Goal: Transaction & Acquisition: Purchase product/service

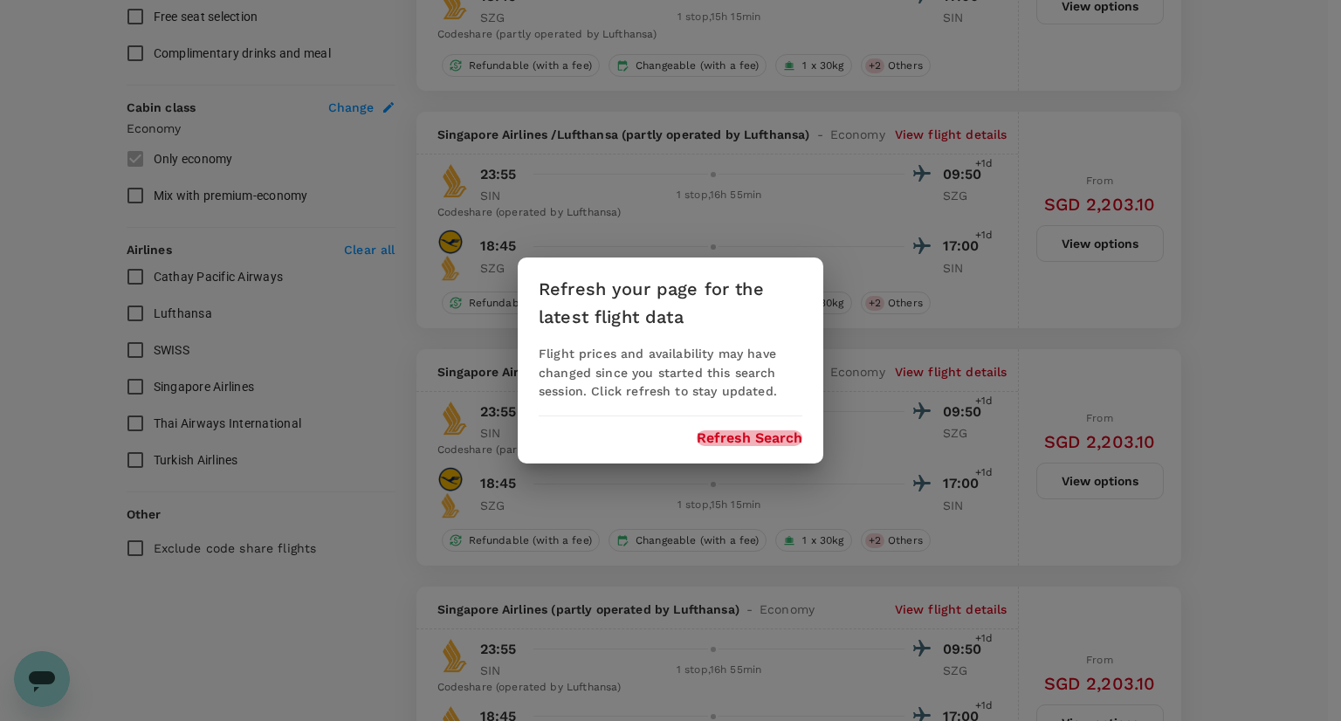
scroll to position [873, 0]
click at [731, 441] on button "Refresh Search" at bounding box center [750, 438] width 106 height 16
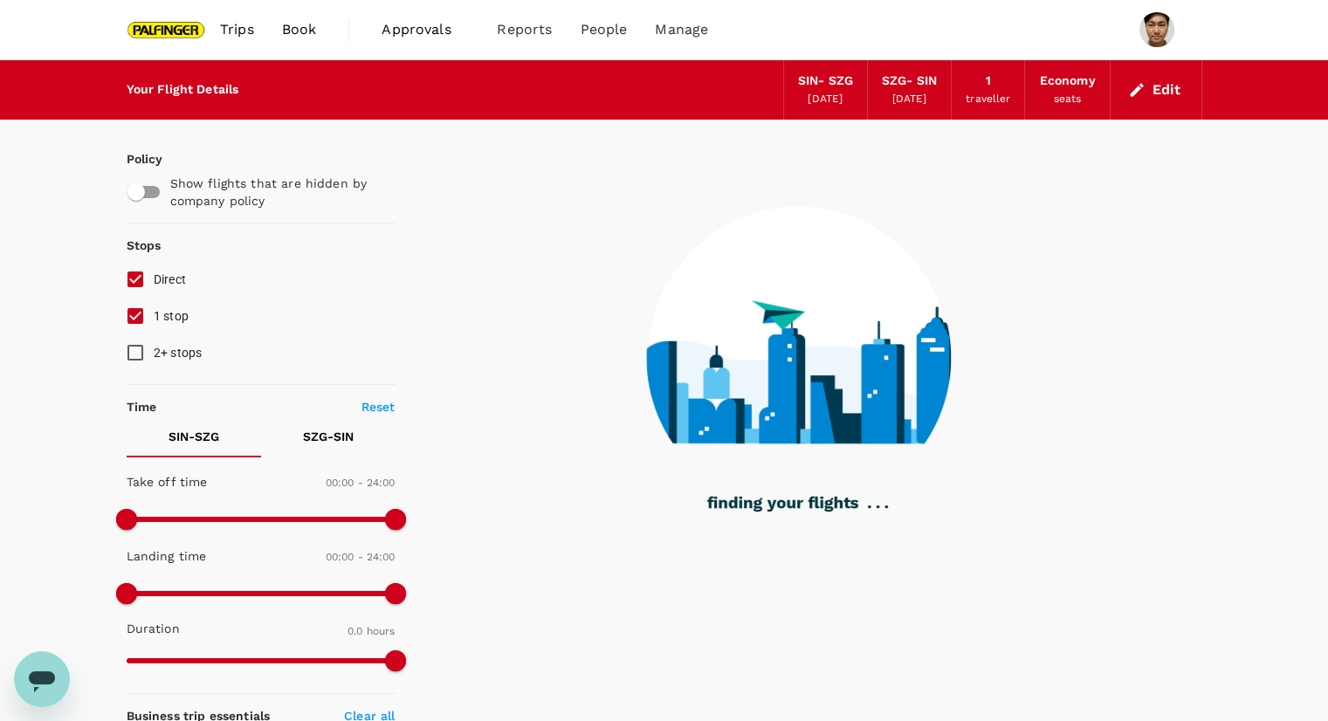
click at [920, 260] on image at bounding box center [798, 325] width 303 height 237
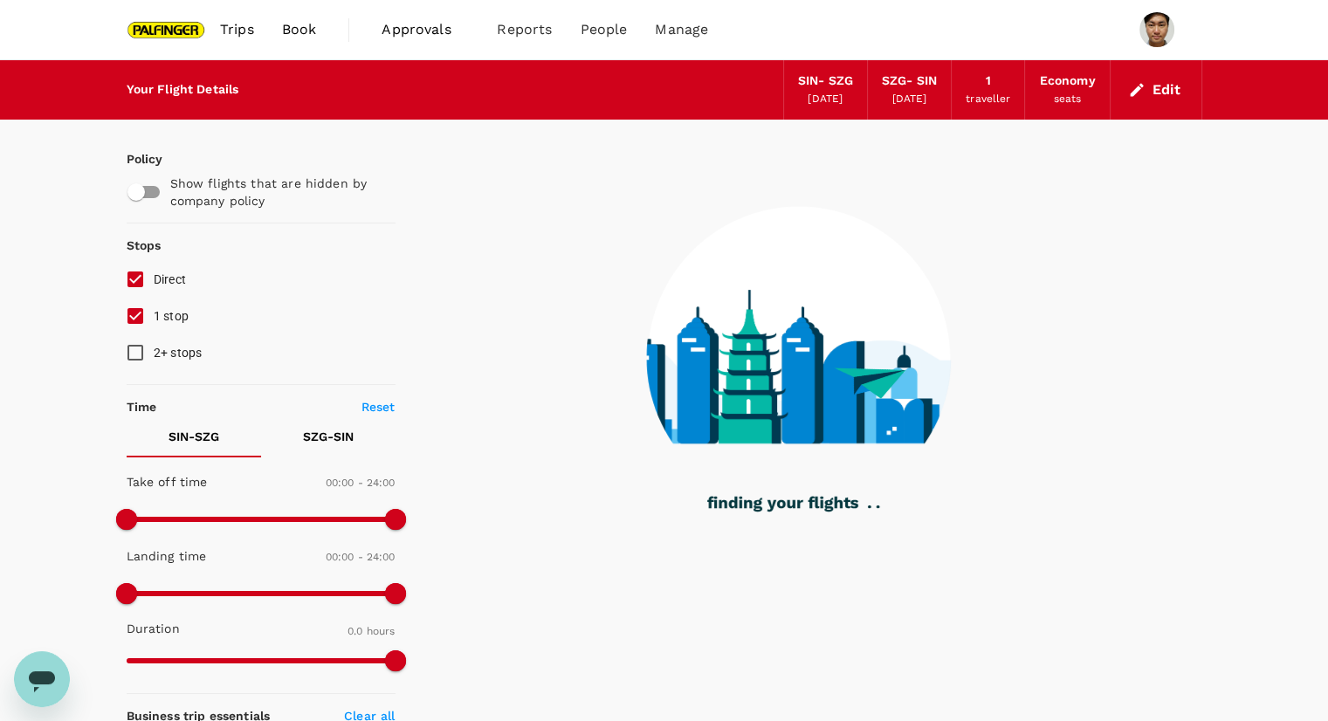
type input "1835"
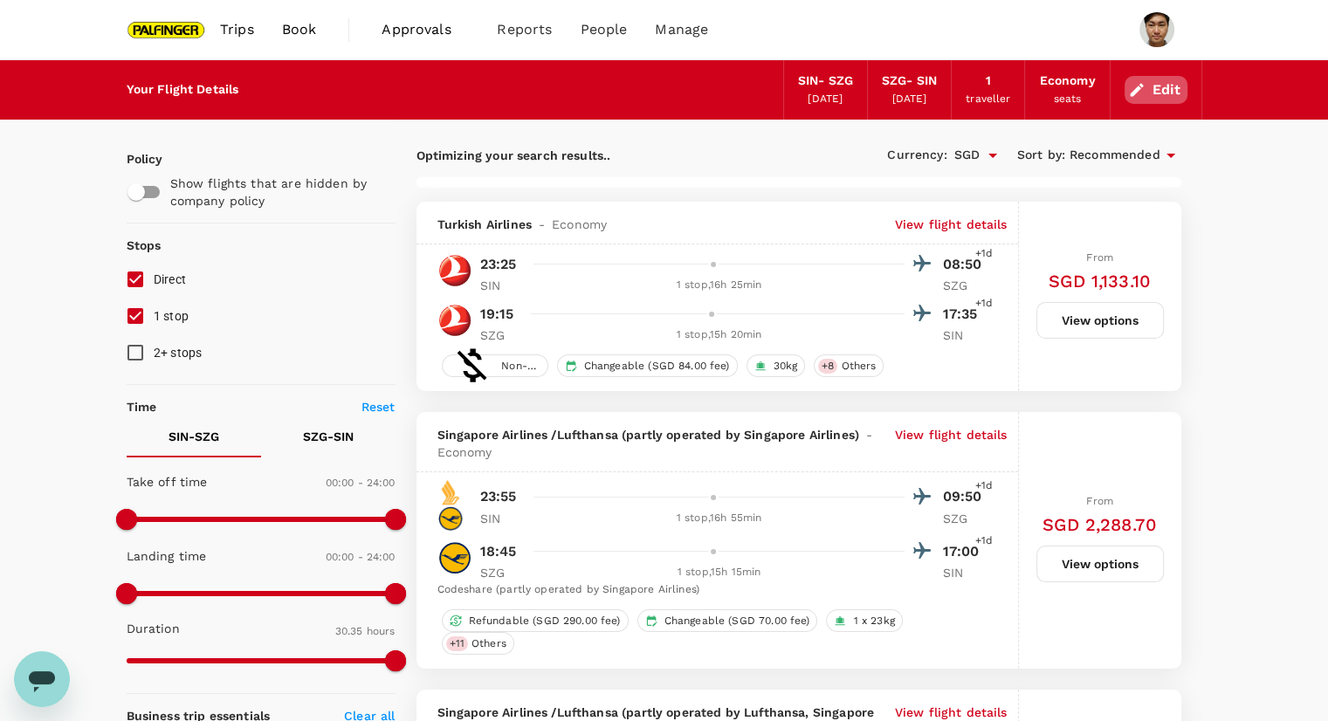
click at [1154, 93] on button "Edit" at bounding box center [1155, 90] width 63 height 28
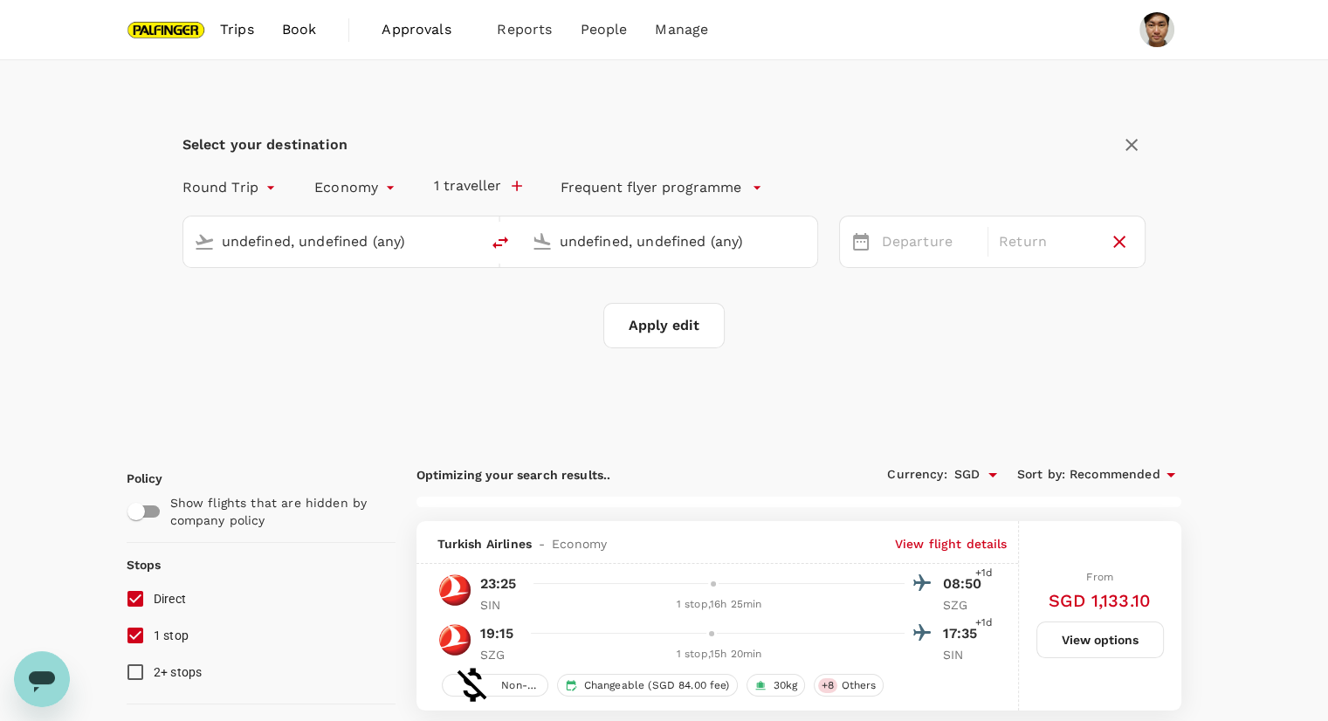
type input "Singapore Changi (SIN)"
type input "Salzburg (SZG)"
type input "Singapore Changi (SIN)"
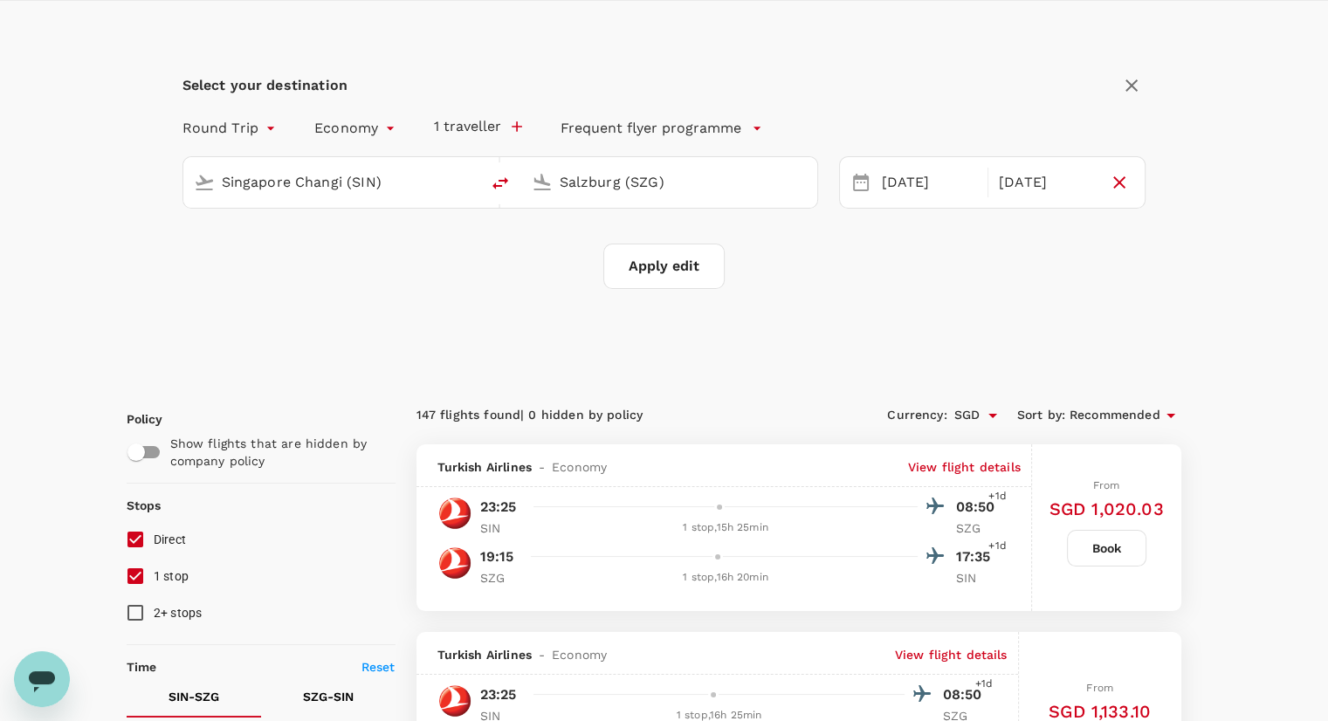
scroll to position [87, 0]
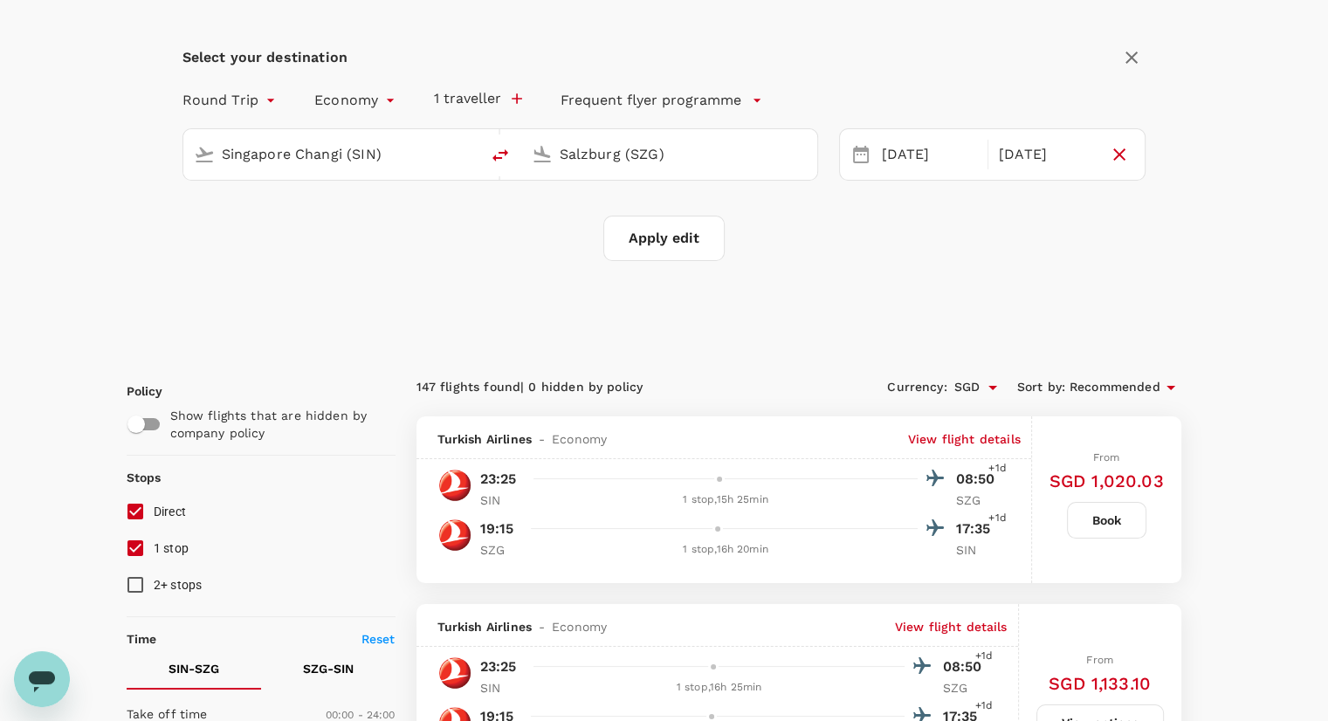
click at [627, 153] on input "Salzburg (SZG)" at bounding box center [670, 154] width 221 height 27
drag, startPoint x: 670, startPoint y: 154, endPoint x: 465, endPoint y: 132, distance: 206.3
click at [469, 132] on div "Singapore Changi (SIN) Salzburg (SZG)" at bounding box center [499, 154] width 635 height 52
type input "v"
type input "Salzburg (SZG)"
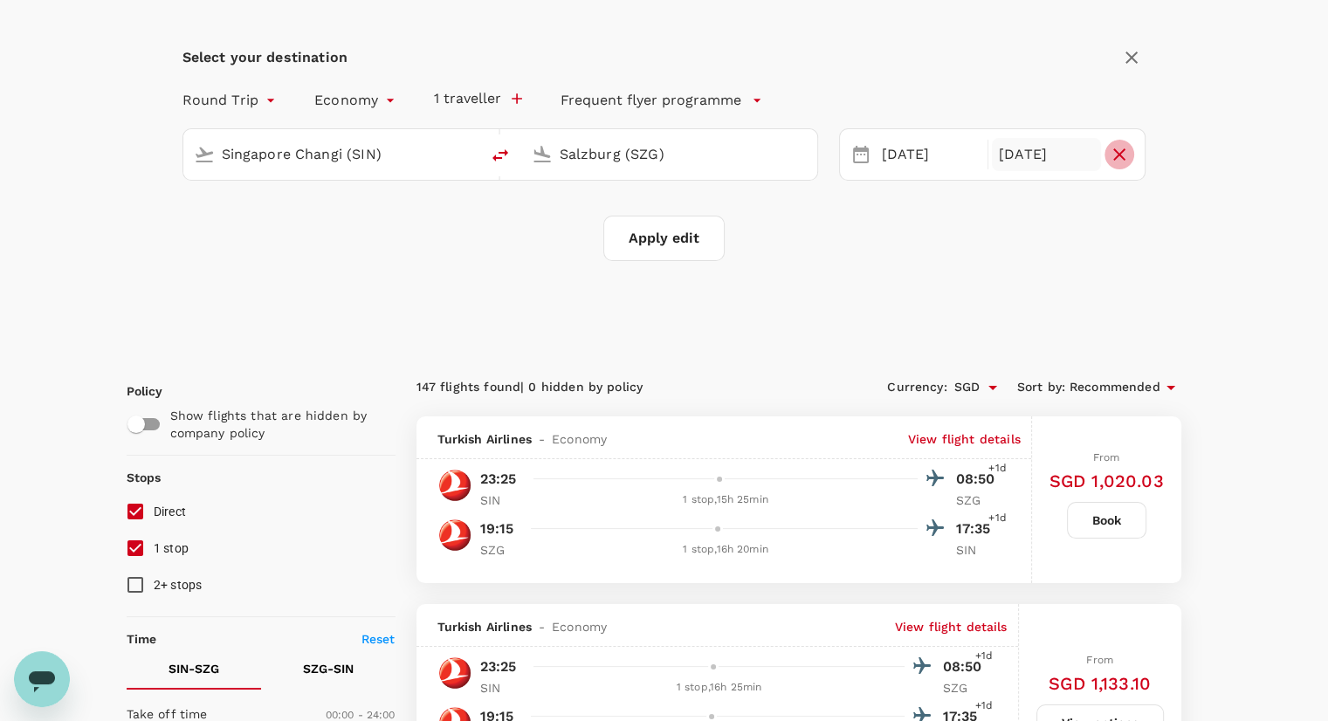
click at [1124, 155] on icon "button" at bounding box center [1119, 154] width 21 height 21
type input "oneway"
click at [907, 160] on div "24 Nov" at bounding box center [937, 155] width 124 height 34
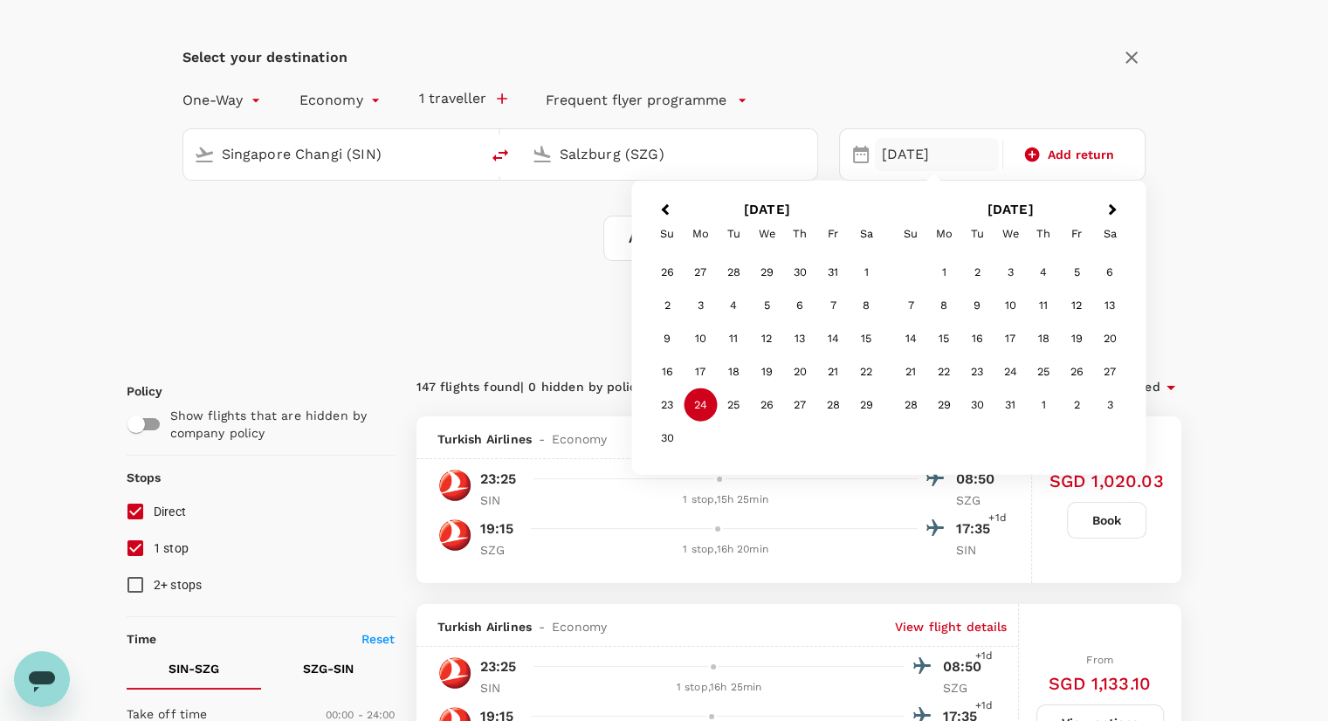
click at [681, 161] on input "Salzburg (SZG)" at bounding box center [670, 154] width 221 height 27
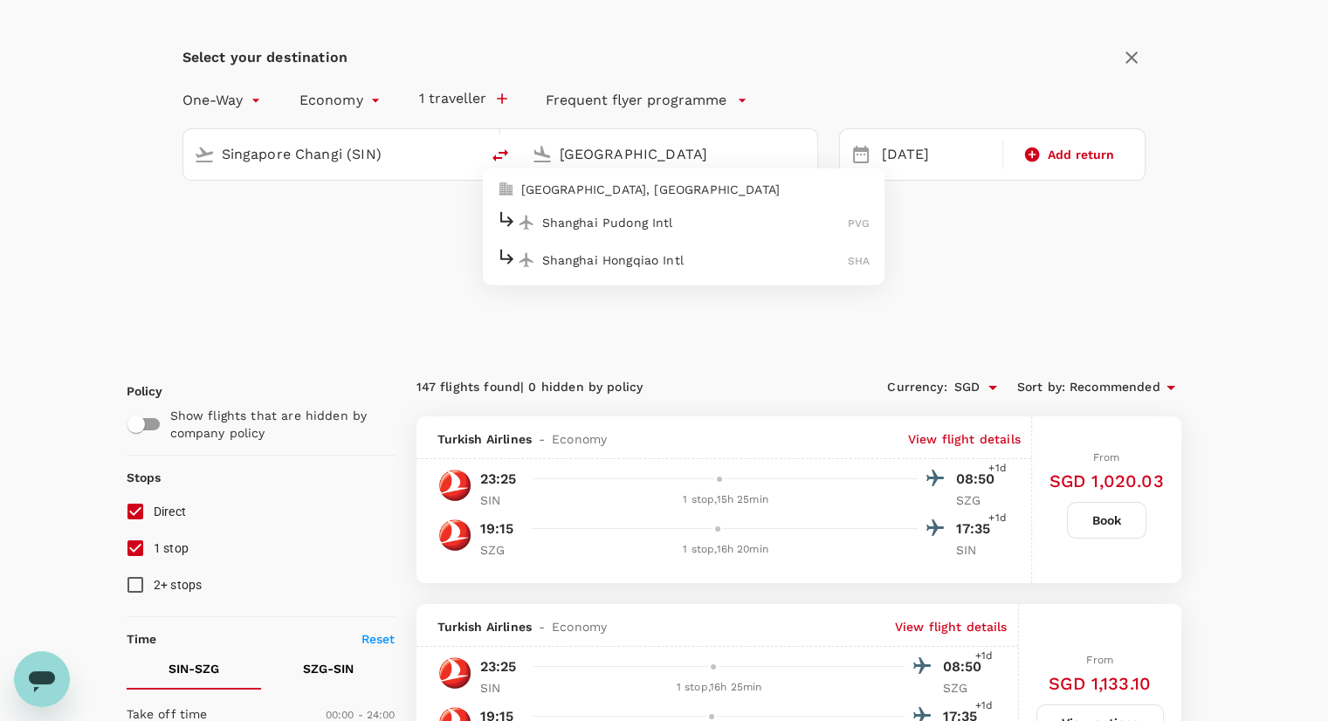
click at [610, 220] on p "Shanghai Pudong Intl" at bounding box center [695, 221] width 306 height 17
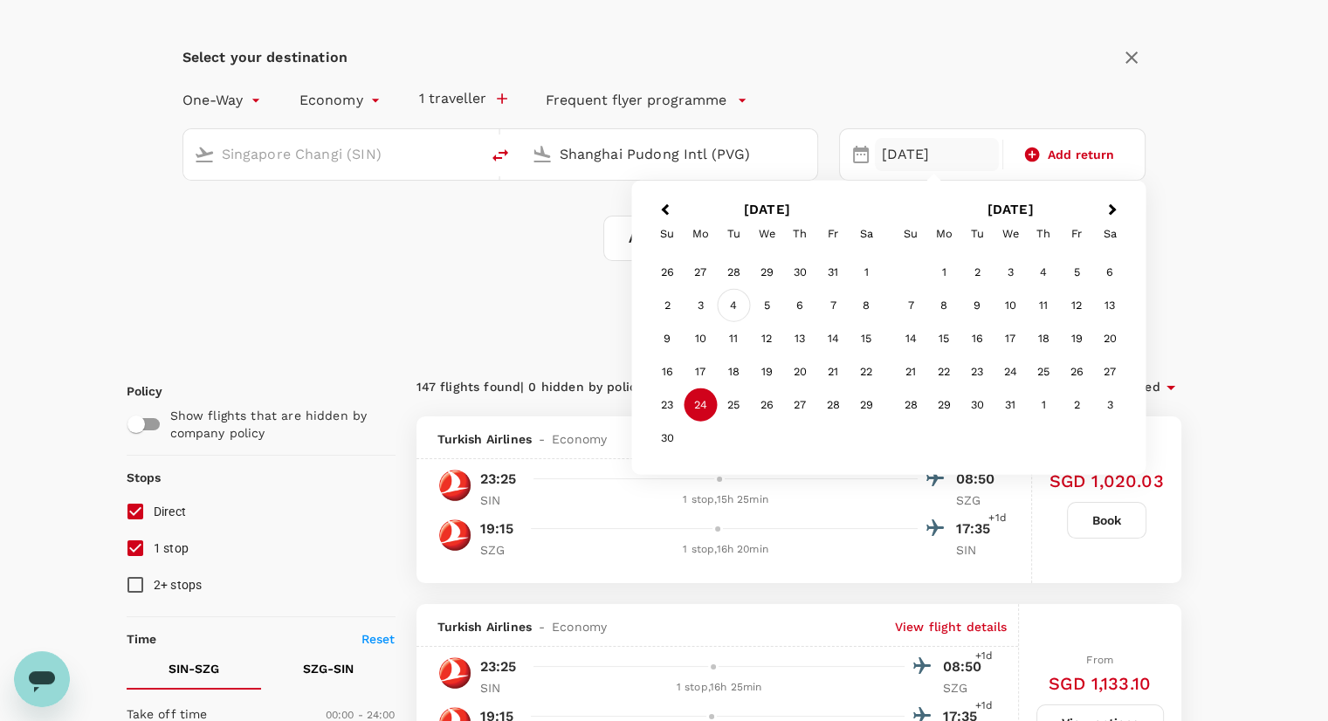
type input "Shanghai Pudong Intl (PVG)"
click at [725, 305] on div "4" at bounding box center [733, 305] width 33 height 33
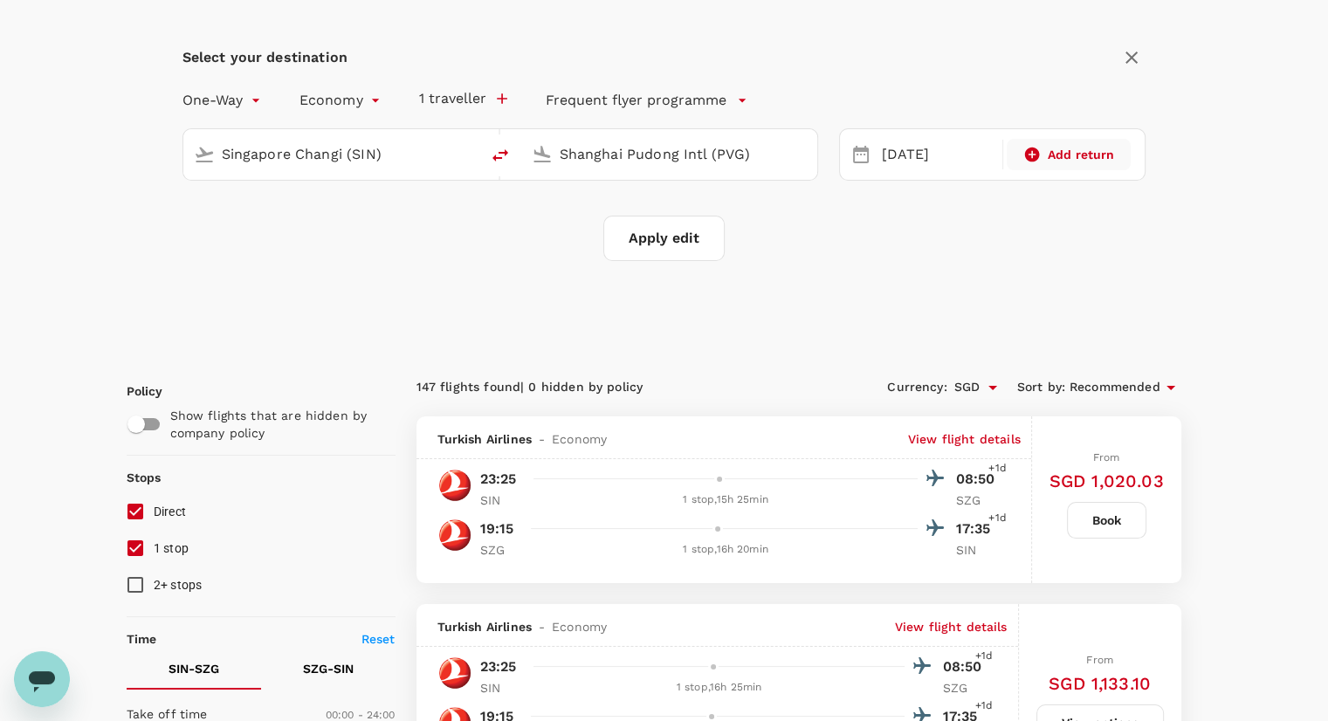
click at [1093, 155] on span "Add return" at bounding box center [1081, 154] width 67 height 17
type input "roundtrip"
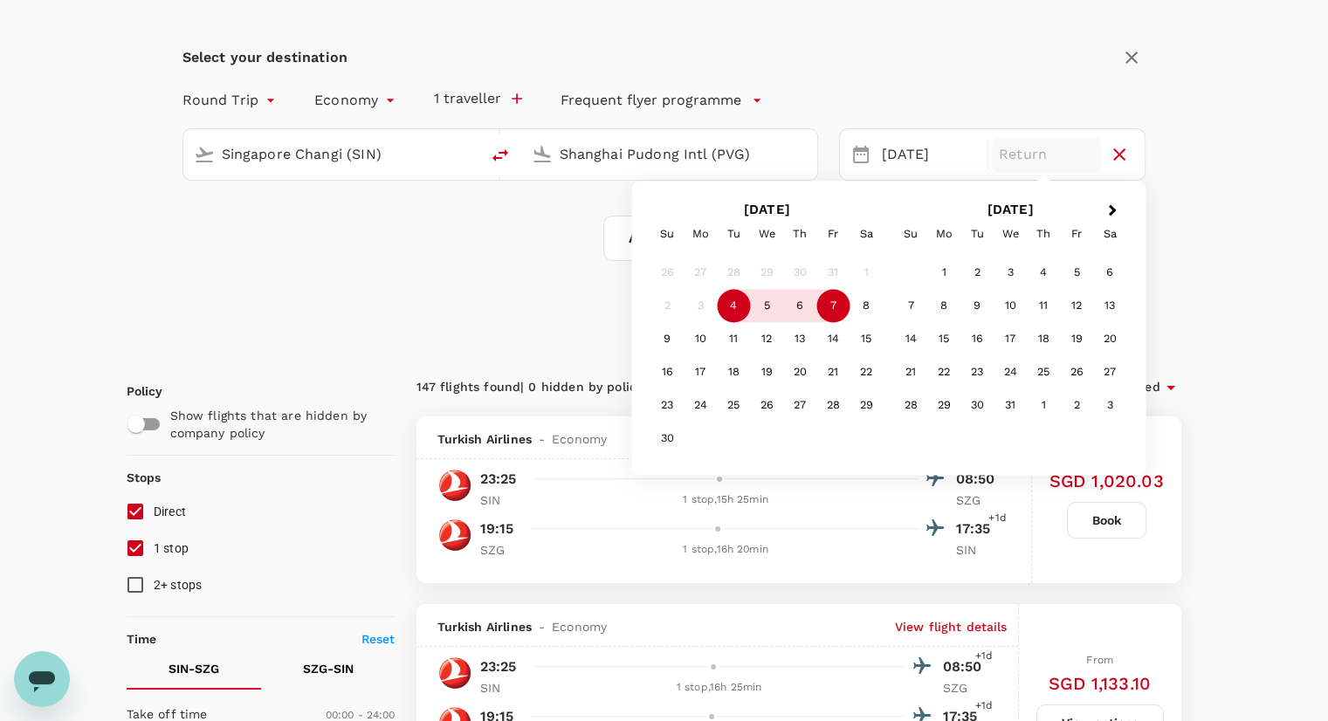
click at [838, 312] on div "7" at bounding box center [832, 306] width 33 height 33
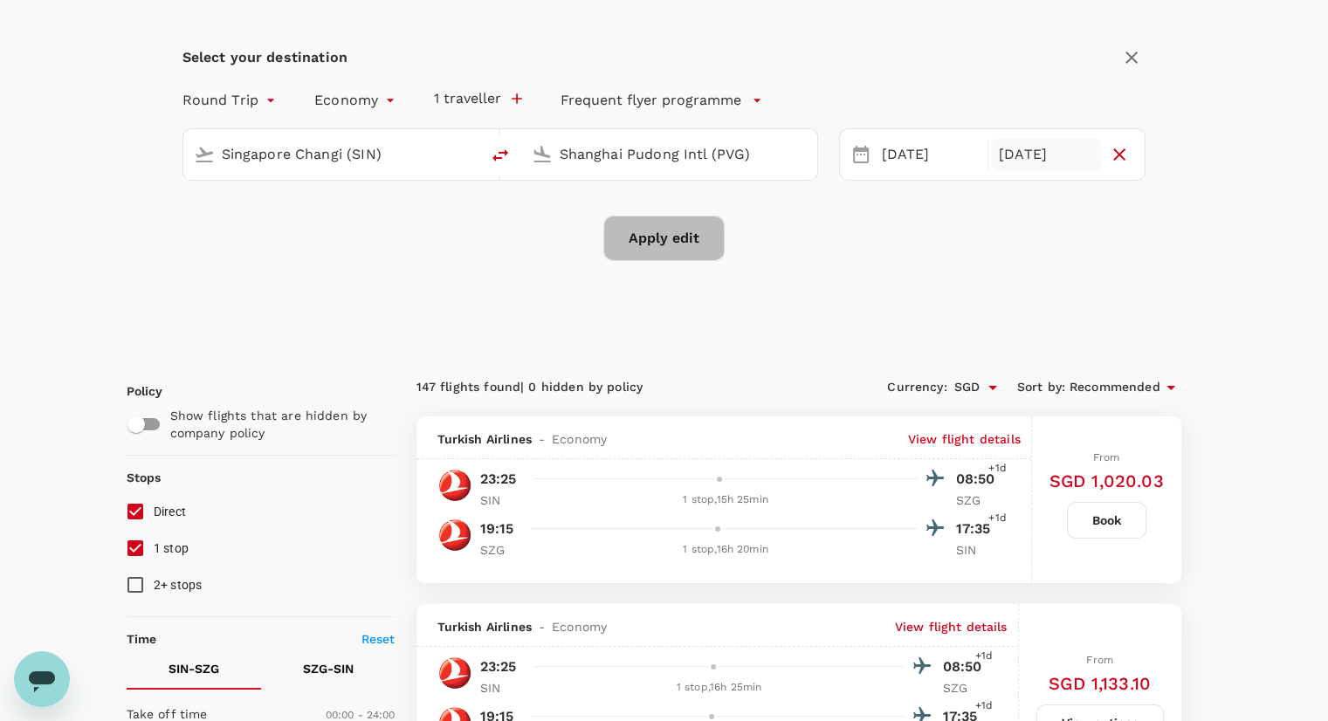
click at [684, 254] on button "Apply edit" at bounding box center [663, 238] width 121 height 45
checkbox input "false"
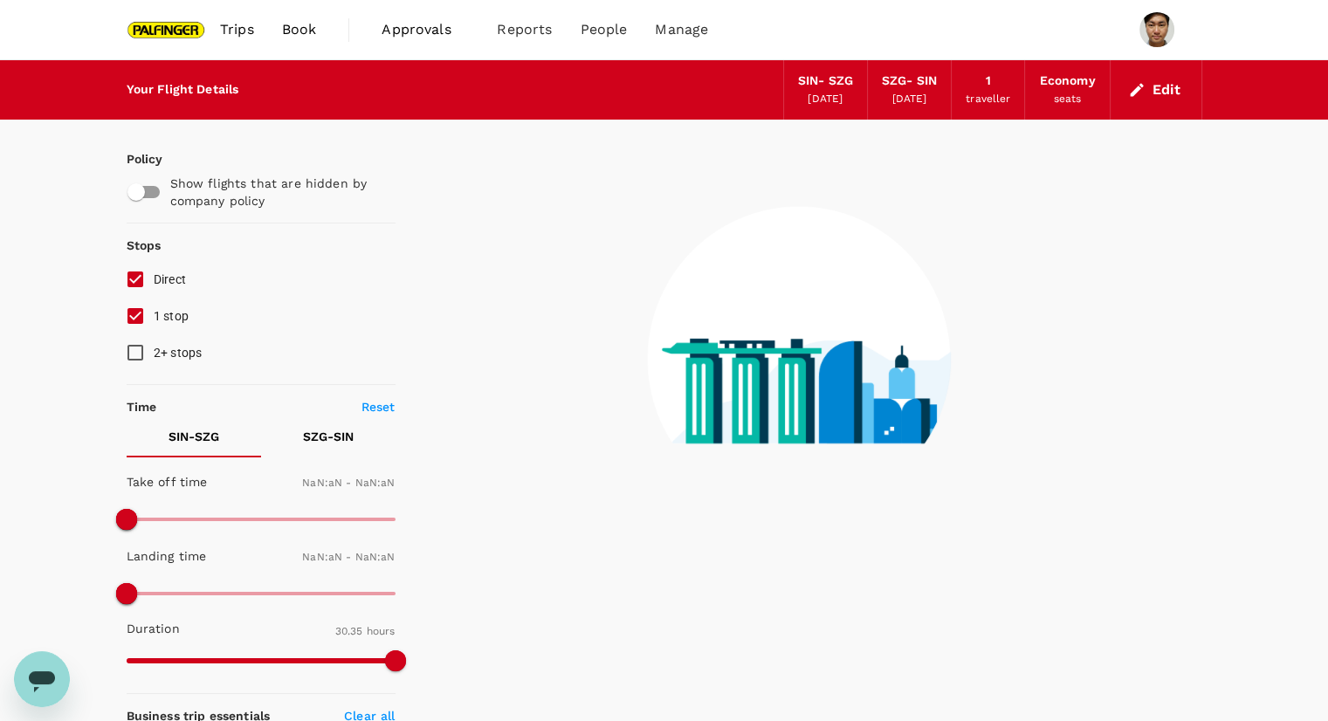
type input "1440"
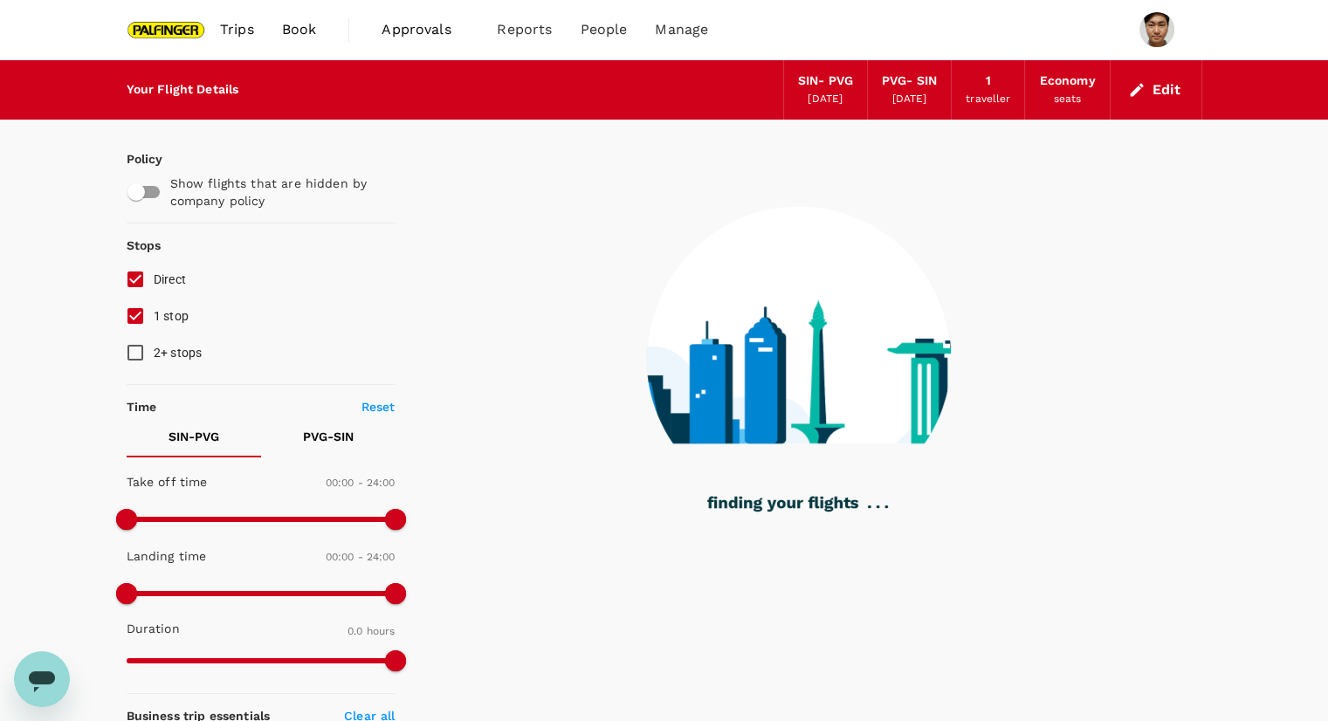
type input "1080"
checkbox input "true"
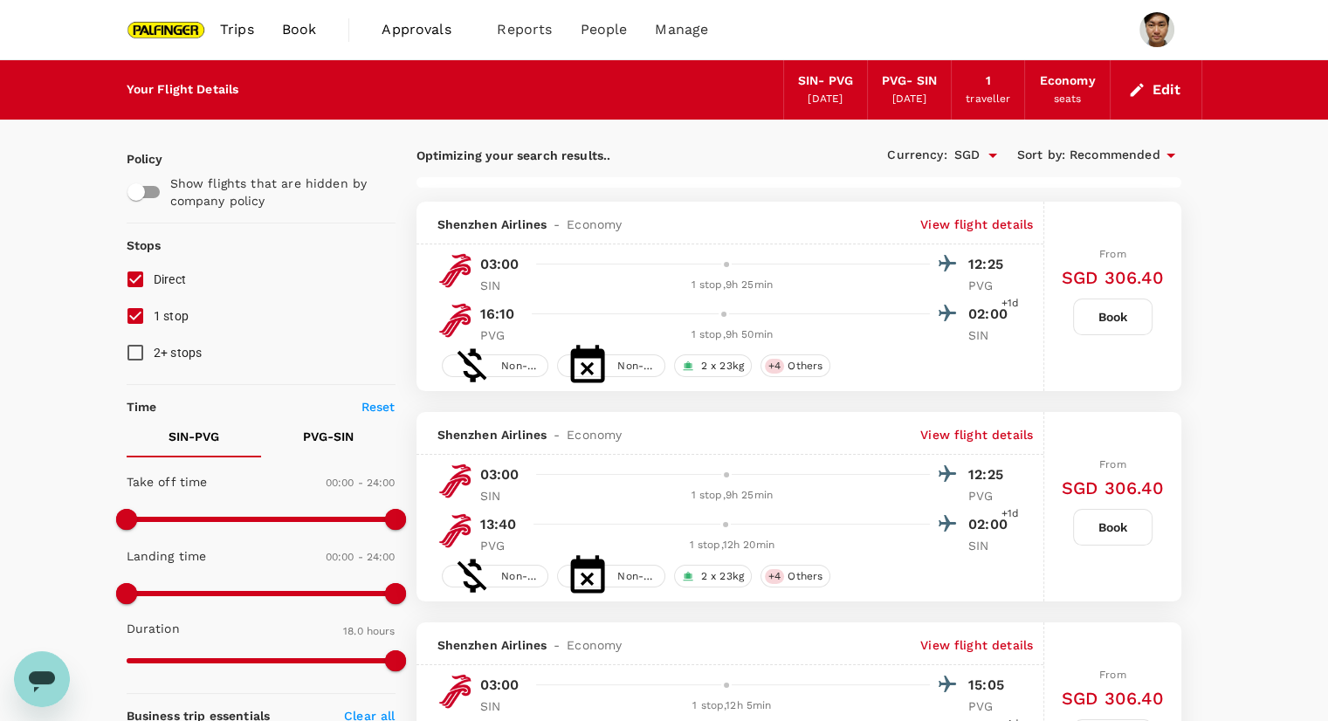
click at [138, 322] on input "1 stop" at bounding box center [135, 316] width 37 height 37
checkbox input "false"
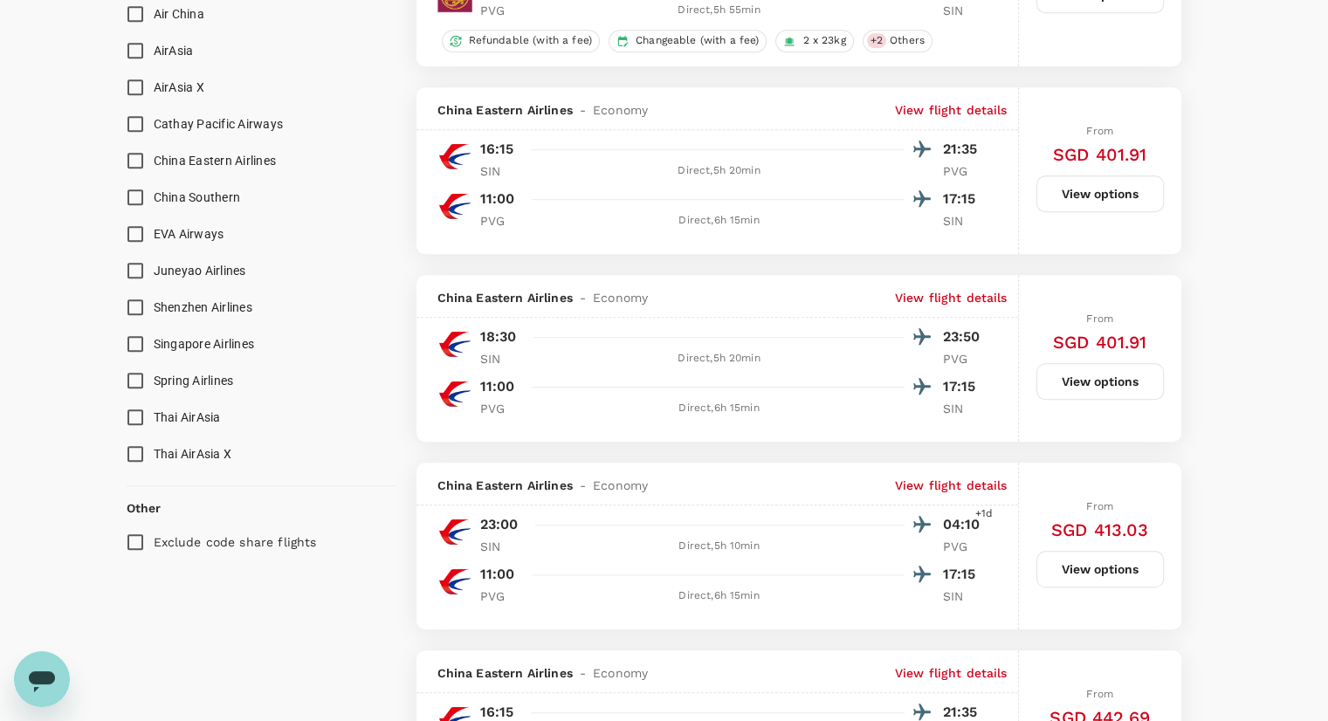
scroll to position [1222, 0]
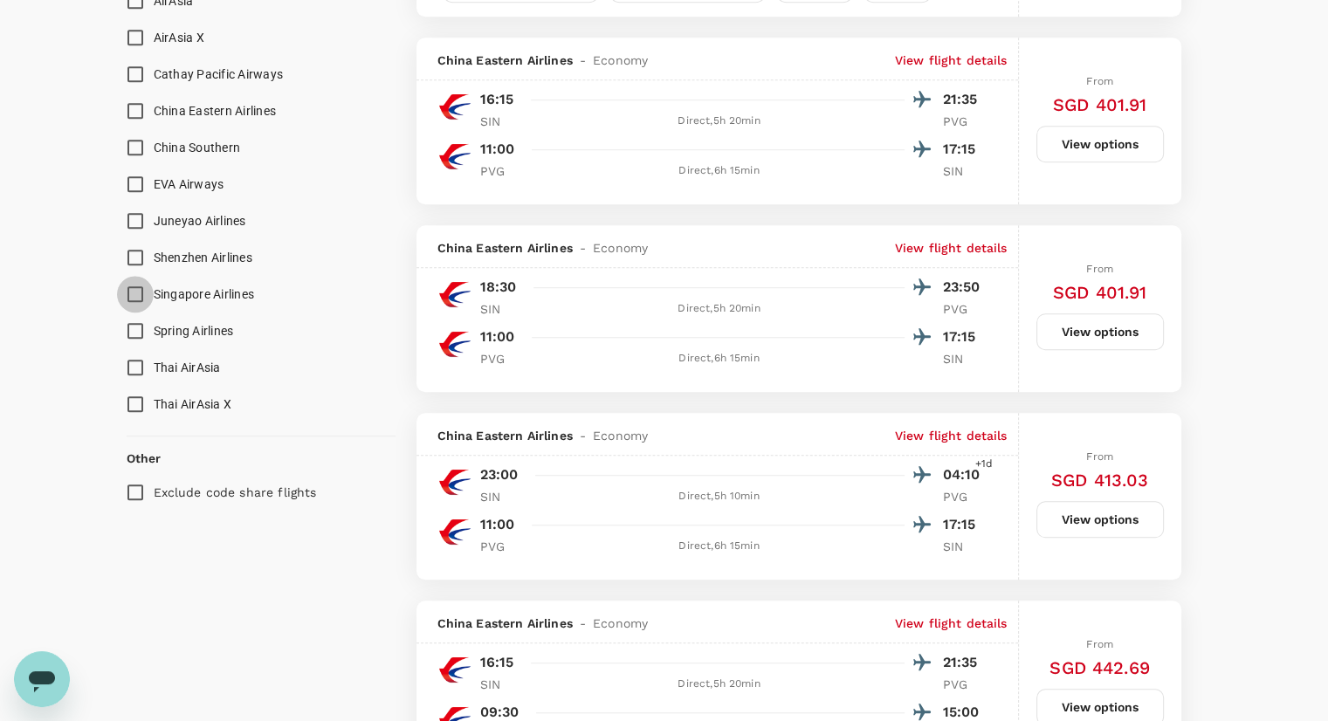
click at [131, 291] on input "Singapore Airlines" at bounding box center [135, 294] width 37 height 37
checkbox input "true"
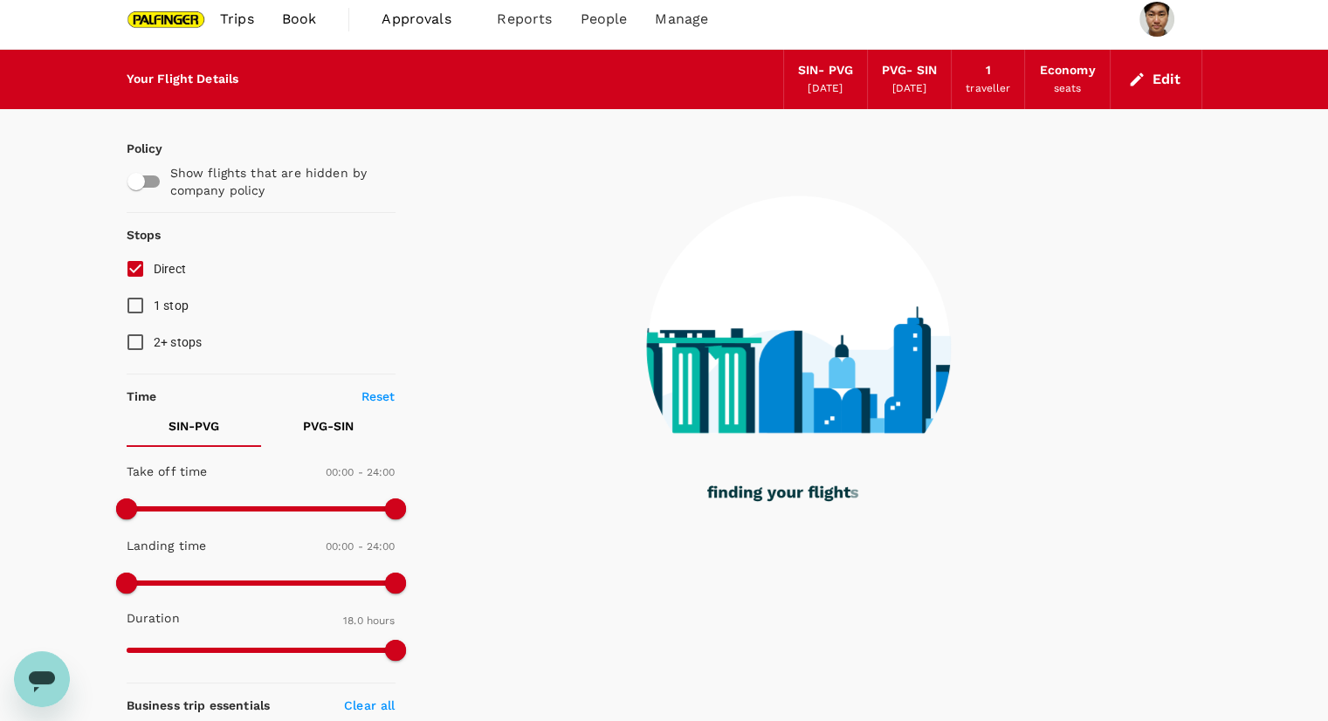
scroll to position [0, 0]
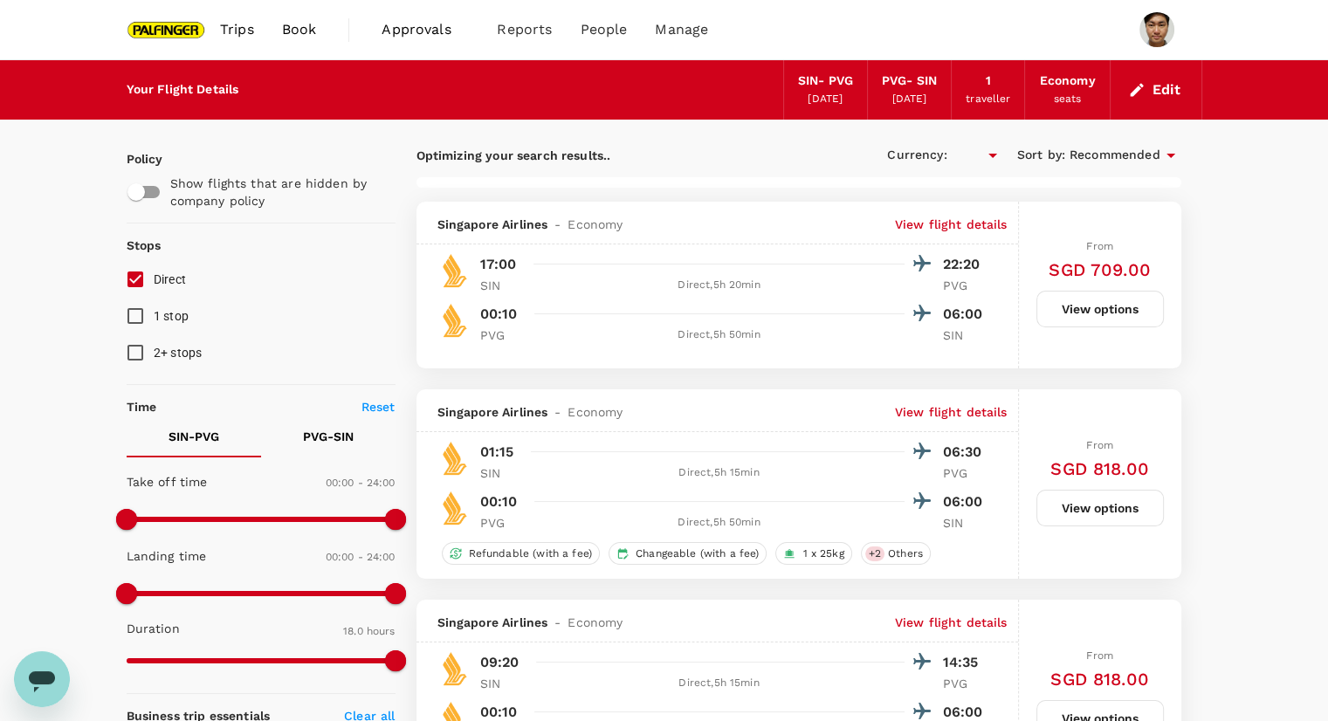
type input "SGD"
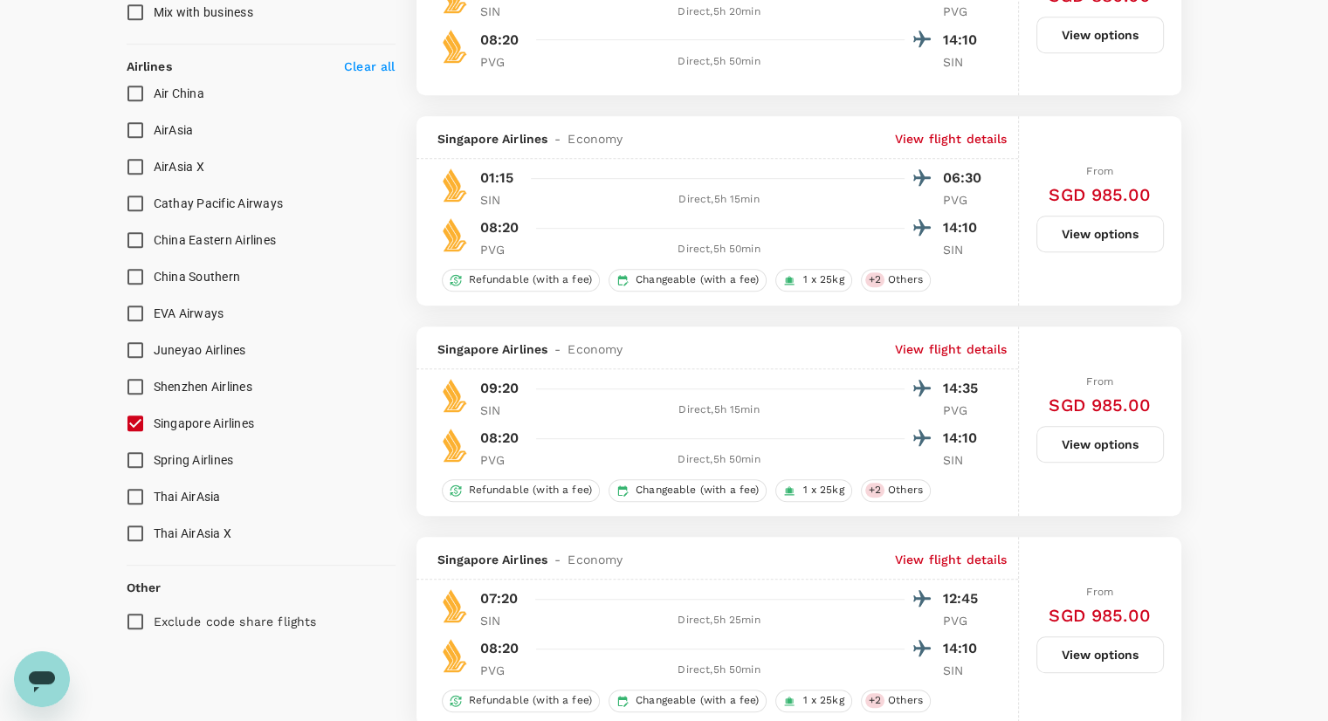
scroll to position [1309, 0]
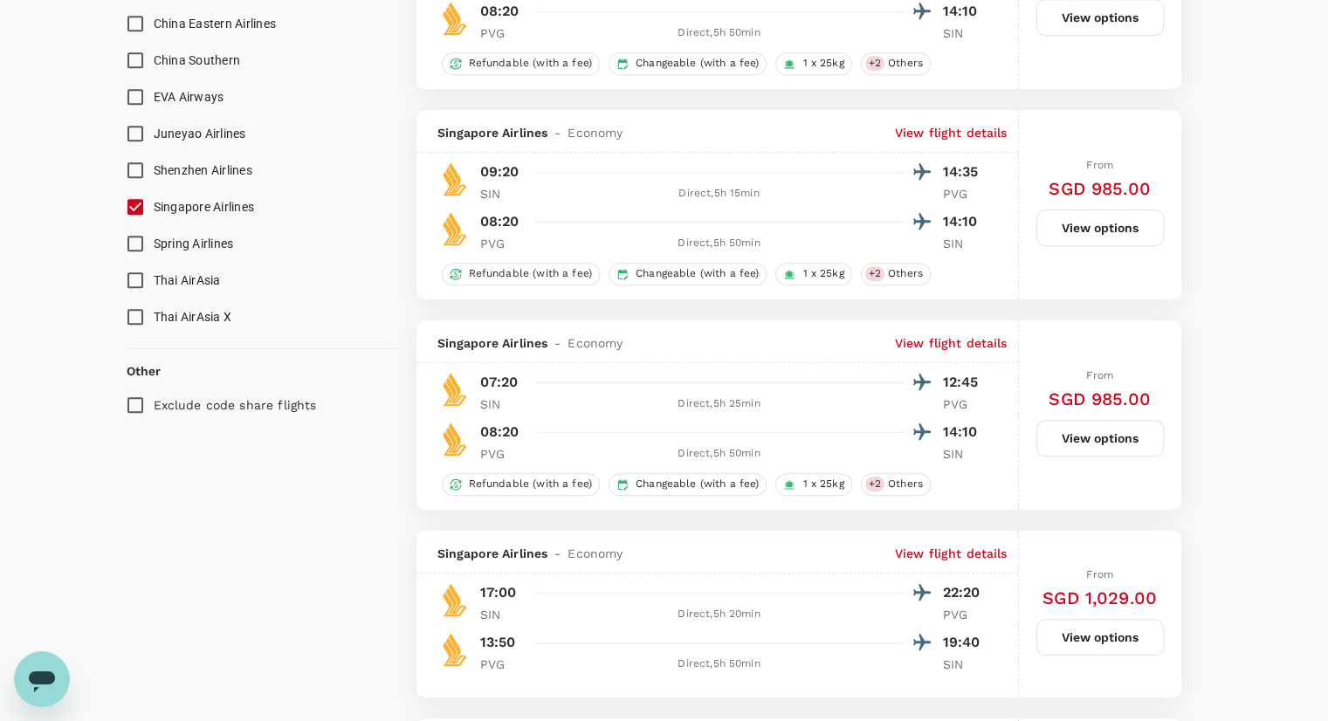
checkbox input "false"
checkbox input "true"
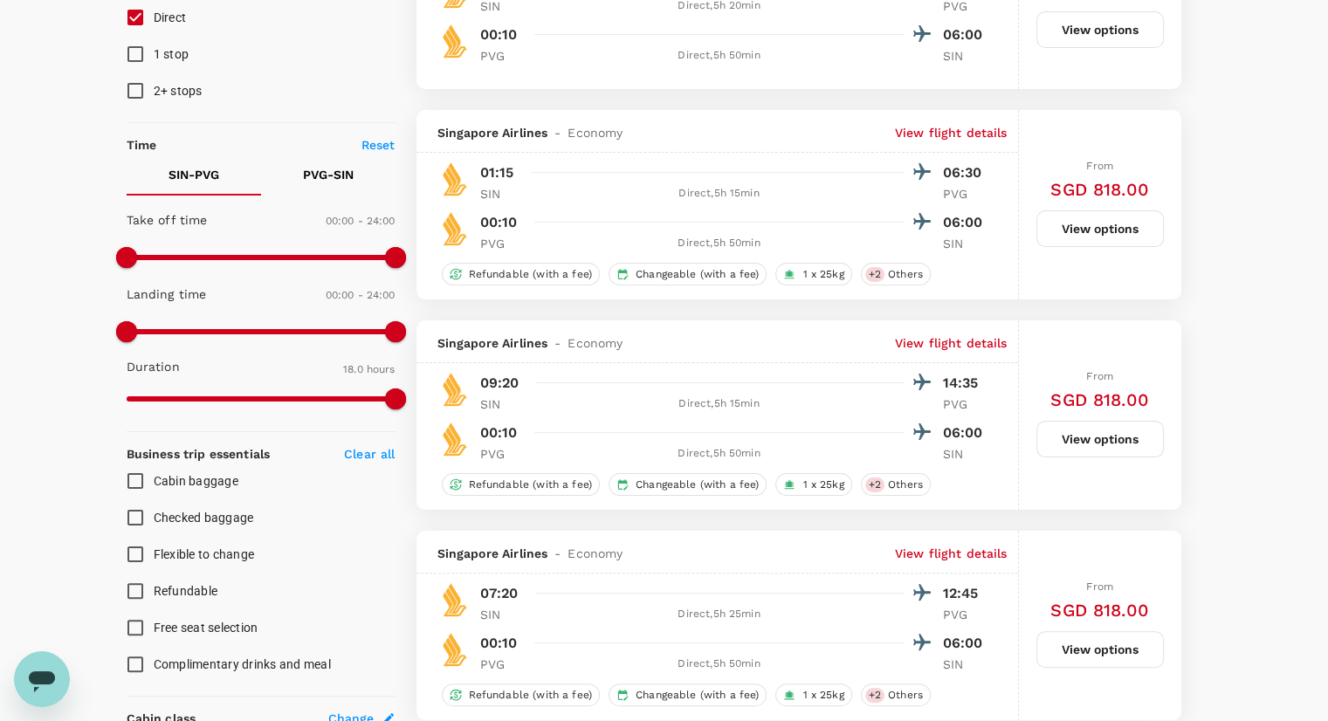
scroll to position [0, 0]
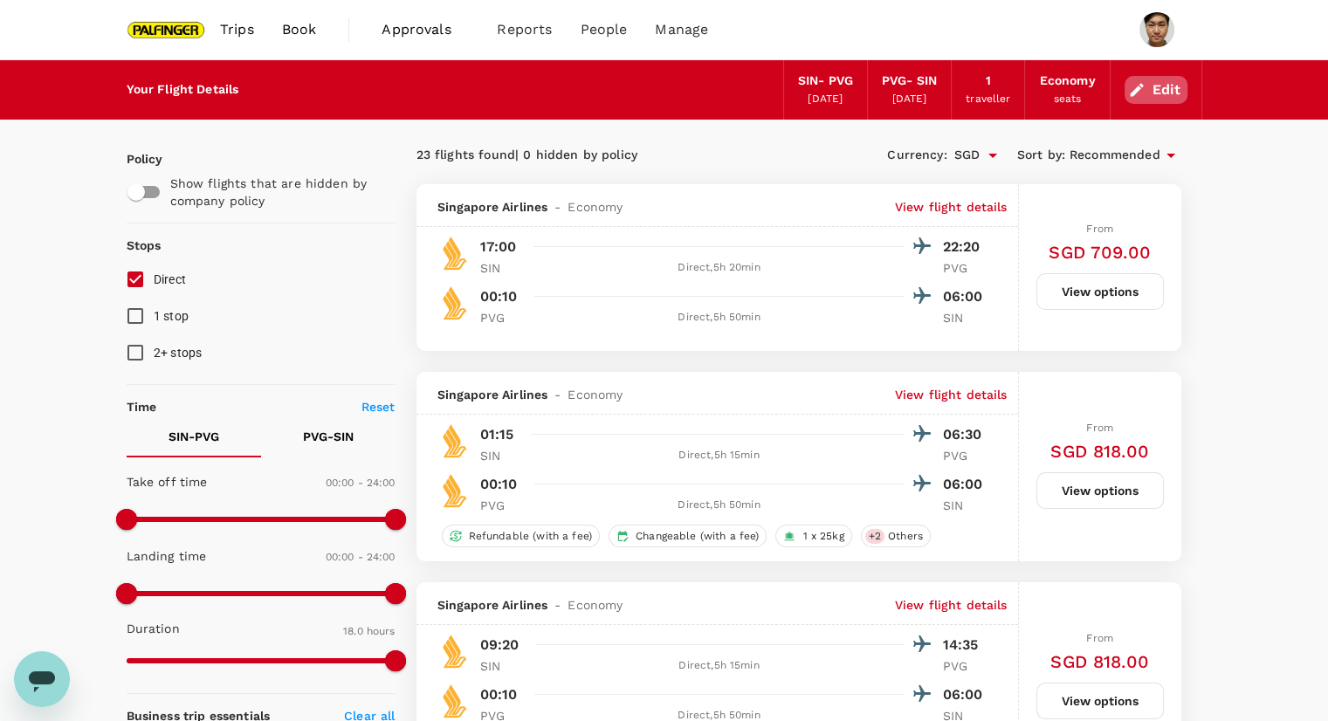
click at [1172, 85] on button "Edit" at bounding box center [1155, 90] width 63 height 28
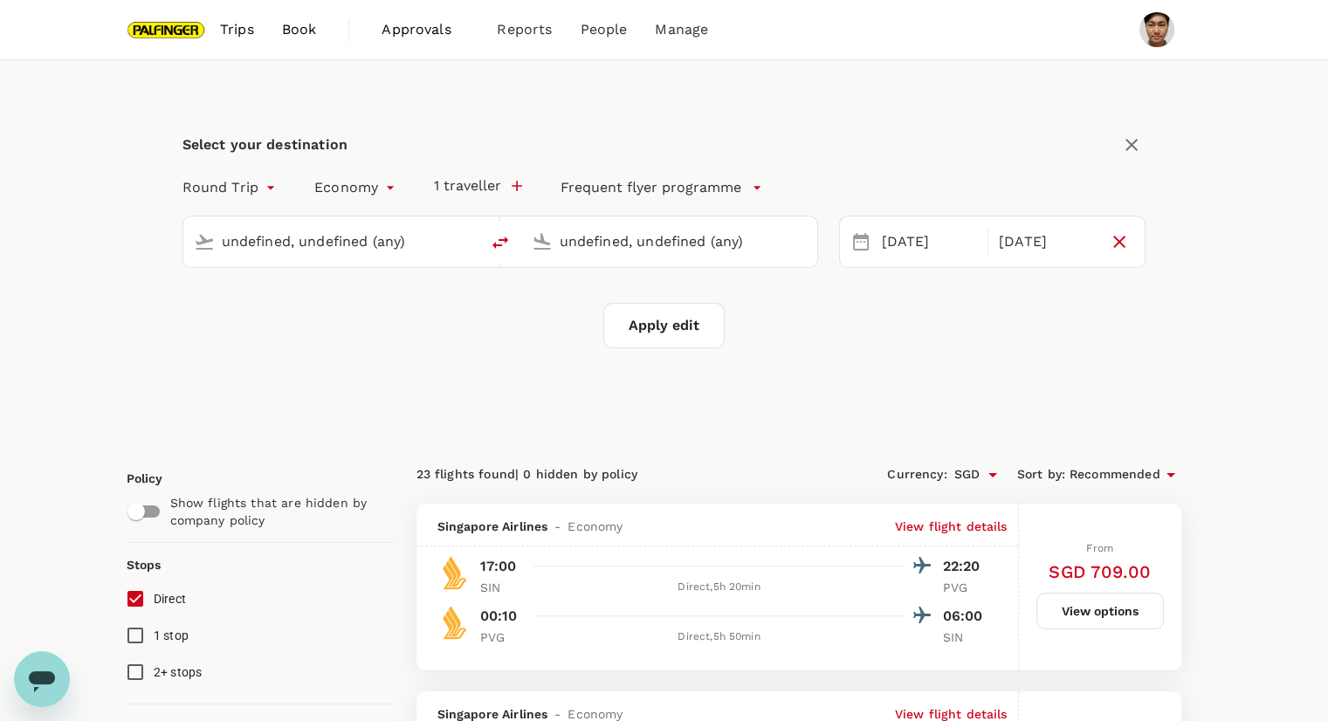
type input "Singapore Changi (SIN)"
type input "Shanghai Pudong Intl (PVG)"
type input "Singapore Changi (SIN)"
type input "Shanghai Pudong Intl (PVG)"
click at [1065, 245] on div "07 Nov" at bounding box center [1046, 242] width 109 height 34
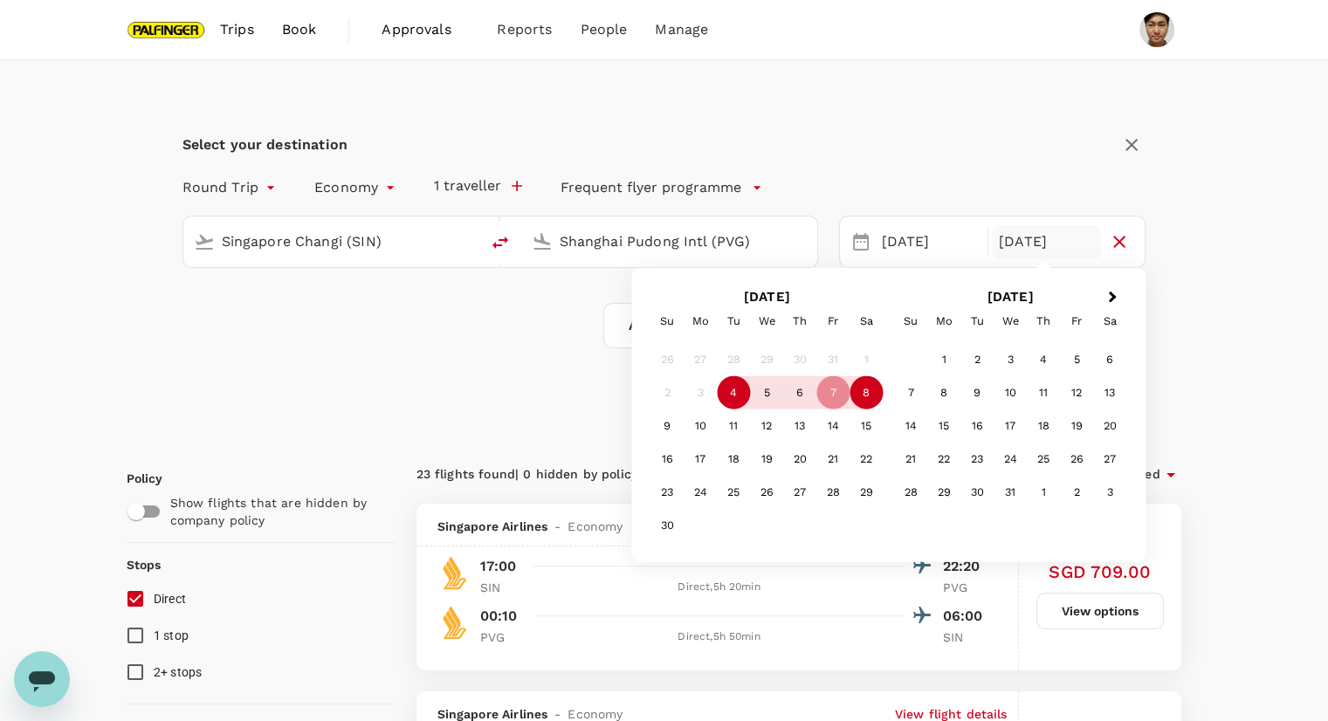
click at [862, 402] on div "8" at bounding box center [865, 392] width 33 height 33
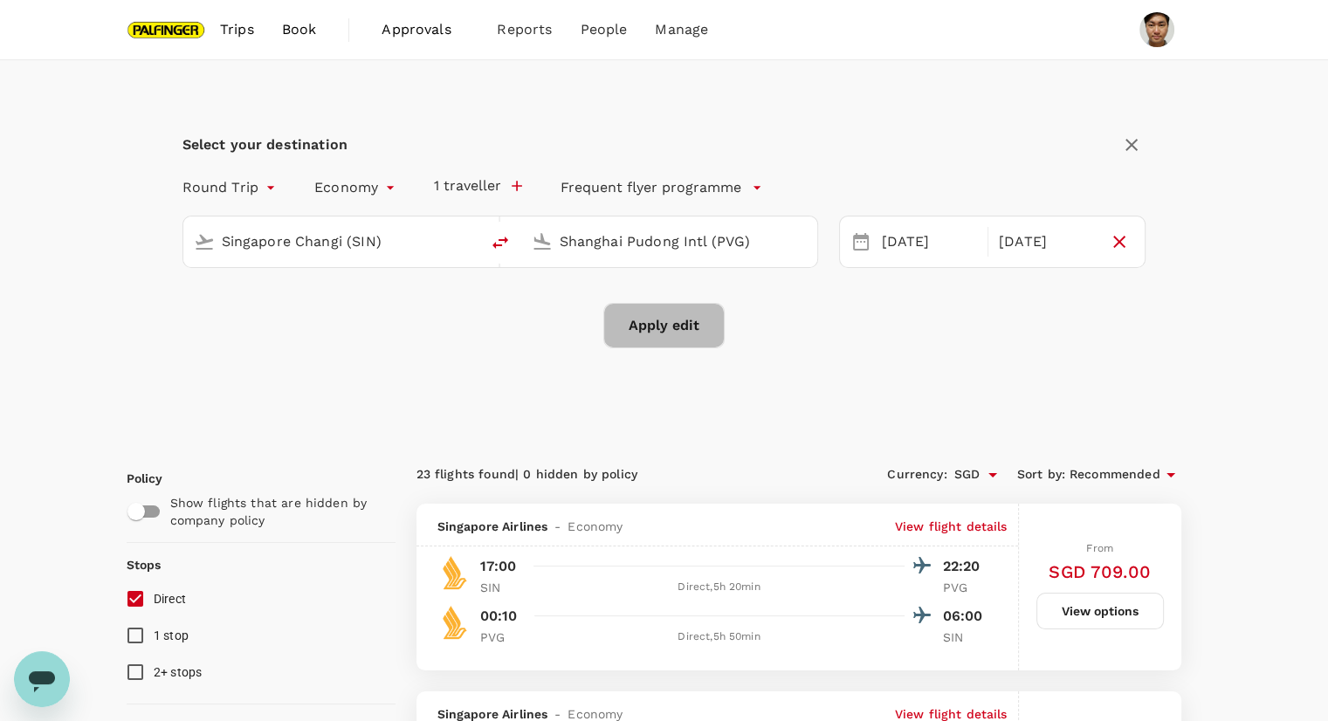
click at [677, 324] on button "Apply edit" at bounding box center [663, 325] width 121 height 45
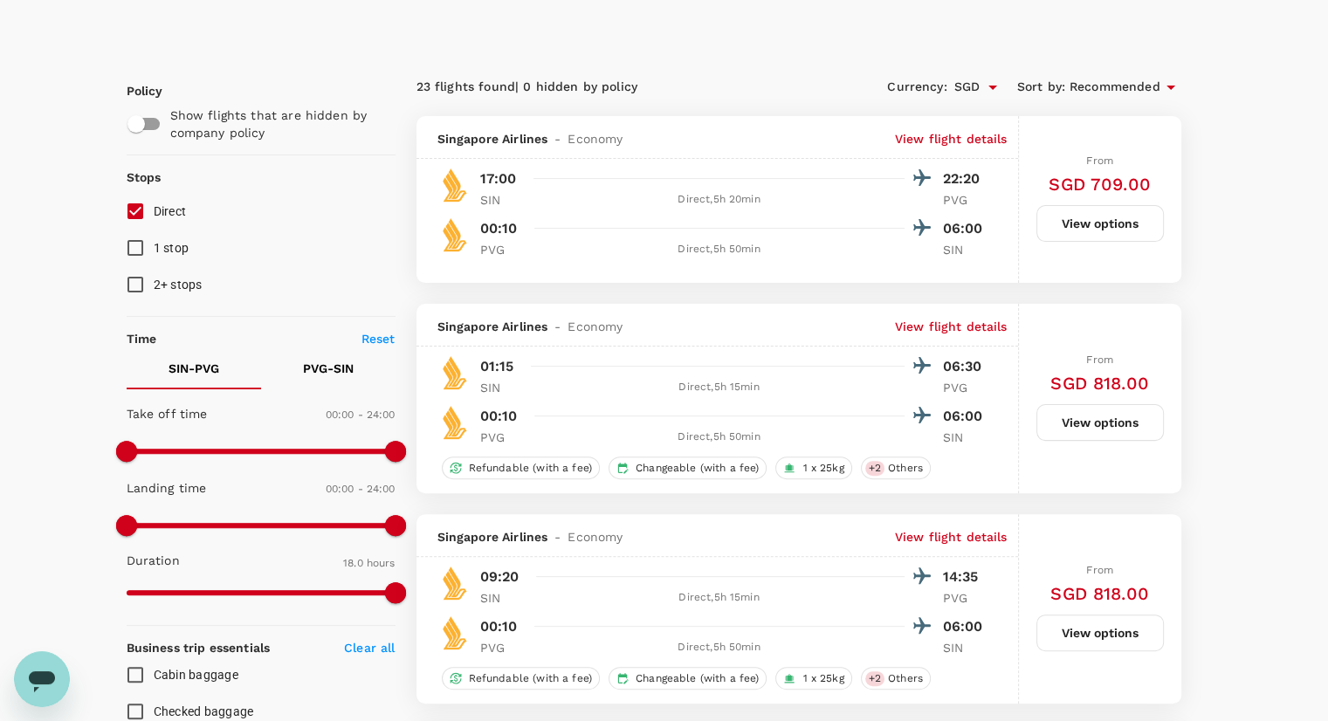
scroll to position [436, 0]
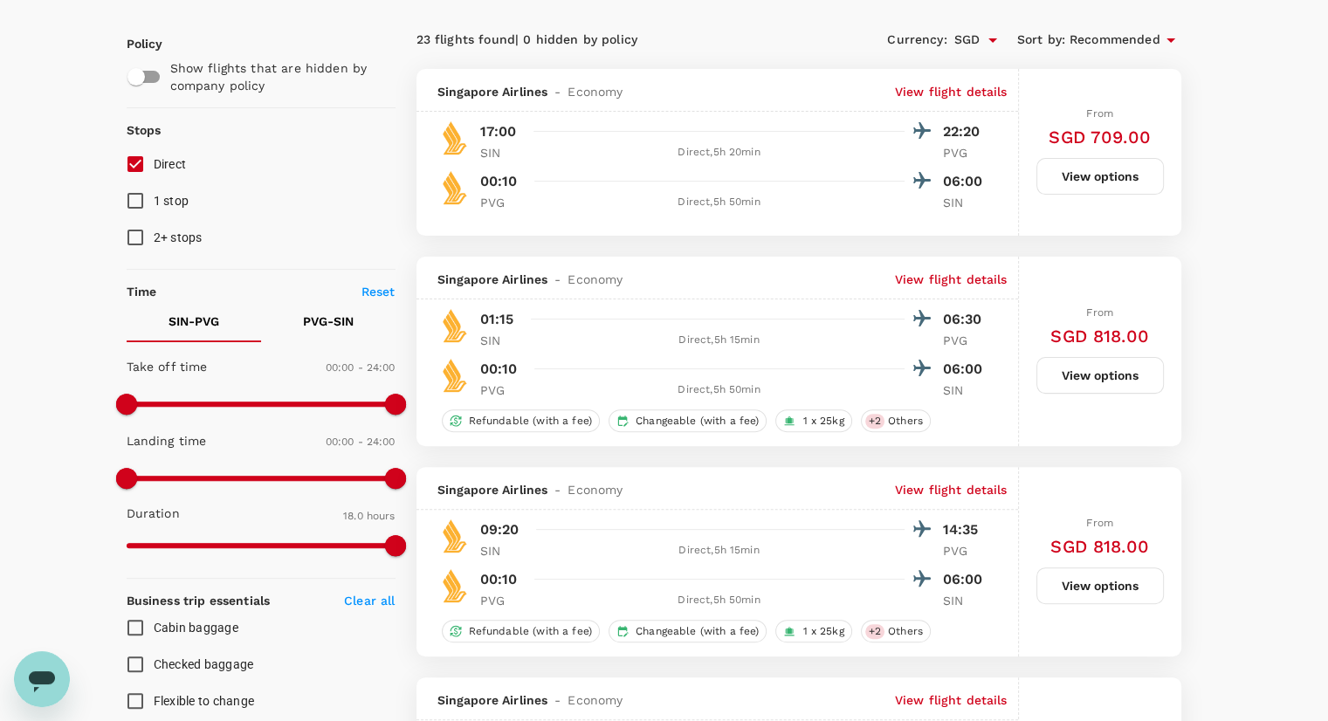
checkbox input "false"
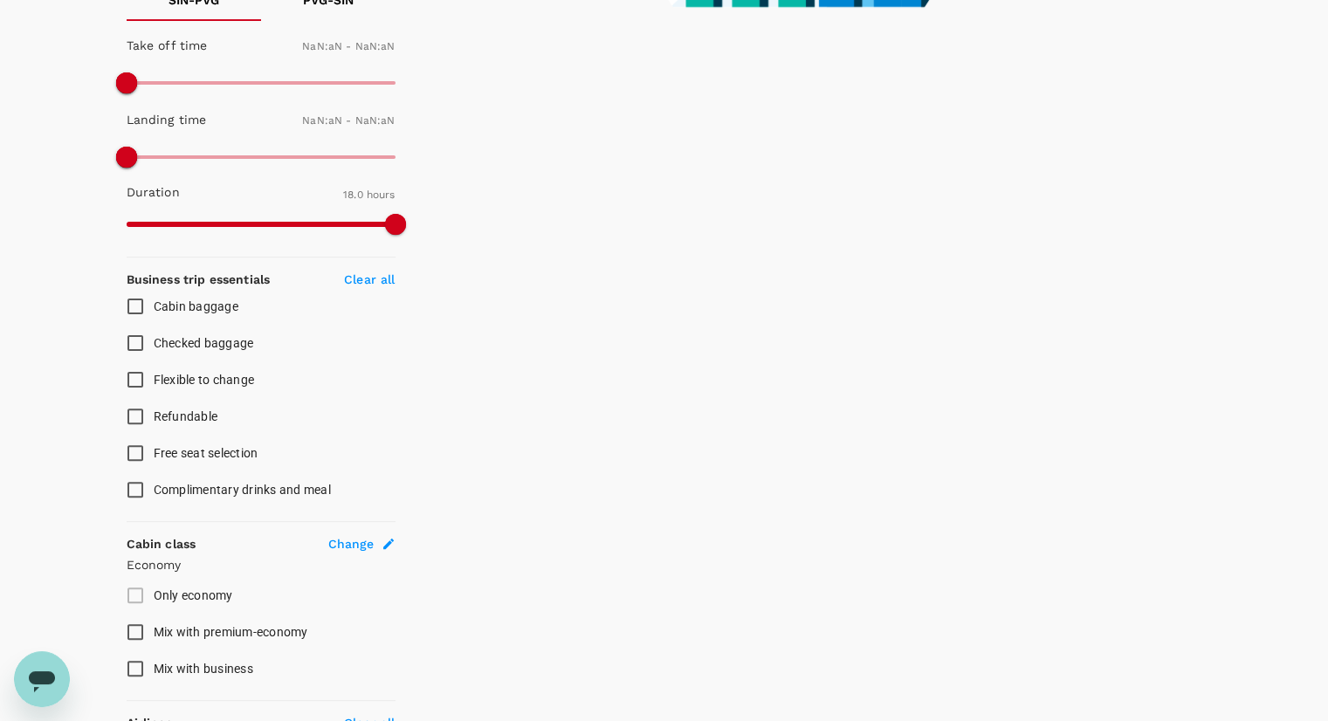
checkbox input "false"
type input "1440"
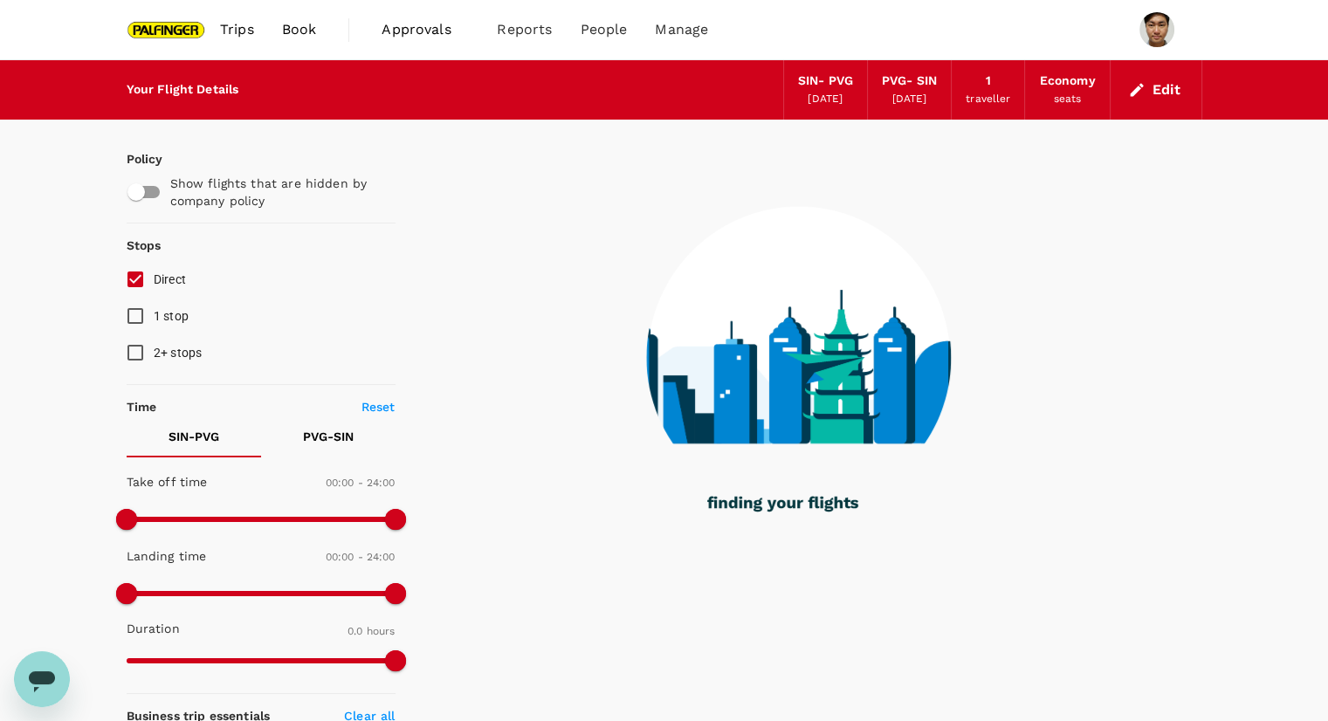
checkbox input "true"
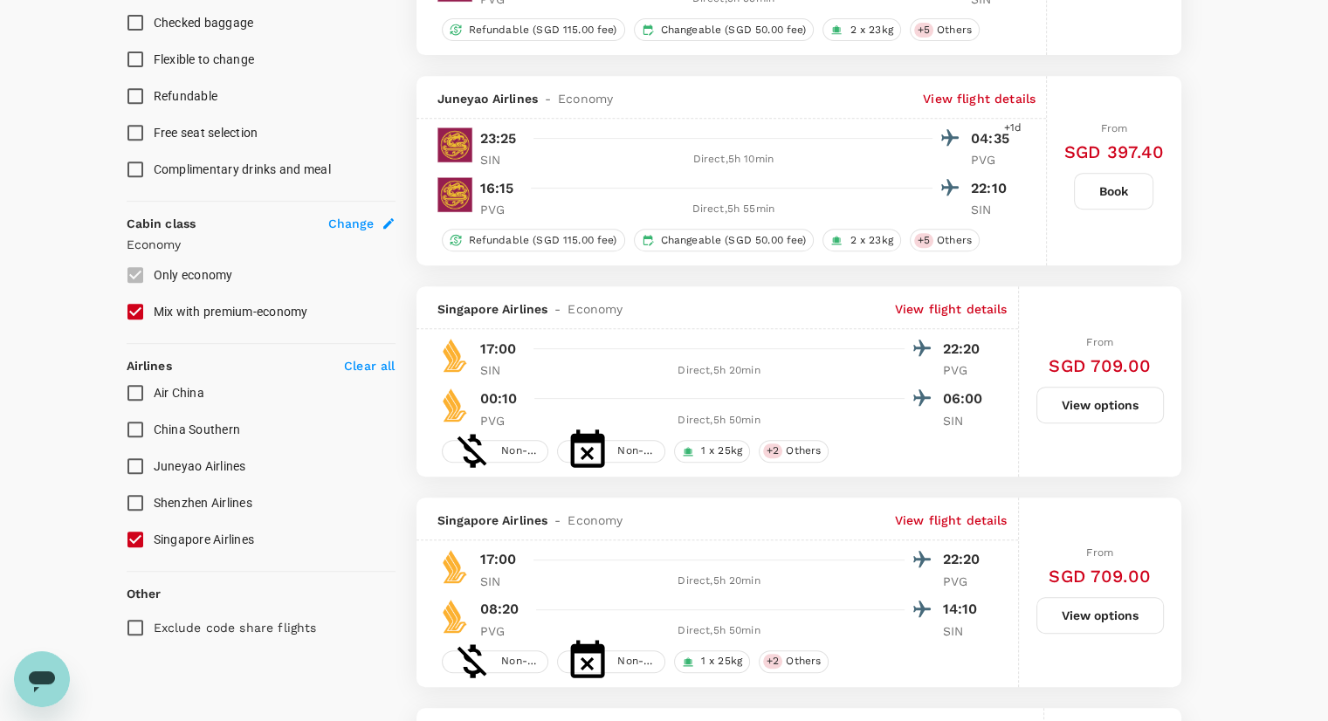
scroll to position [786, 0]
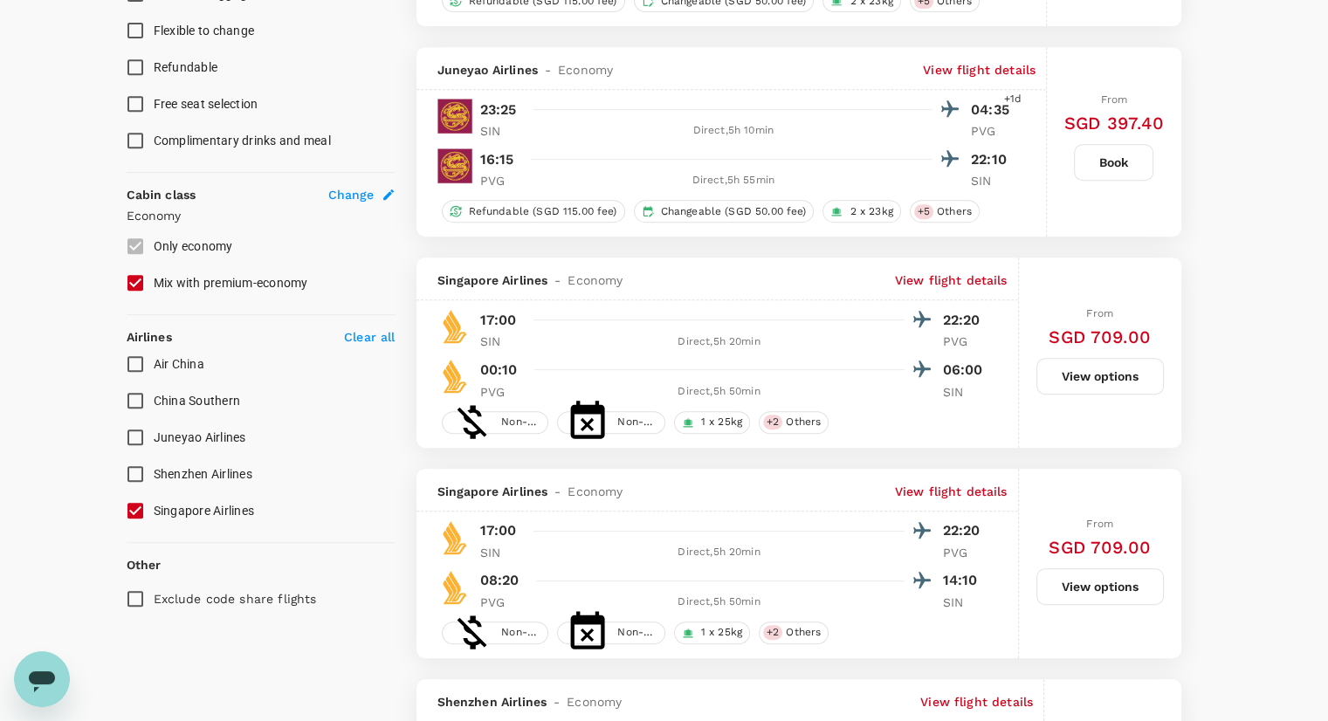
click at [1072, 382] on button "View options" at bounding box center [1099, 376] width 127 height 37
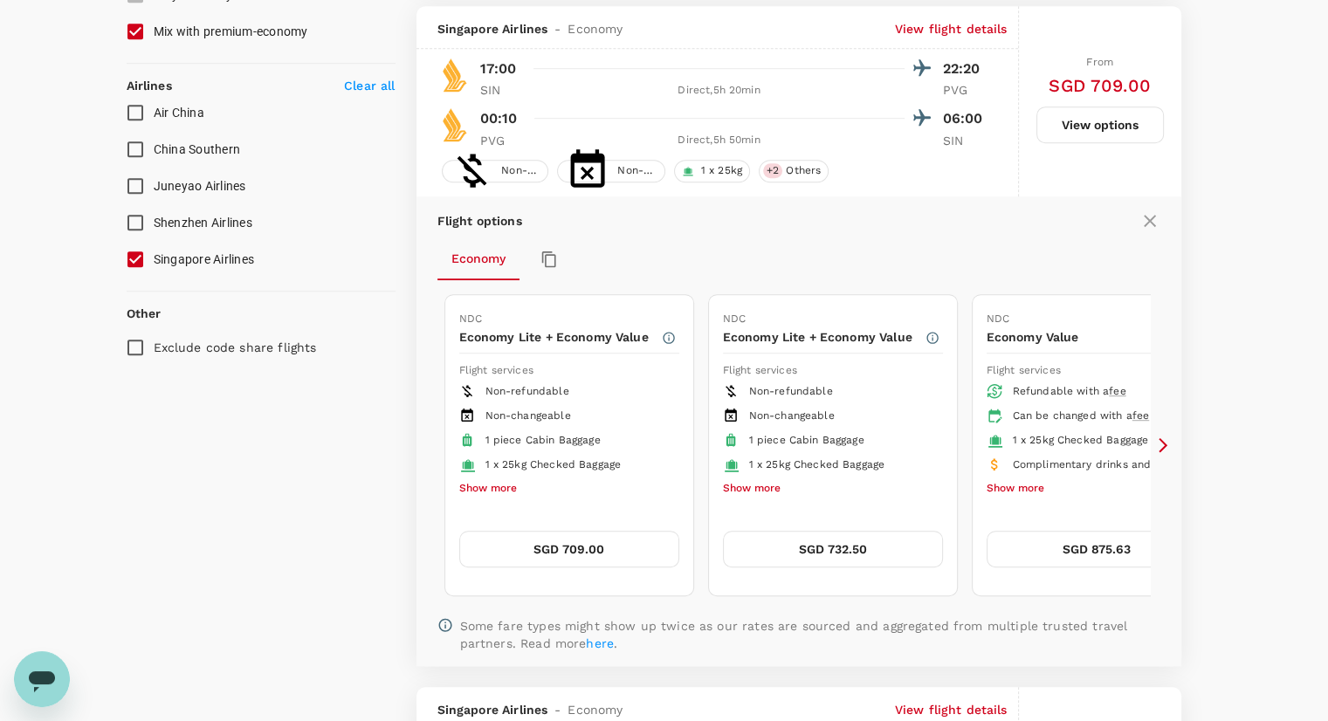
scroll to position [1045, 0]
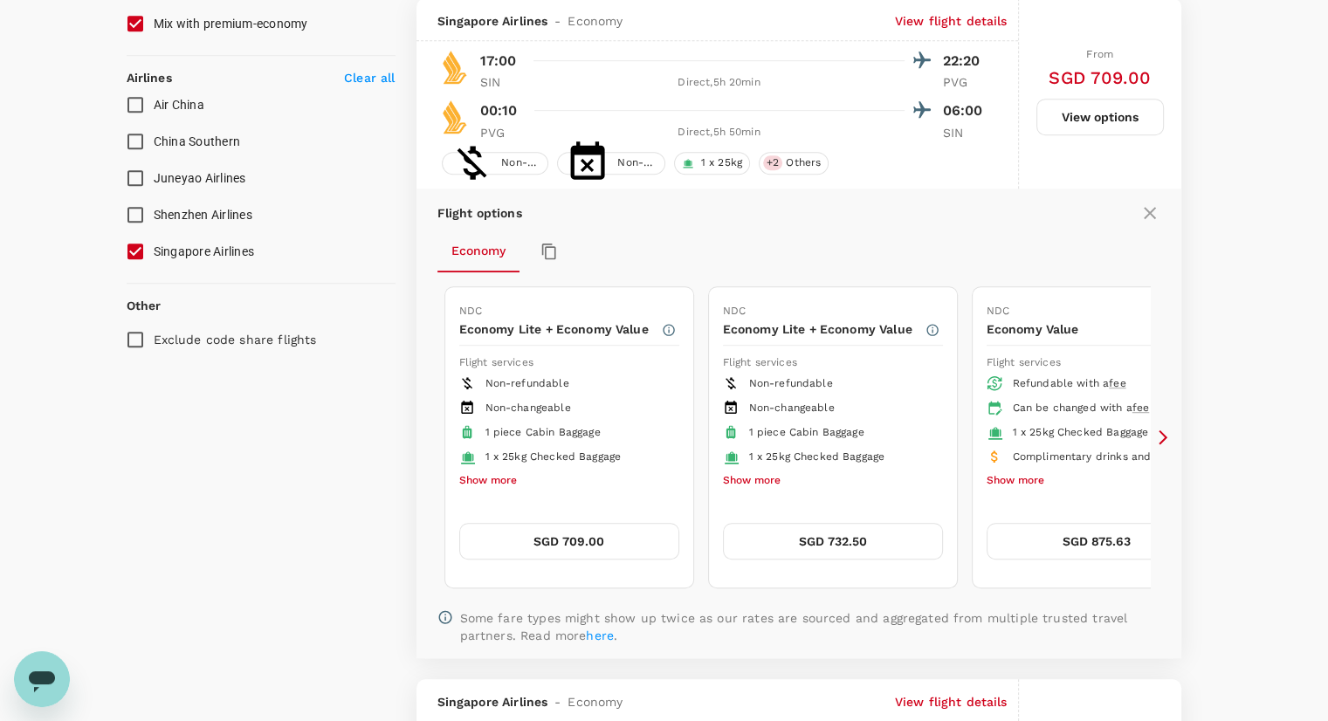
click at [1163, 443] on icon at bounding box center [1162, 437] width 17 height 17
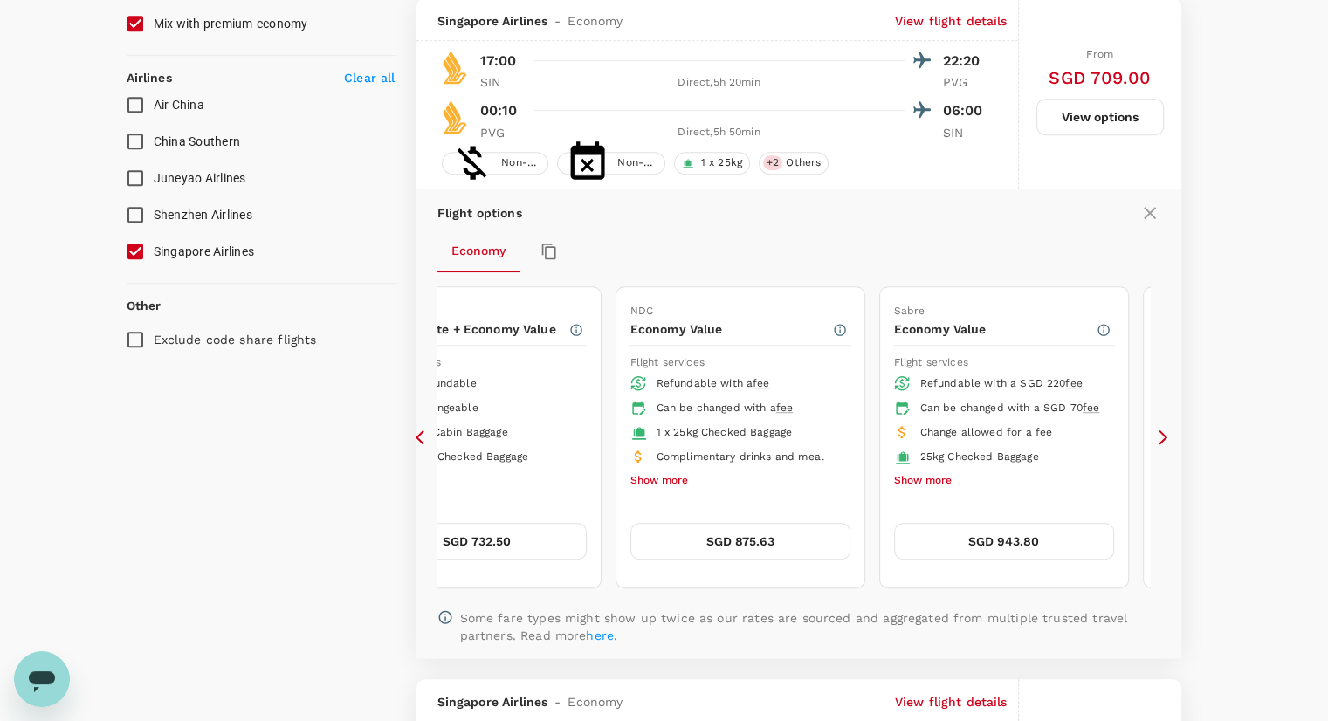
click at [1163, 442] on icon at bounding box center [1162, 437] width 17 height 17
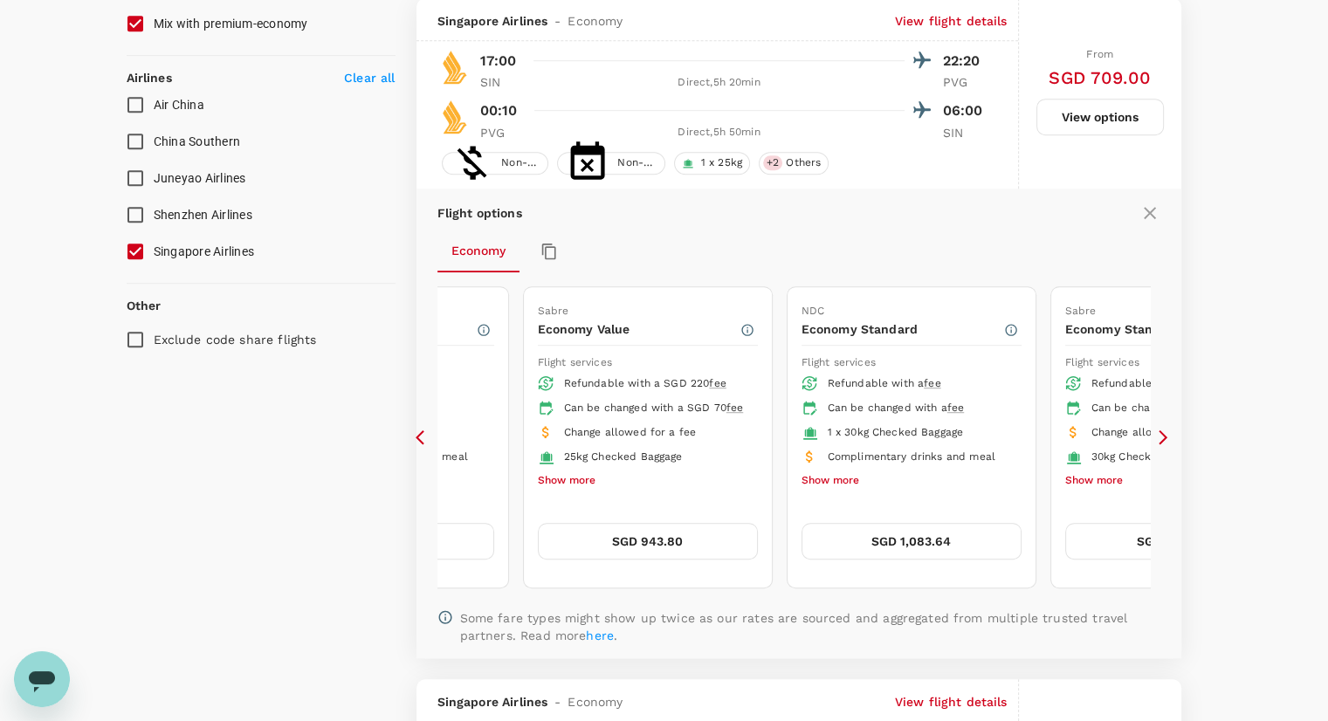
click at [891, 535] on button "SGD 1,083.64" at bounding box center [911, 541] width 220 height 37
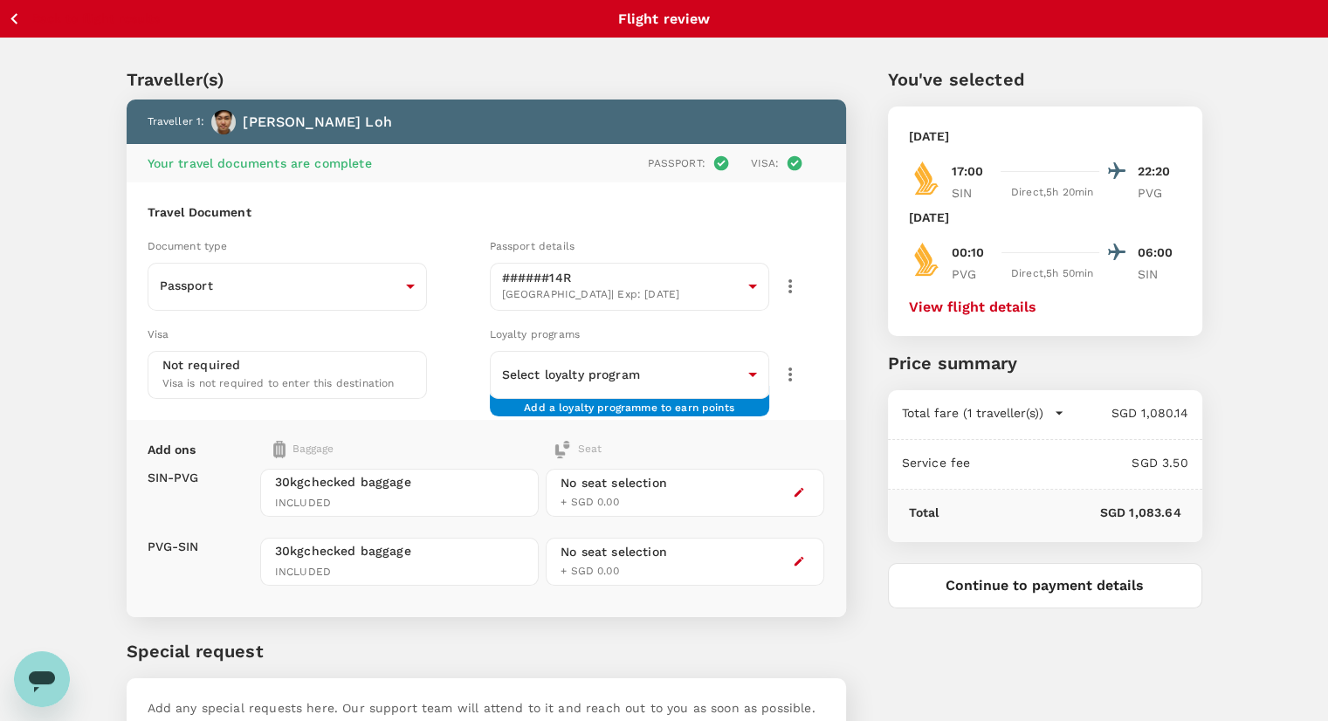
click at [967, 316] on div "[DATE] 17:00 22:20 SIN Direct , 5h 20min PVG [DATE] 00:10 06:00 PVG Direct , 5h…" at bounding box center [1045, 221] width 314 height 230
click at [972, 306] on button "View flight details" at bounding box center [972, 307] width 127 height 16
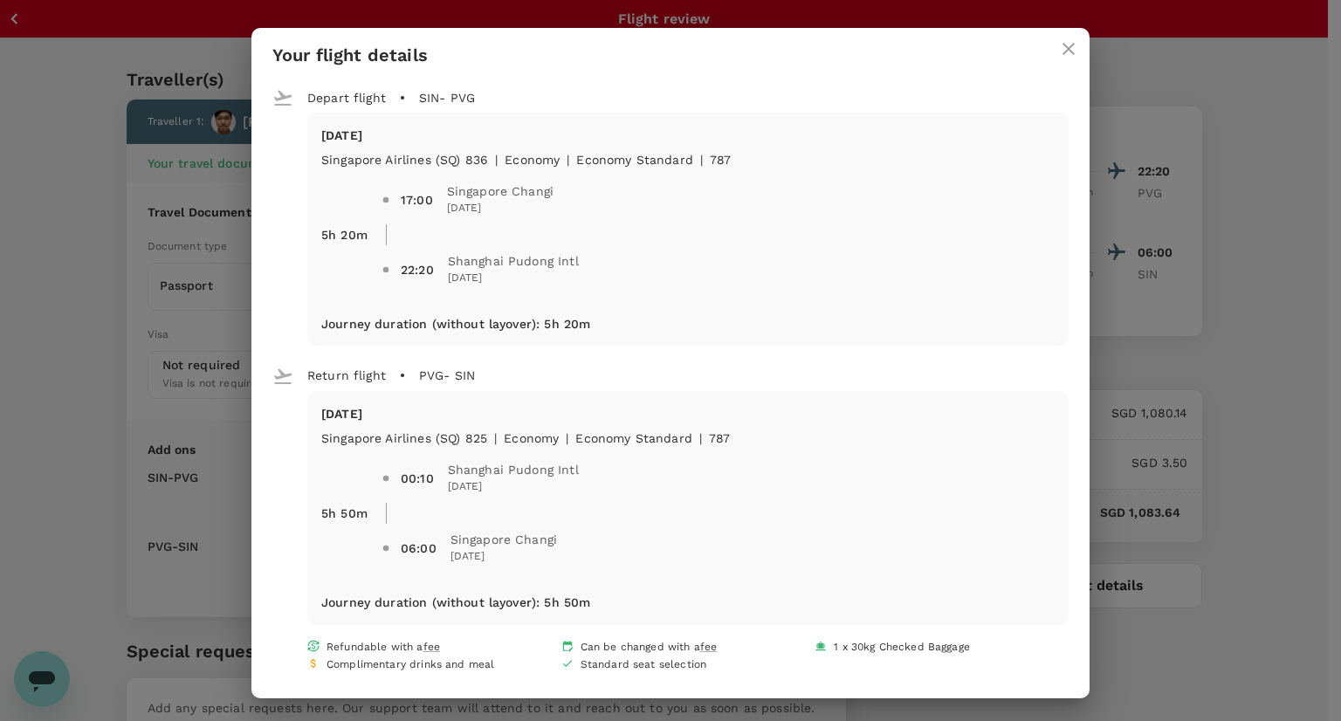
click at [1062, 44] on icon "close" at bounding box center [1068, 49] width 12 height 12
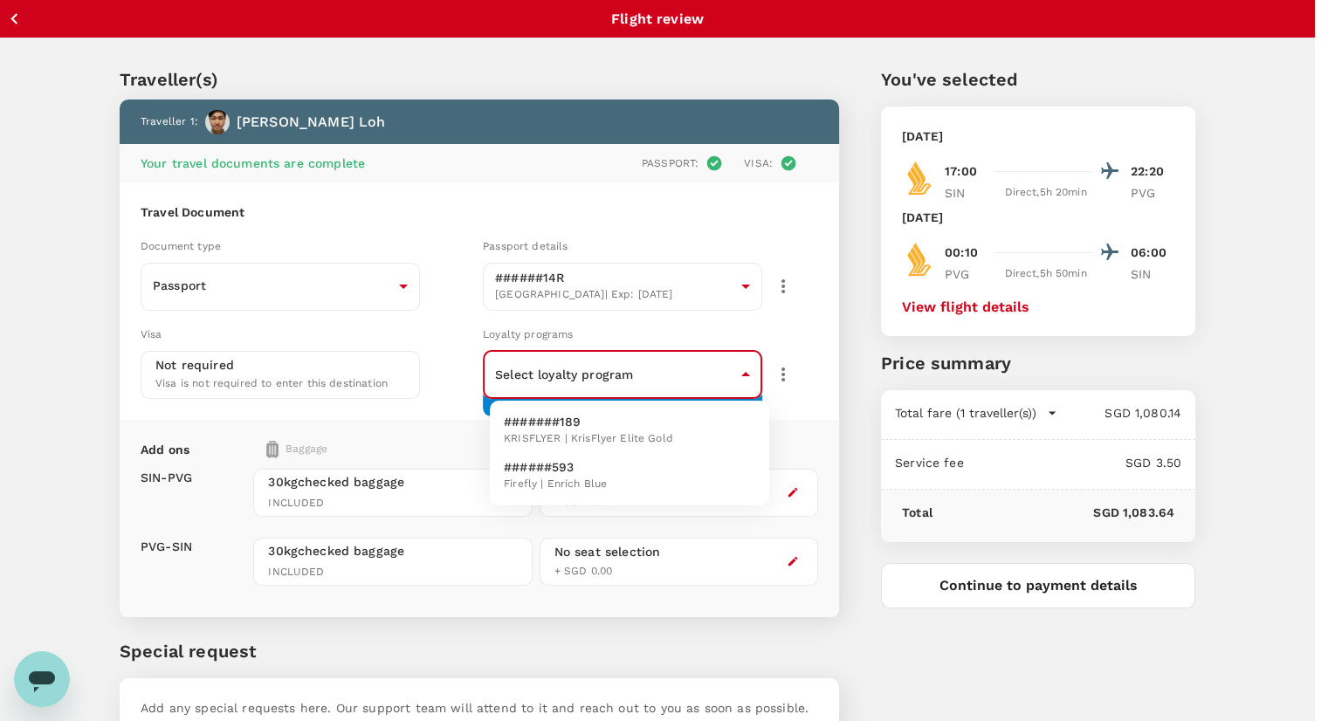
click at [708, 373] on body "Back to flight results Flight review Traveller(s) Traveller 1 : Zhi [PERSON_NAM…" at bounding box center [664, 420] width 1328 height 841
click at [589, 438] on span "KRISFLYER | KrisFlyer Elite Gold" at bounding box center [588, 438] width 169 height 17
type input "eb5d05e1-1e80-45d6-8f2e-dfbb4304c65d"
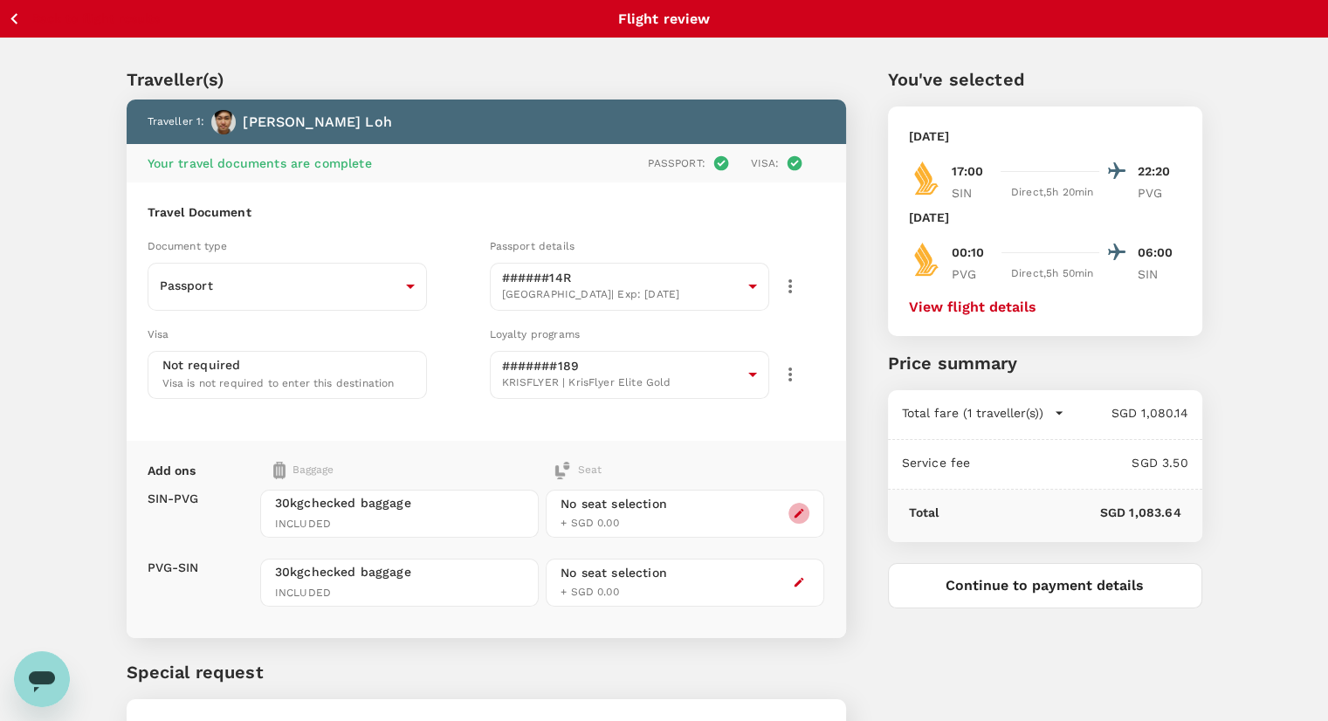
click at [800, 511] on icon "button" at bounding box center [799, 514] width 10 height 10
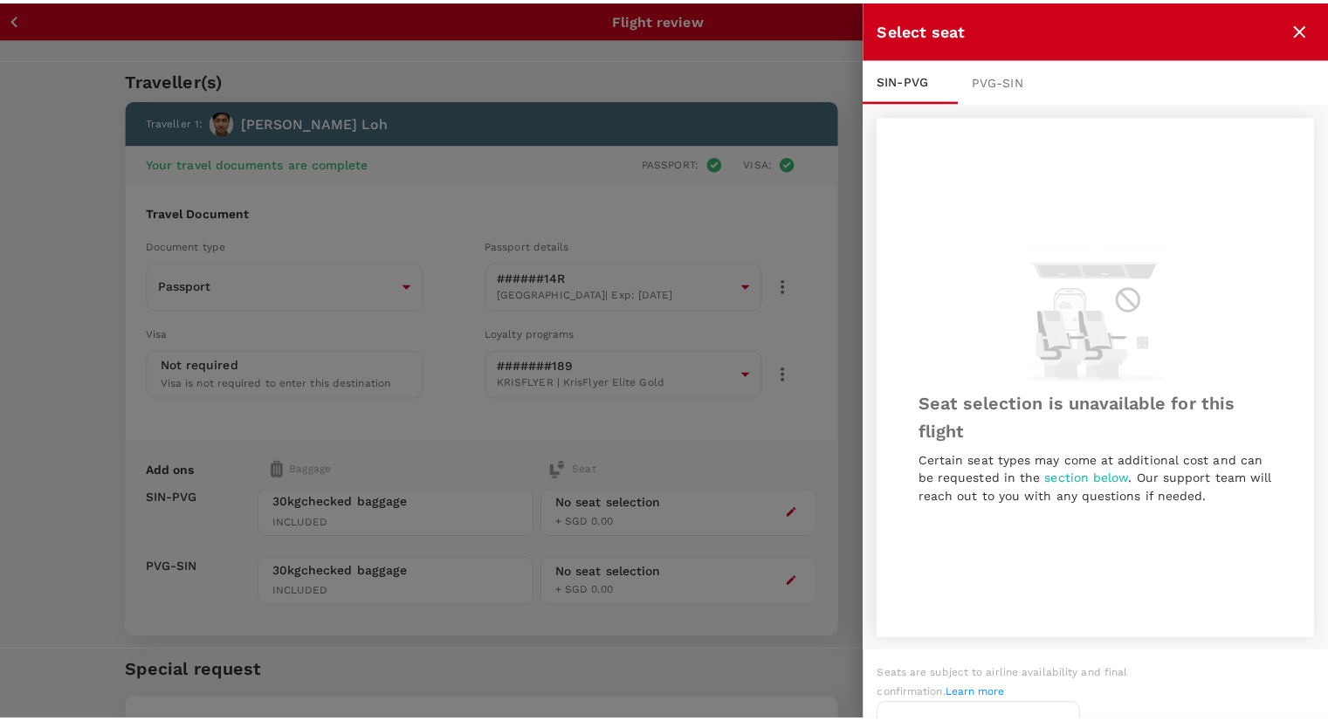
scroll to position [2, 0]
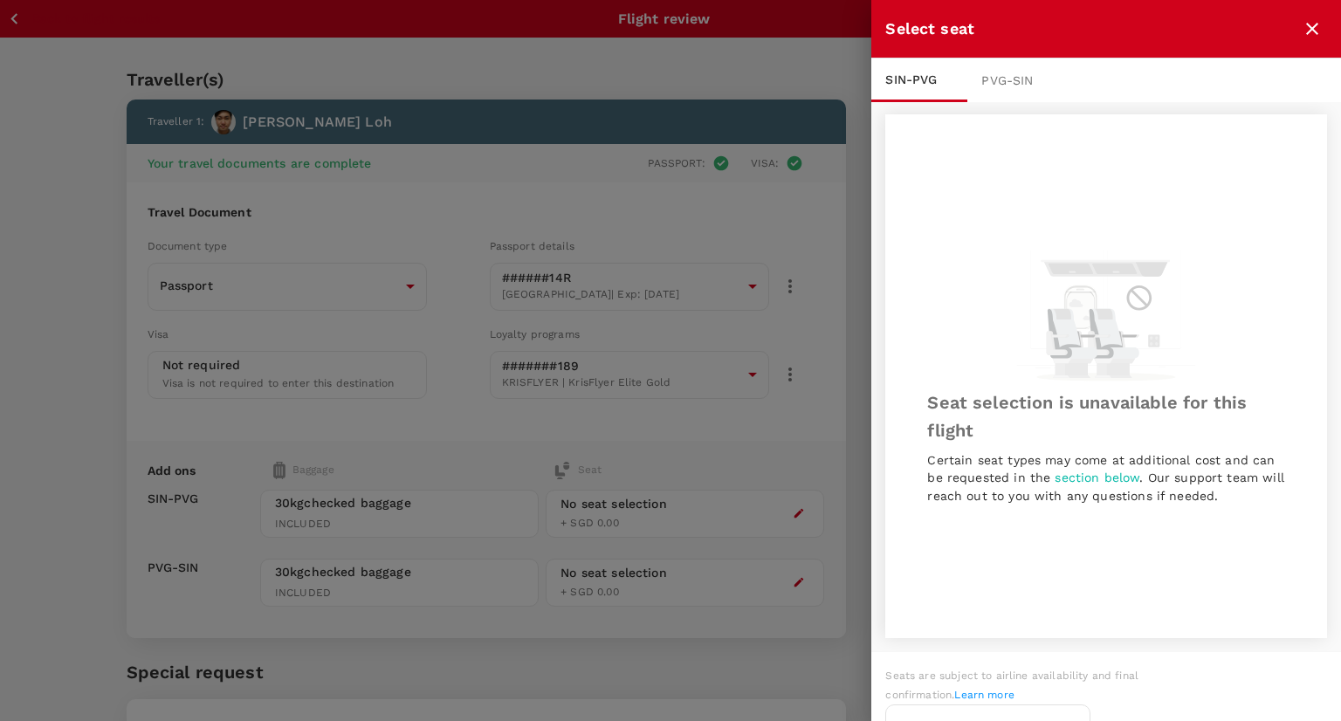
click at [1316, 24] on icon "close" at bounding box center [1312, 29] width 12 height 12
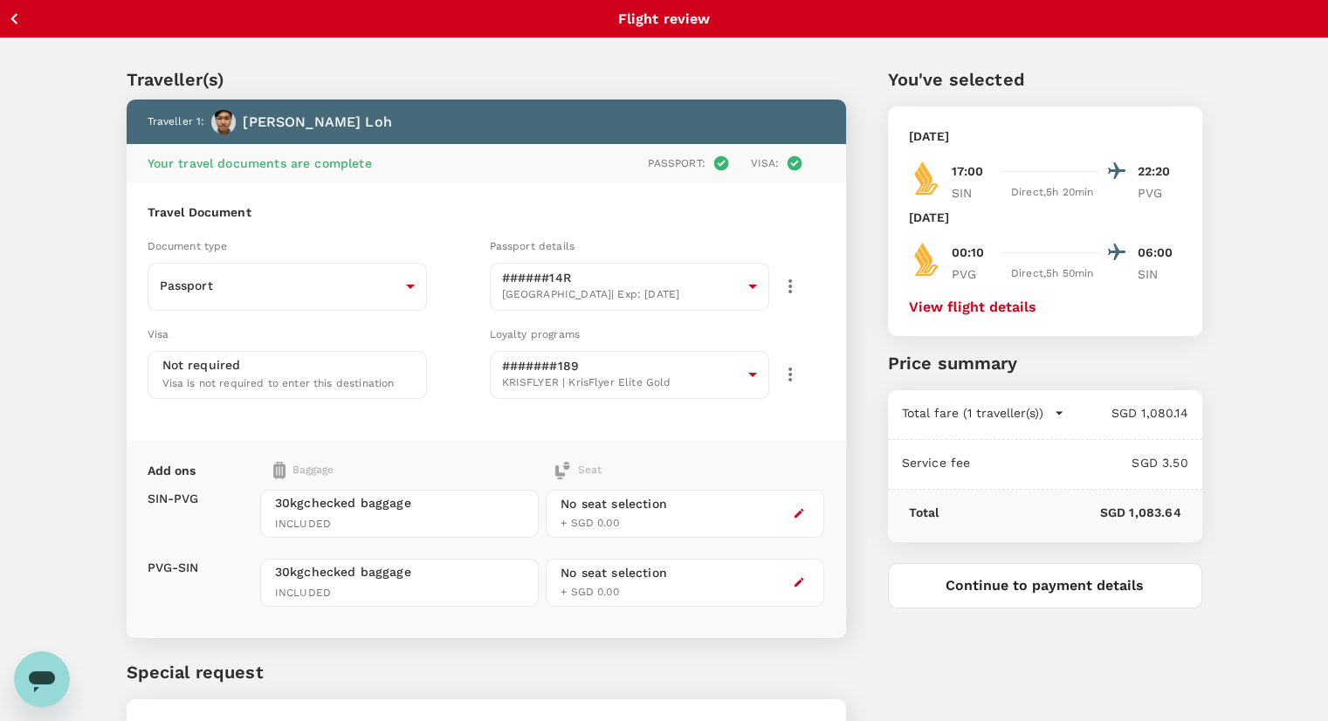
click at [730, 512] on div "No seat selection + SGD 0.00" at bounding box center [685, 514] width 278 height 48
click at [946, 305] on button "View flight details" at bounding box center [972, 307] width 127 height 16
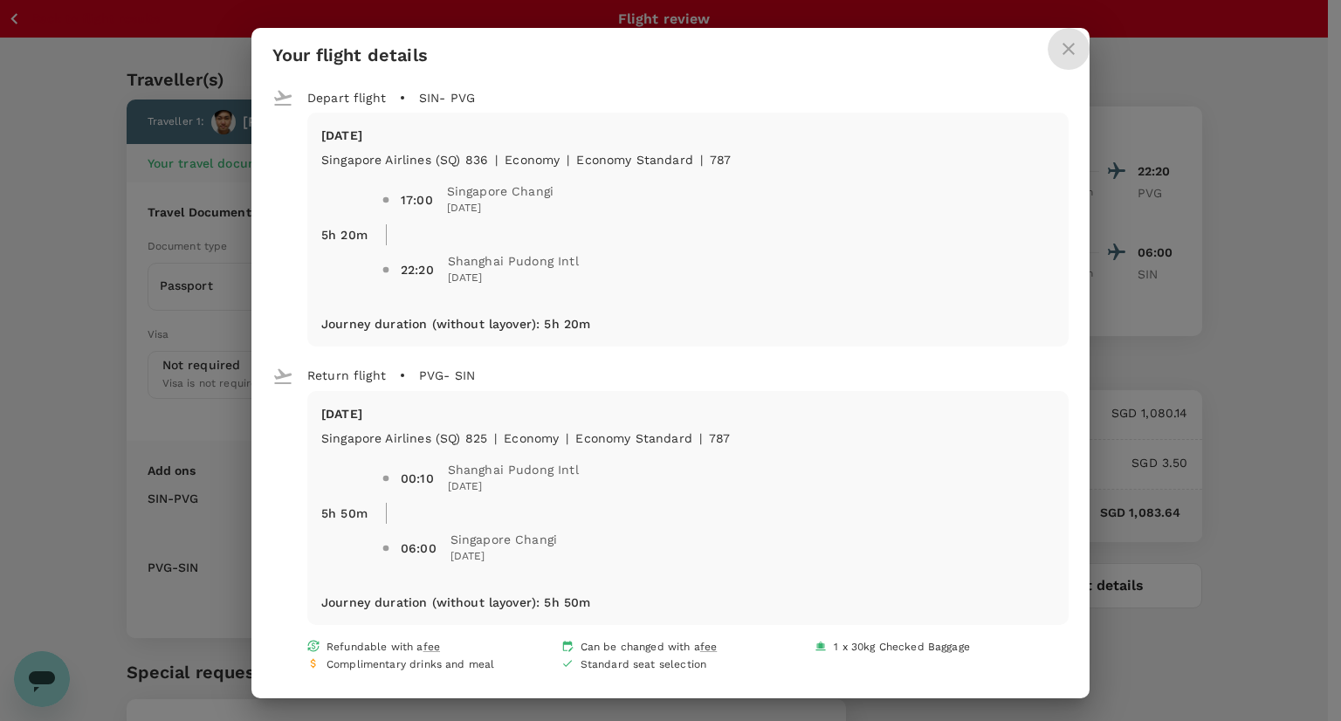
click at [1065, 43] on icon "close" at bounding box center [1068, 48] width 21 height 21
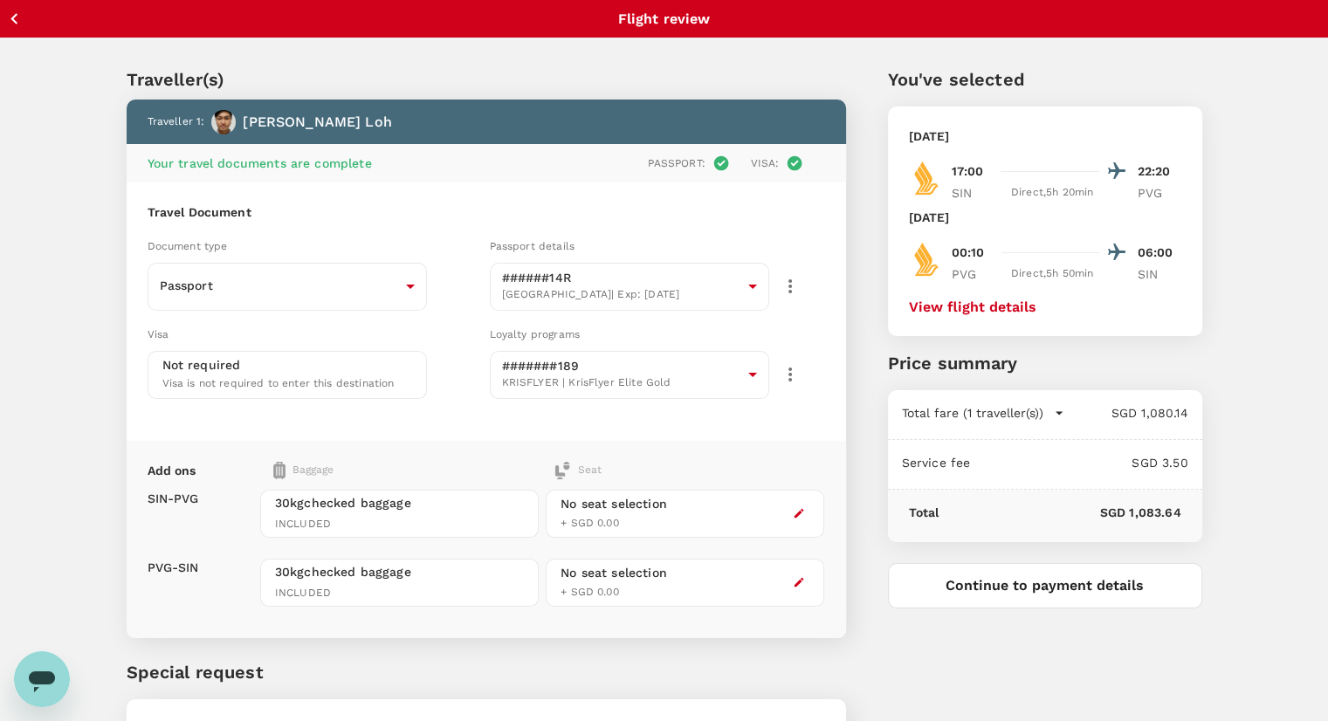
click at [14, 14] on icon "button" at bounding box center [14, 19] width 22 height 22
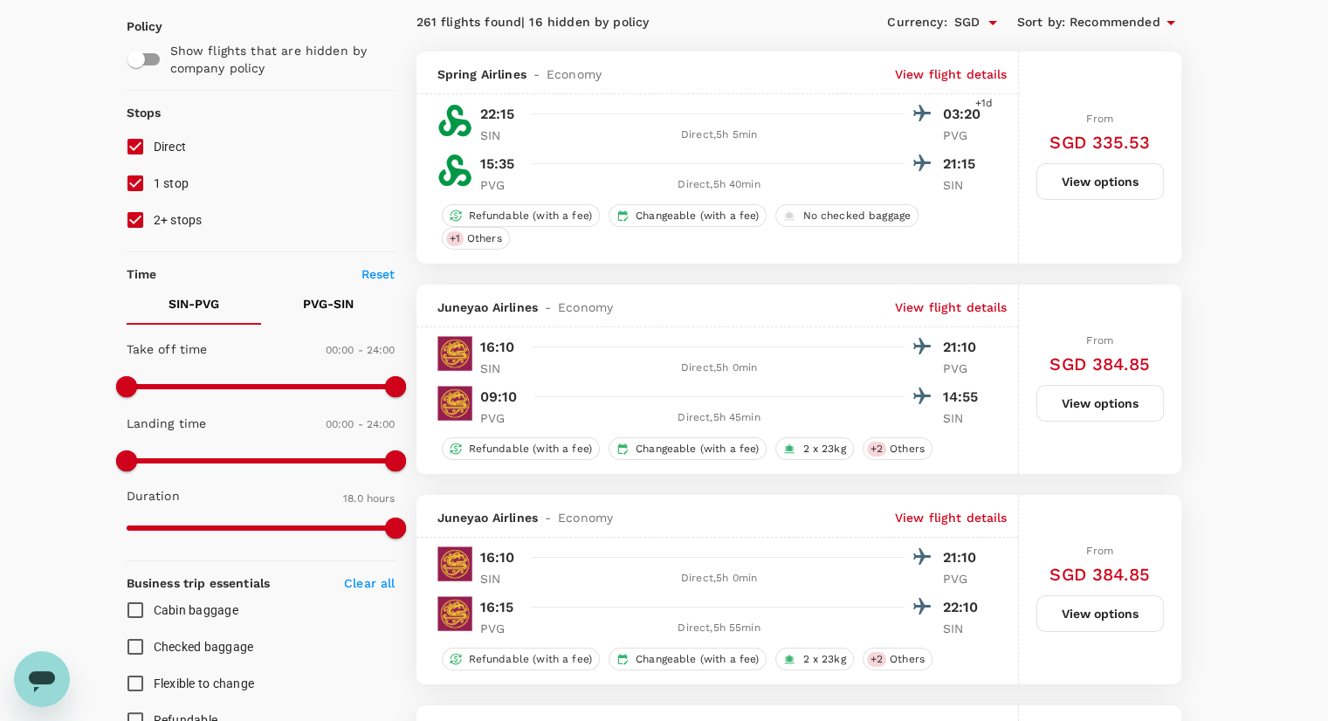
type input "SGD"
type input "1440"
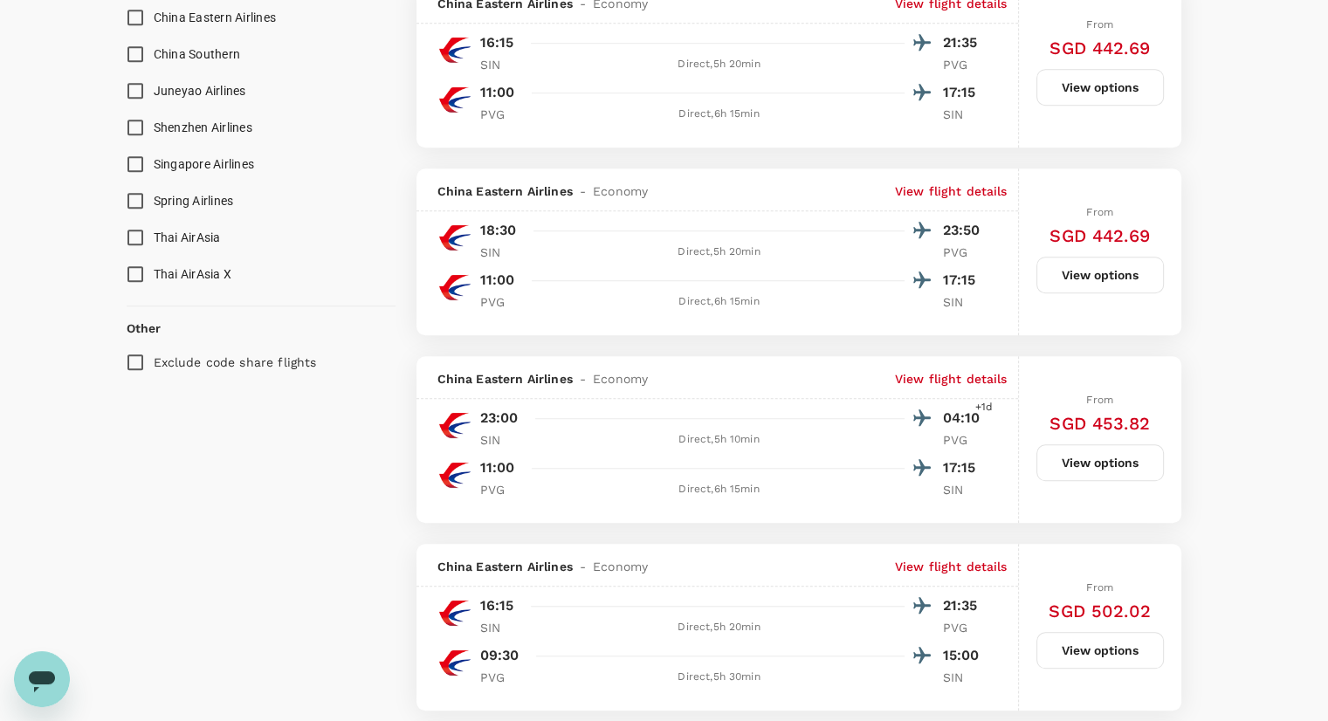
scroll to position [1135, 0]
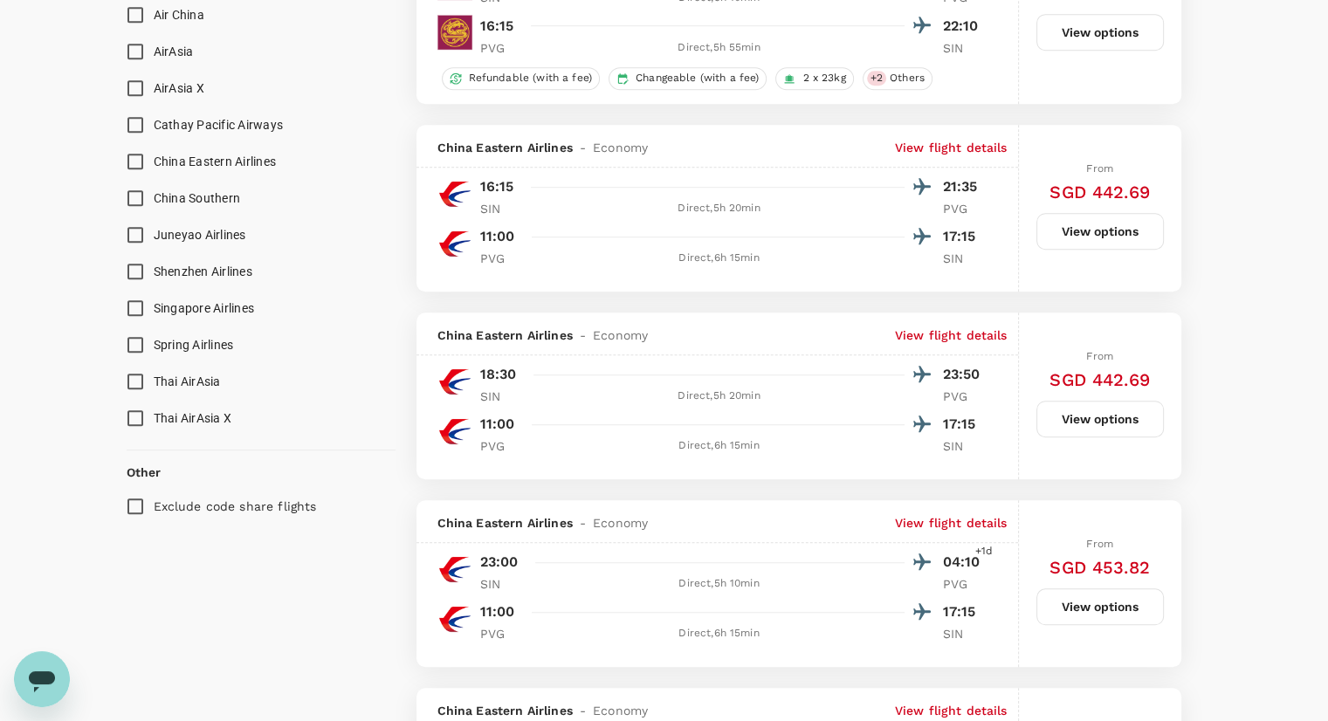
click at [137, 305] on input "Singapore Airlines" at bounding box center [135, 308] width 37 height 37
checkbox input "true"
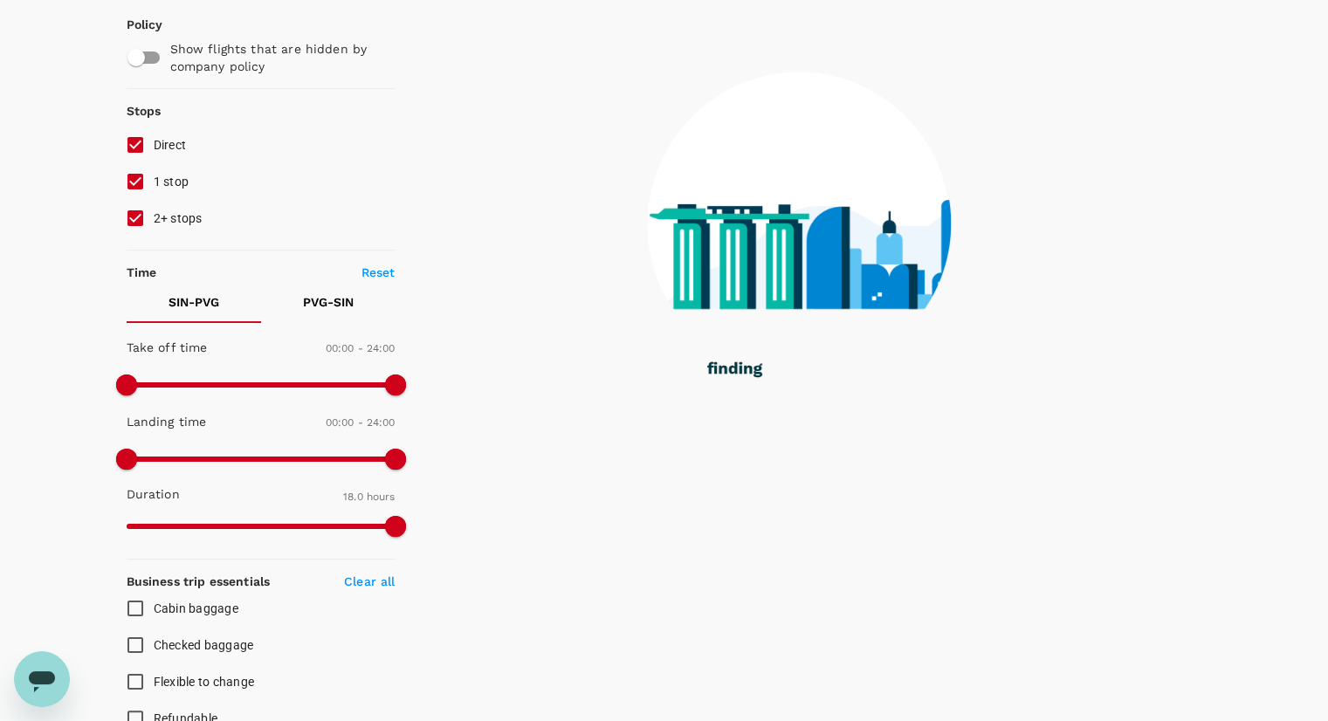
scroll to position [0, 0]
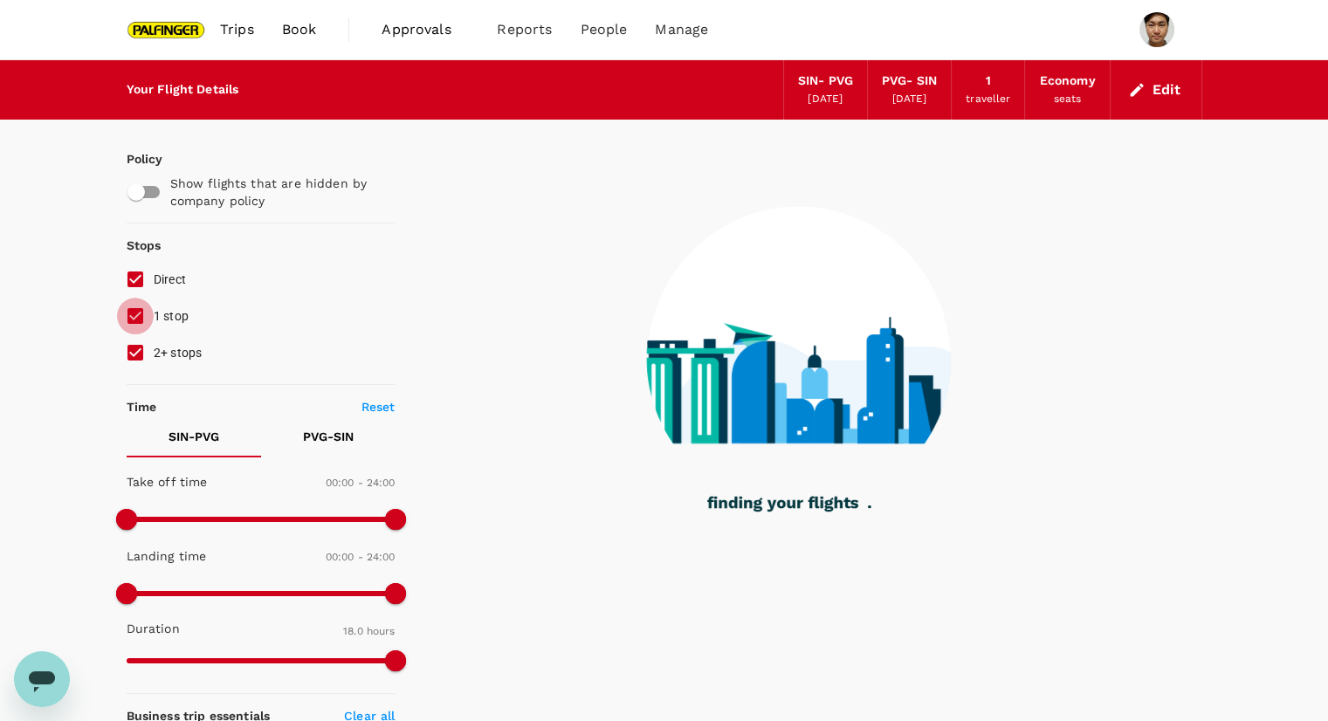
drag, startPoint x: 126, startPoint y: 319, endPoint x: 129, endPoint y: 340, distance: 22.1
click at [127, 318] on input "1 stop" at bounding box center [135, 316] width 37 height 37
checkbox input "false"
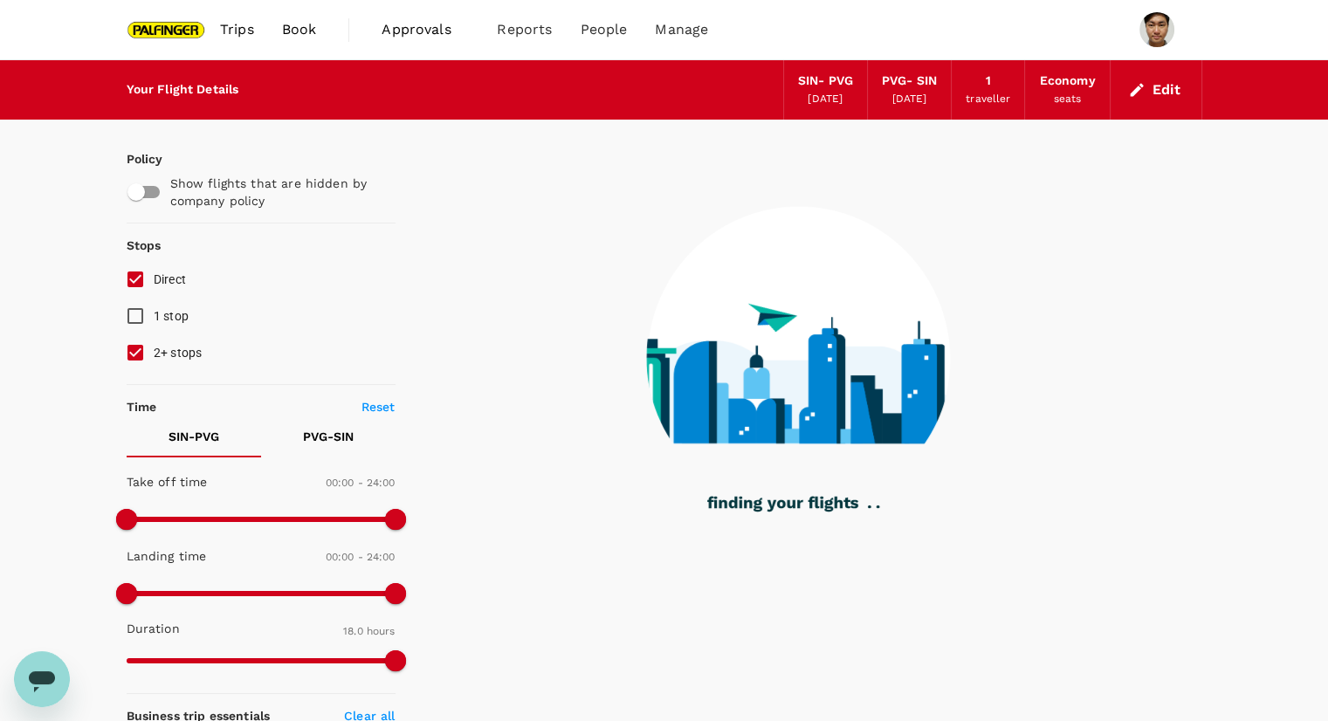
click at [138, 355] on input "2+ stops" at bounding box center [135, 352] width 37 height 37
checkbox input "false"
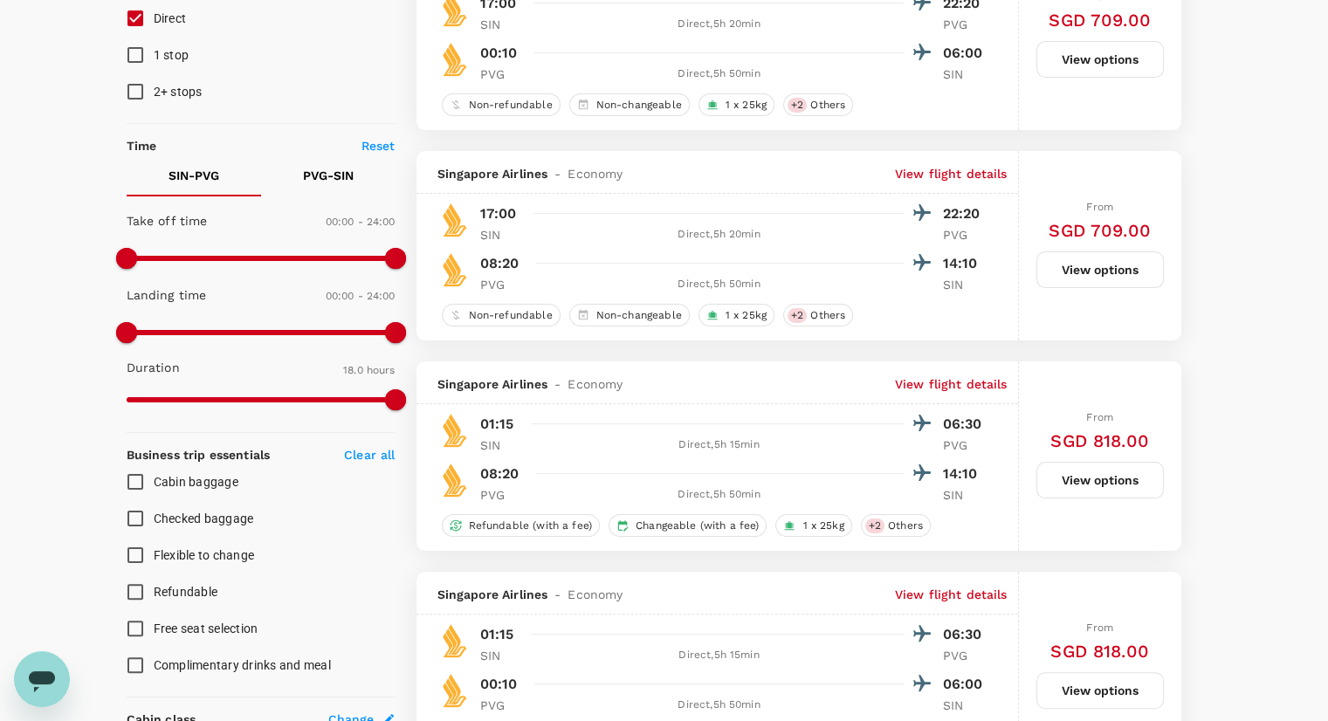
scroll to position [262, 0]
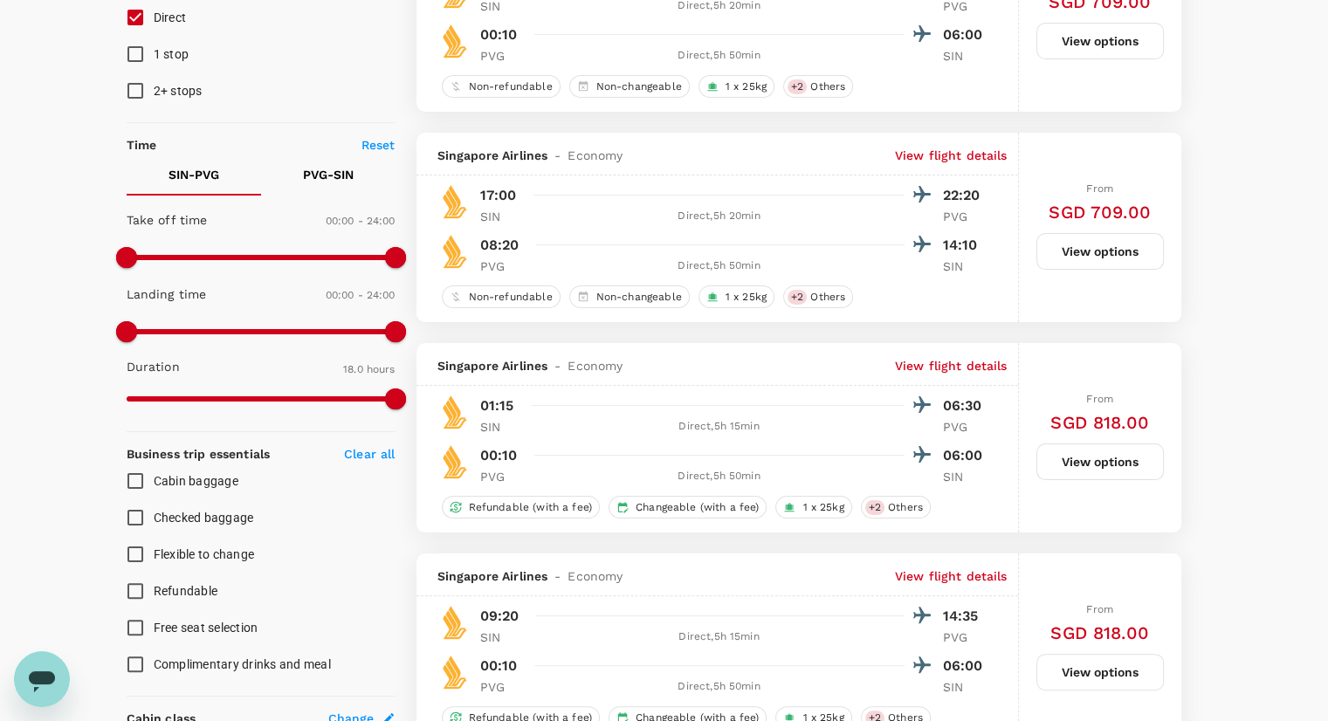
checkbox input "false"
checkbox input "true"
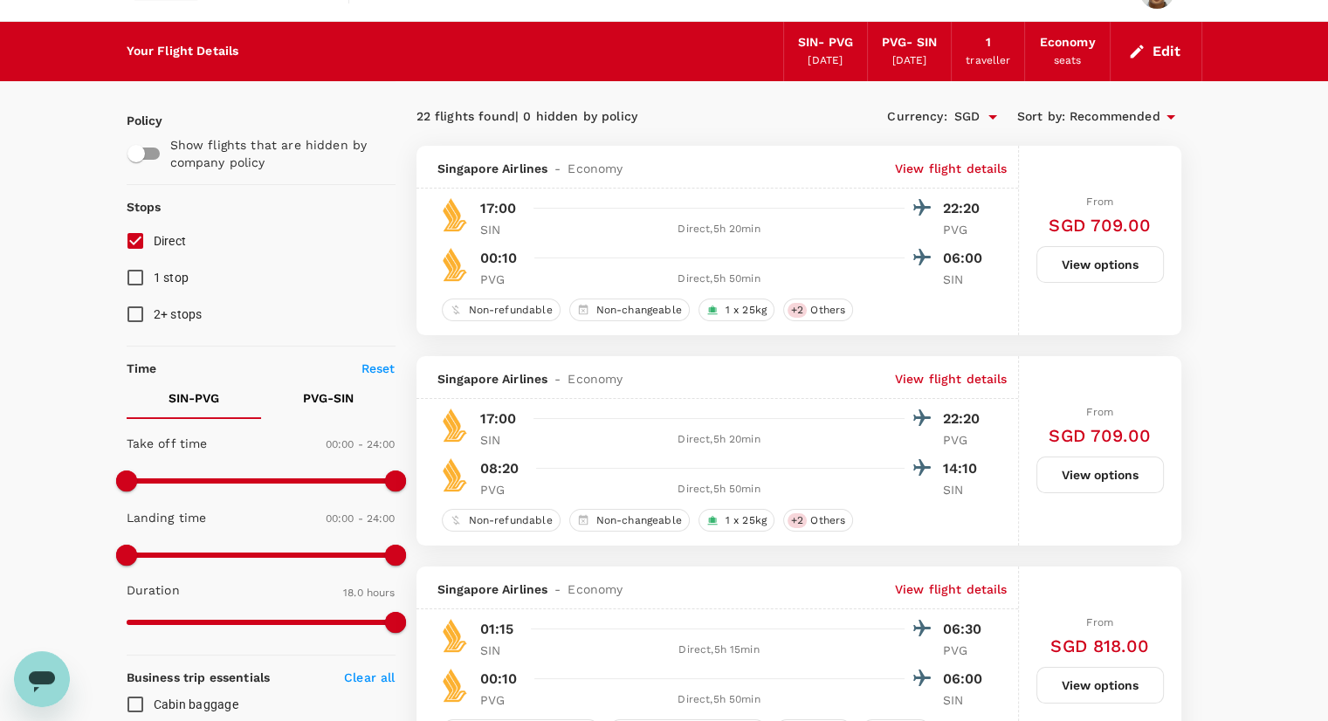
scroll to position [0, 0]
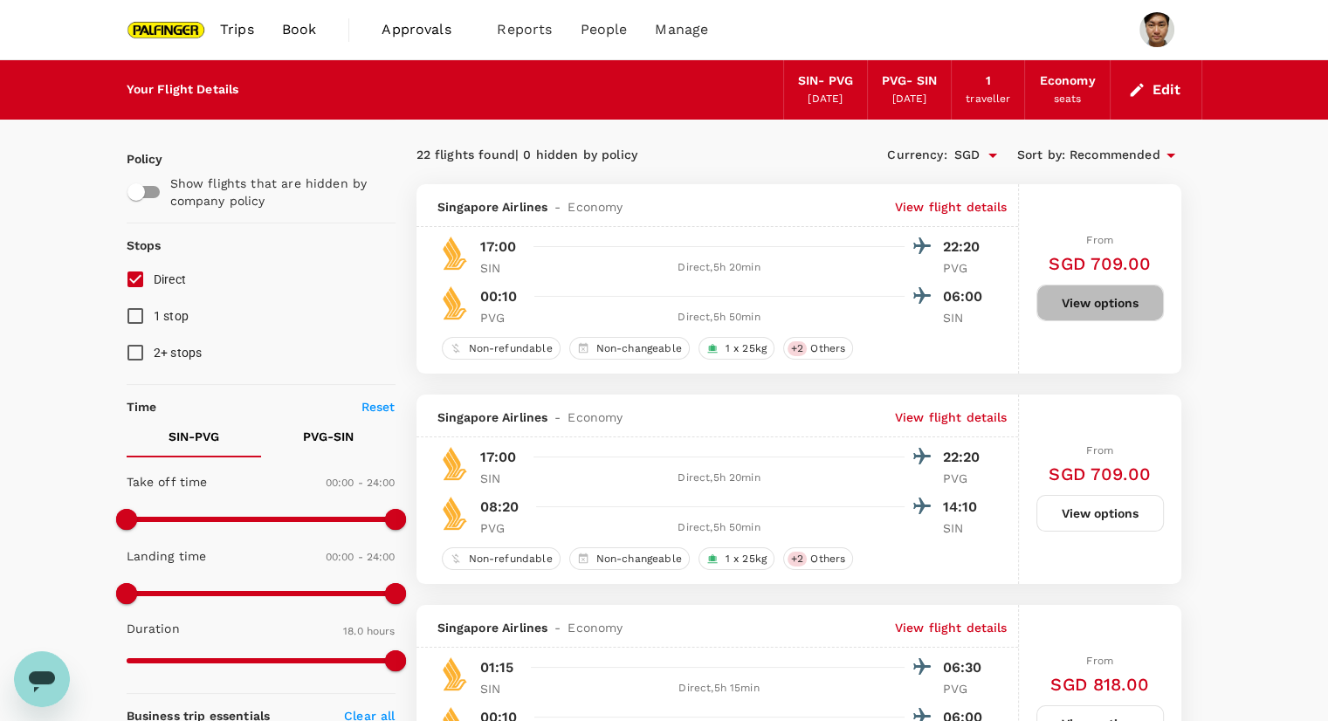
click at [1097, 303] on button "View options" at bounding box center [1099, 303] width 127 height 37
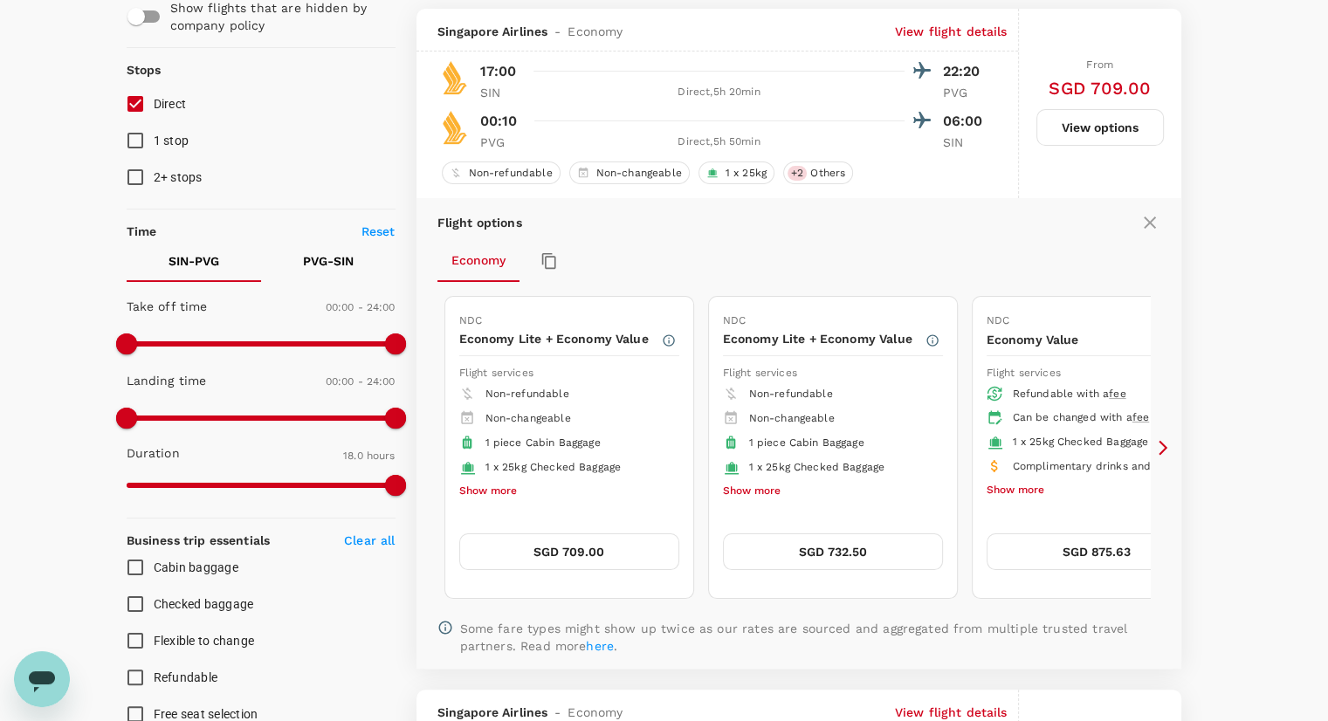
scroll to position [184, 0]
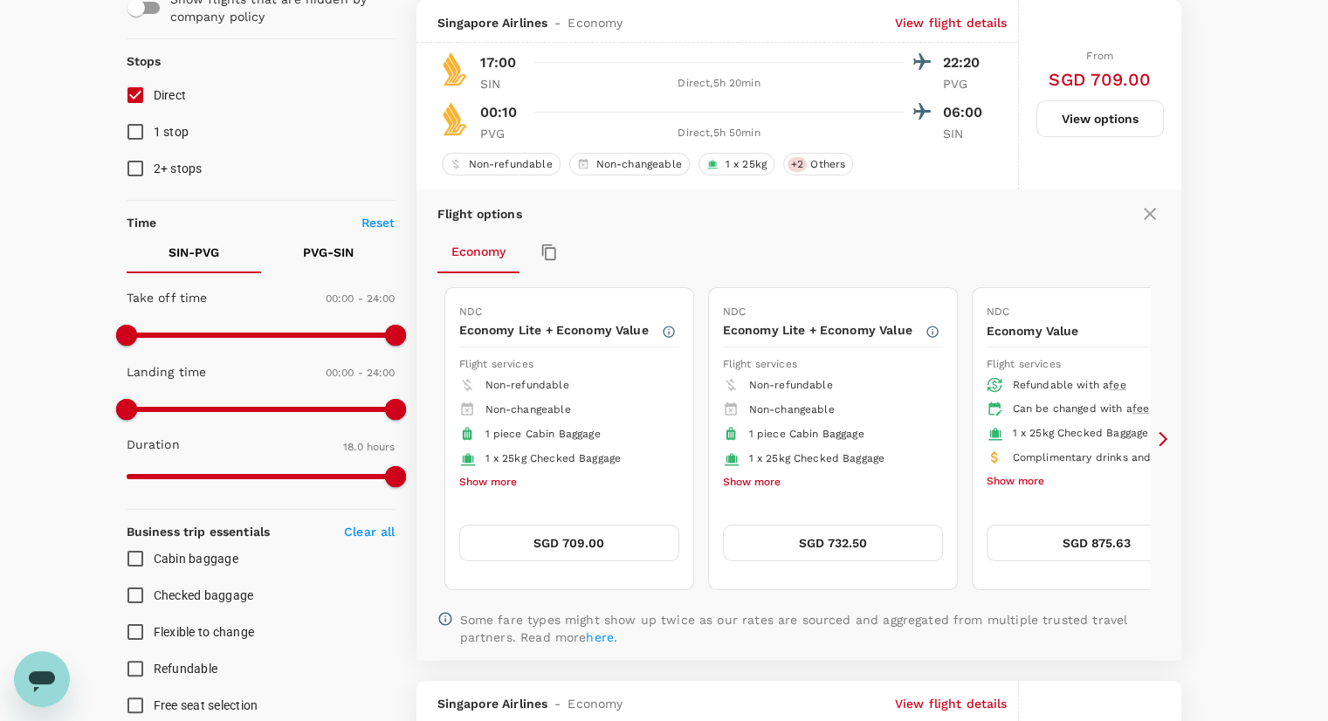
click at [1164, 437] on icon at bounding box center [1162, 438] width 9 height 15
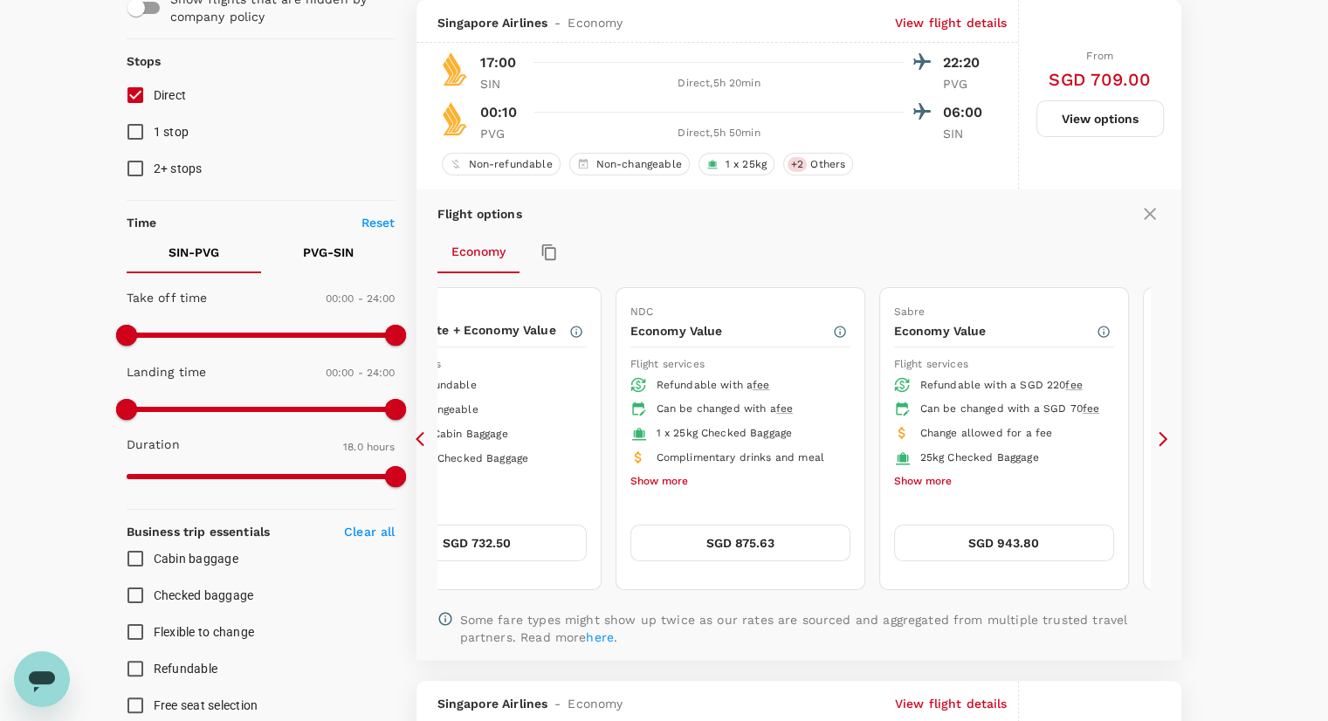
click at [1164, 437] on icon at bounding box center [1162, 438] width 9 height 15
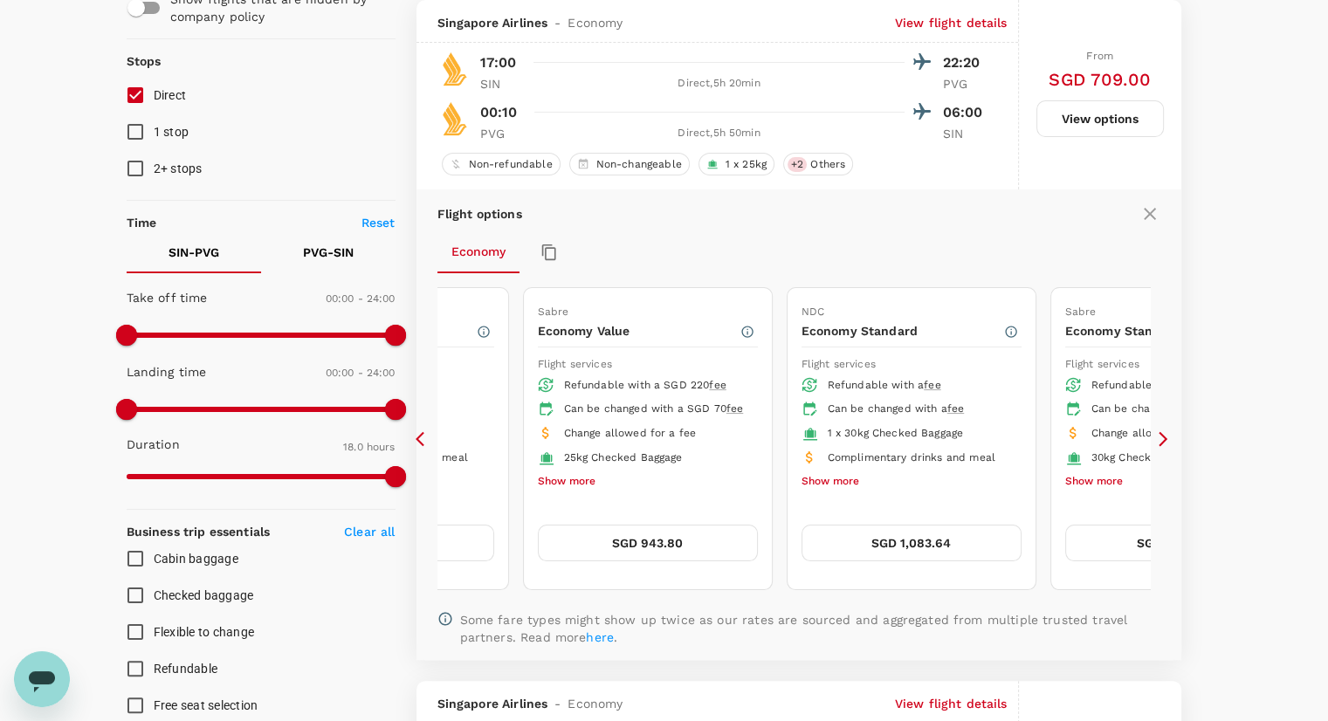
click at [1164, 437] on icon at bounding box center [1162, 438] width 9 height 15
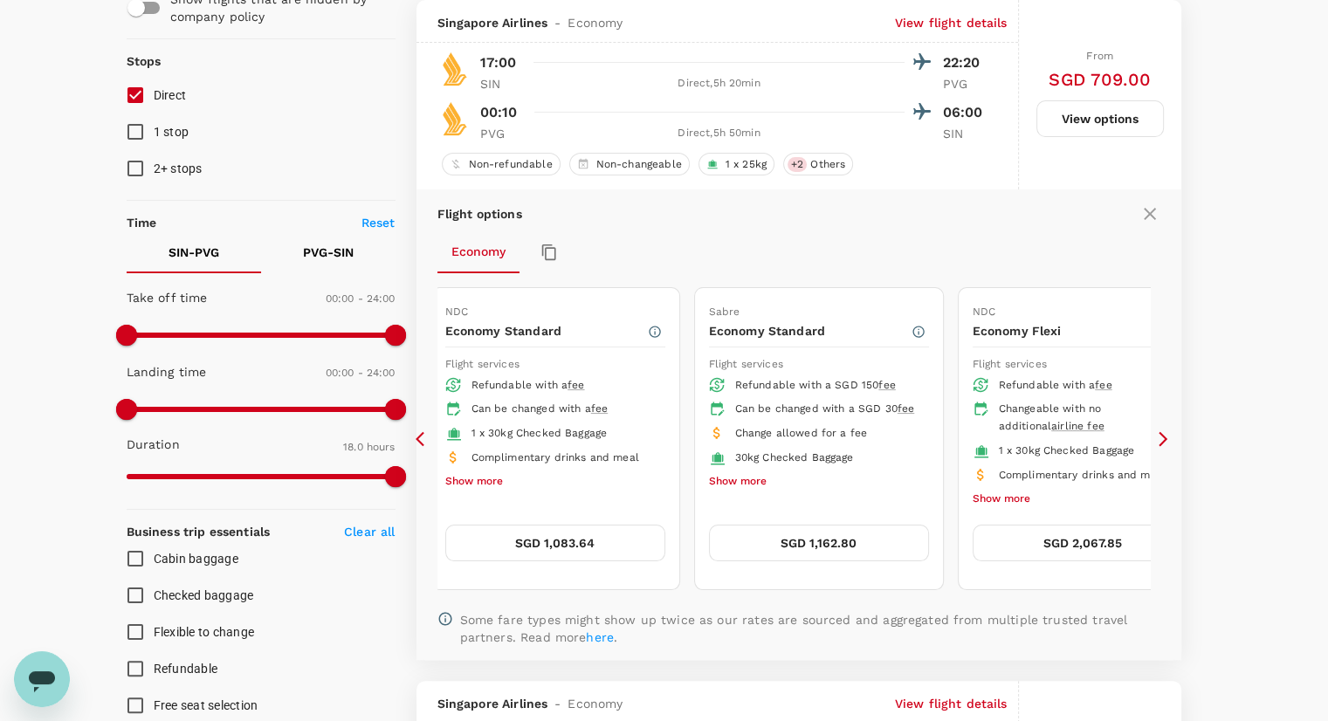
click at [752, 492] on button "Show more" at bounding box center [738, 482] width 58 height 23
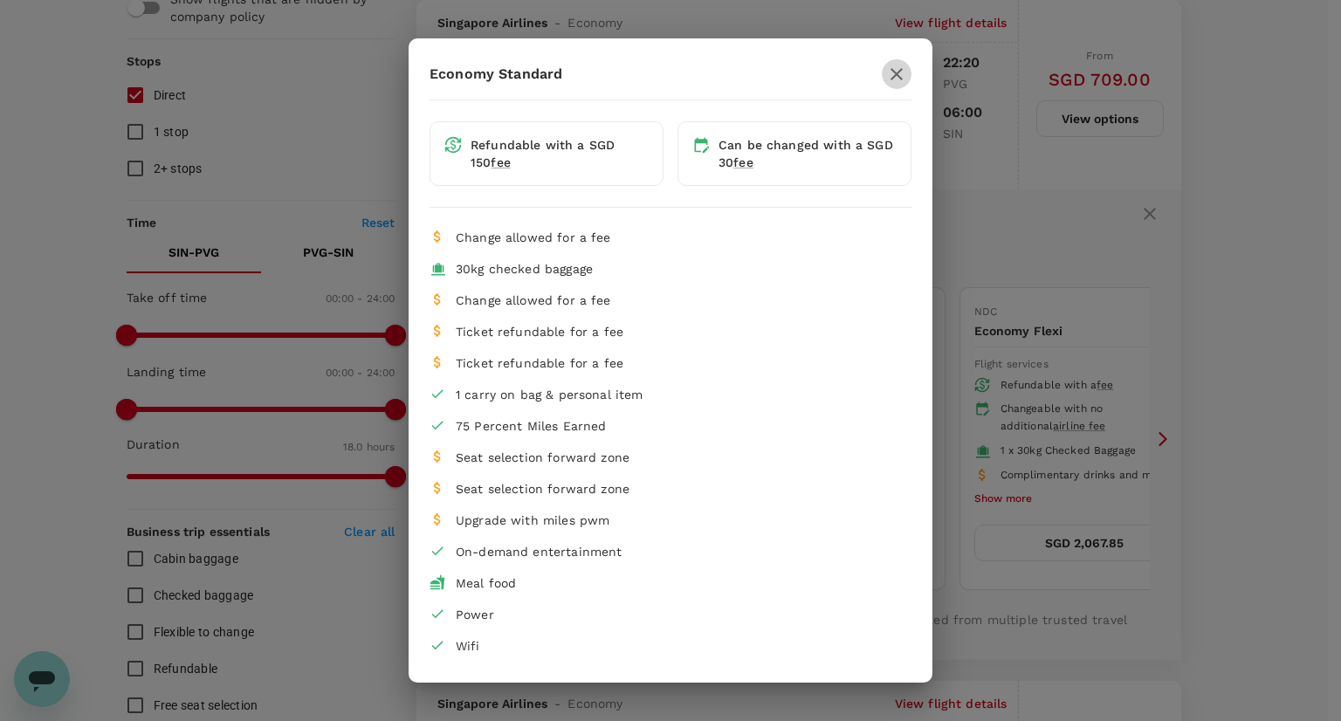
click at [897, 74] on icon "button" at bounding box center [896, 74] width 12 height 12
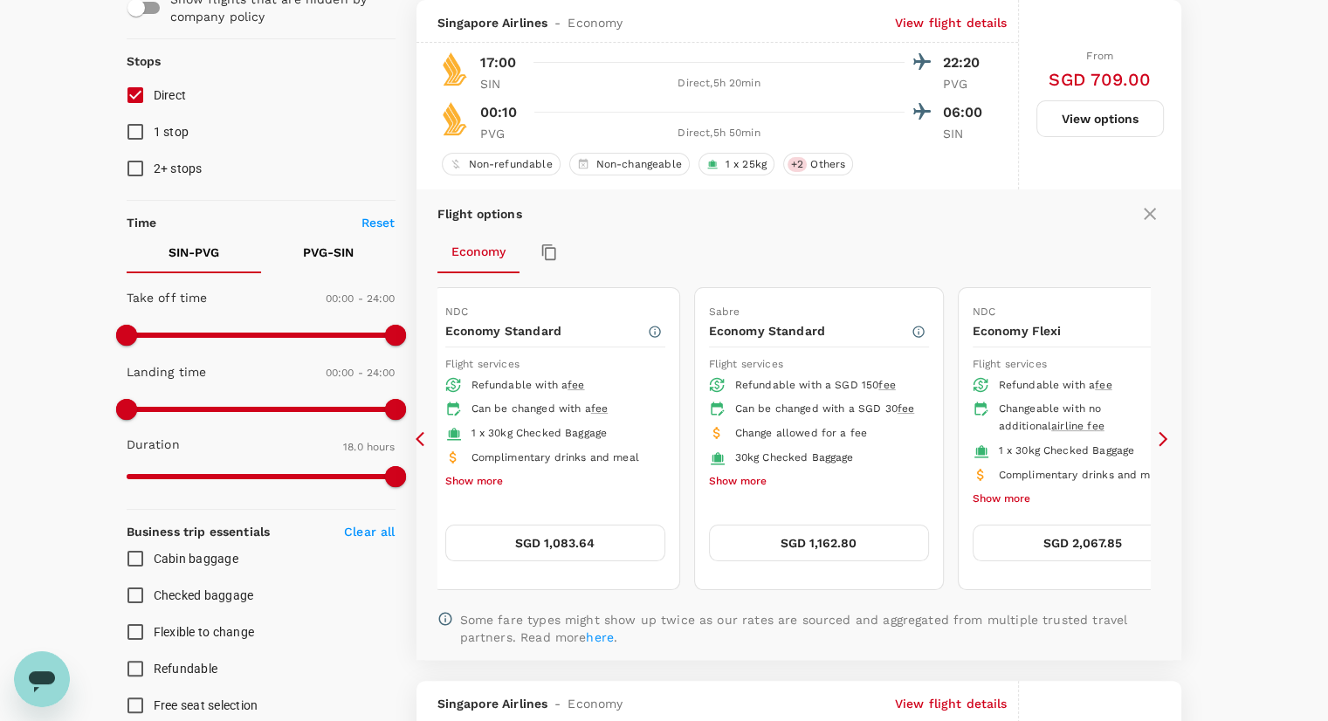
click at [731, 493] on button "Show more" at bounding box center [738, 482] width 58 height 23
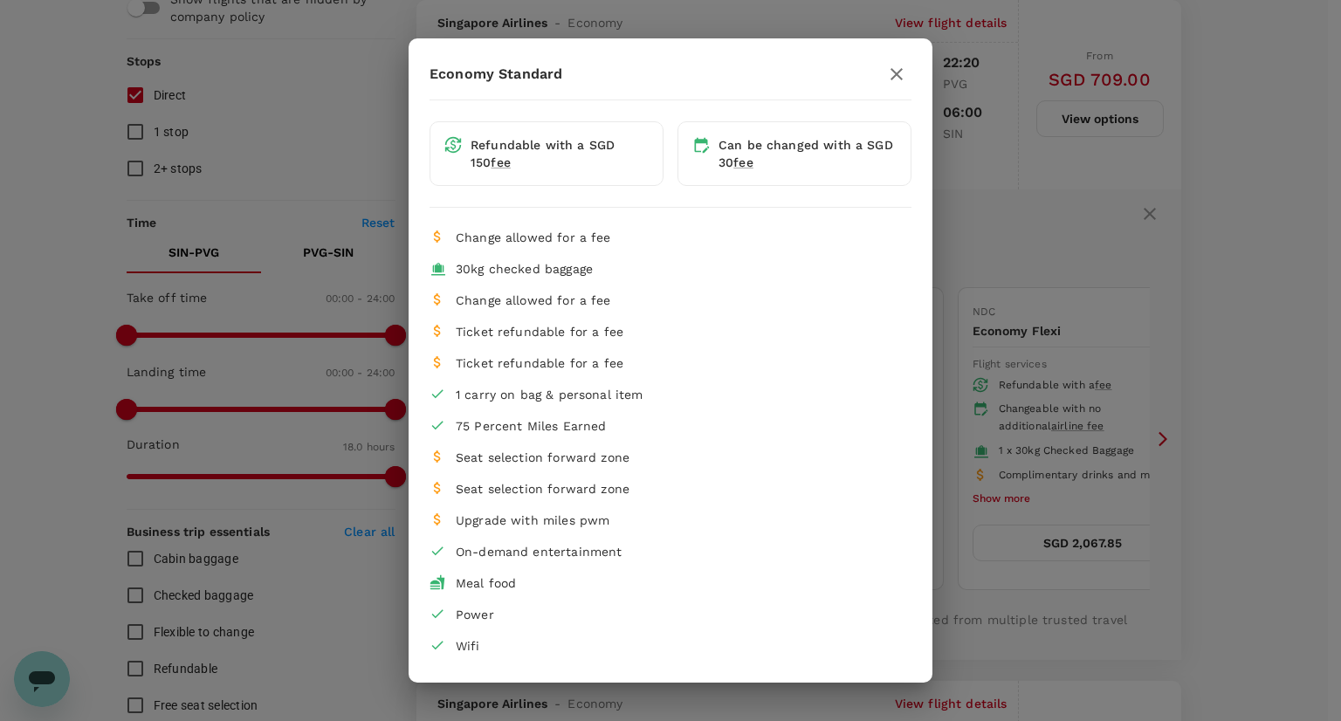
click at [915, 64] on div "Economy Standard Refundable with a SGD 150 fee Can be changed with a SGD 30 fee…" at bounding box center [671, 360] width 524 height 602
click at [890, 76] on icon "button" at bounding box center [896, 74] width 21 height 21
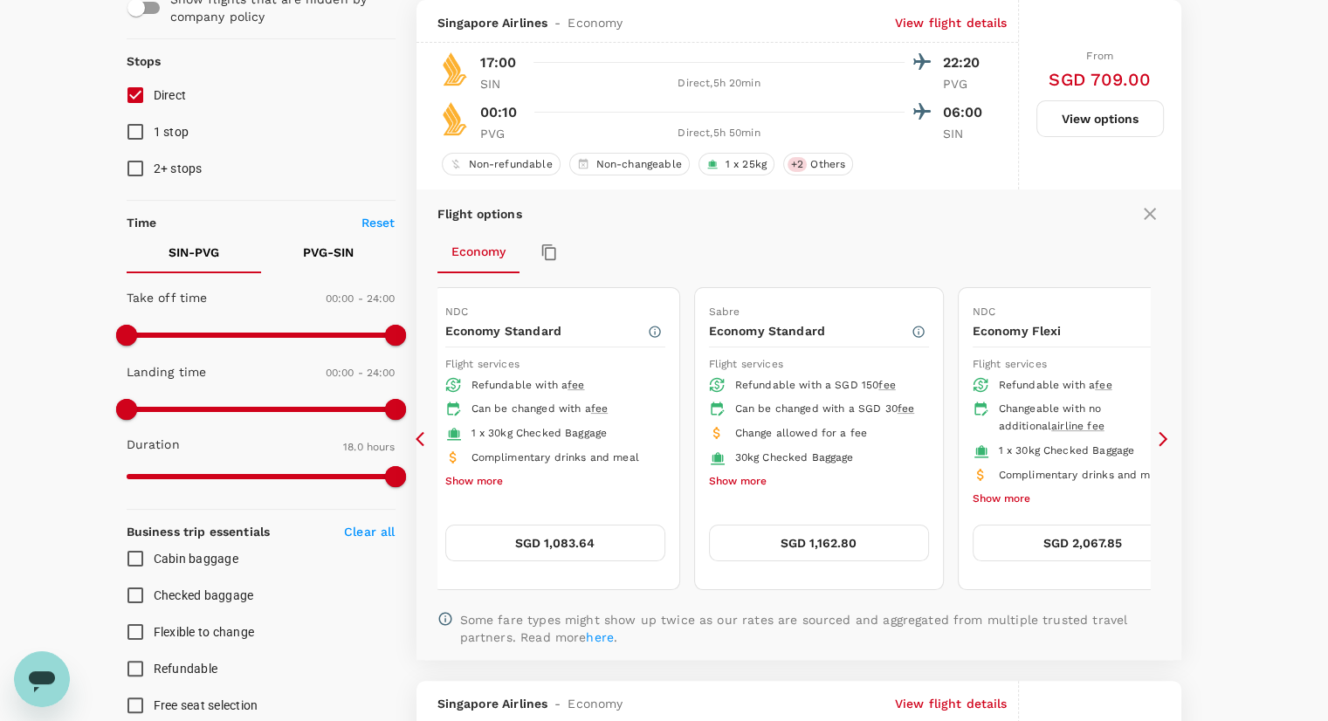
click at [492, 479] on button "Show more" at bounding box center [474, 482] width 58 height 23
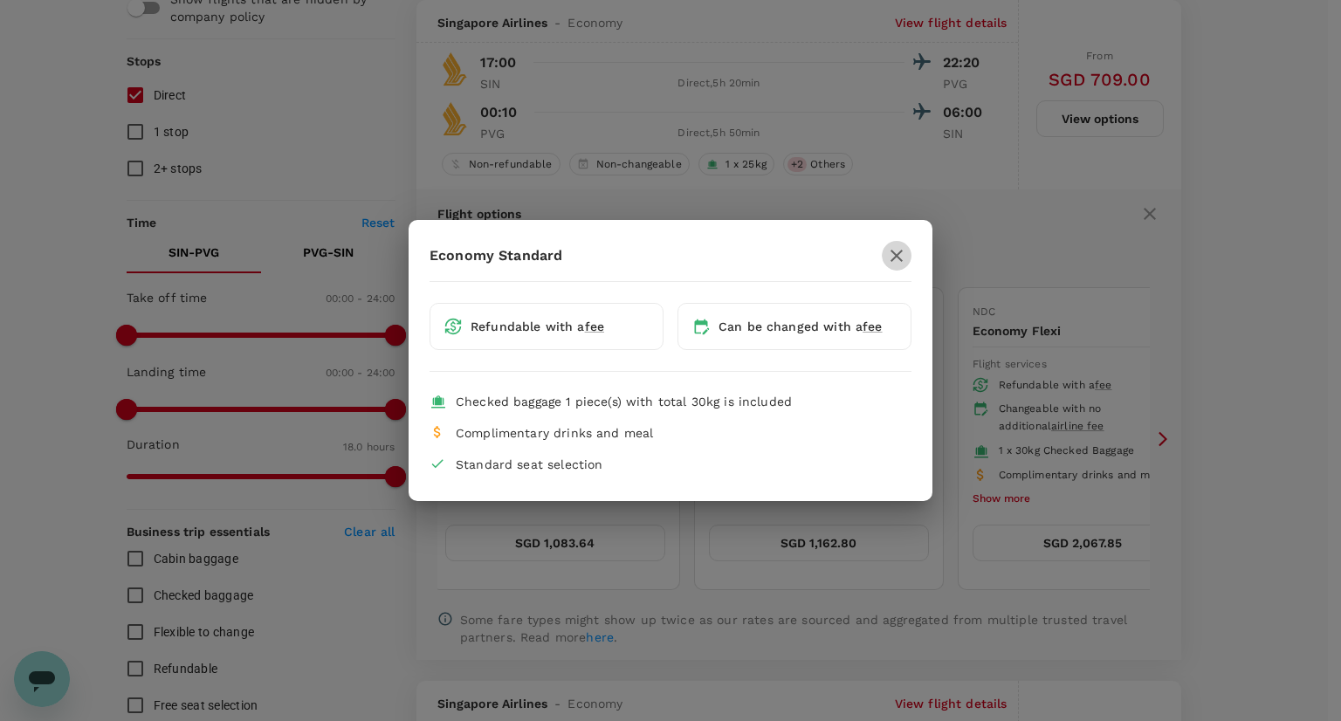
click at [901, 245] on icon "button" at bounding box center [896, 255] width 21 height 21
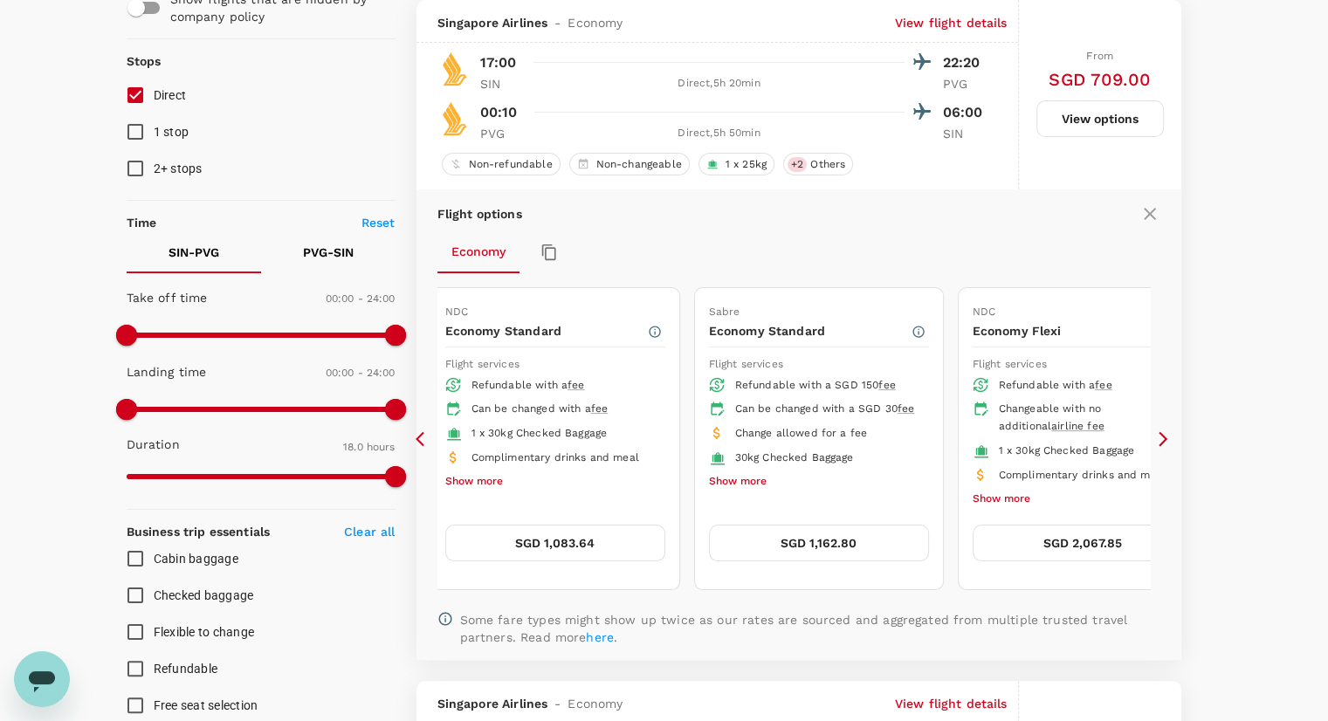
click at [545, 535] on button "SGD 1,083.64" at bounding box center [555, 543] width 220 height 37
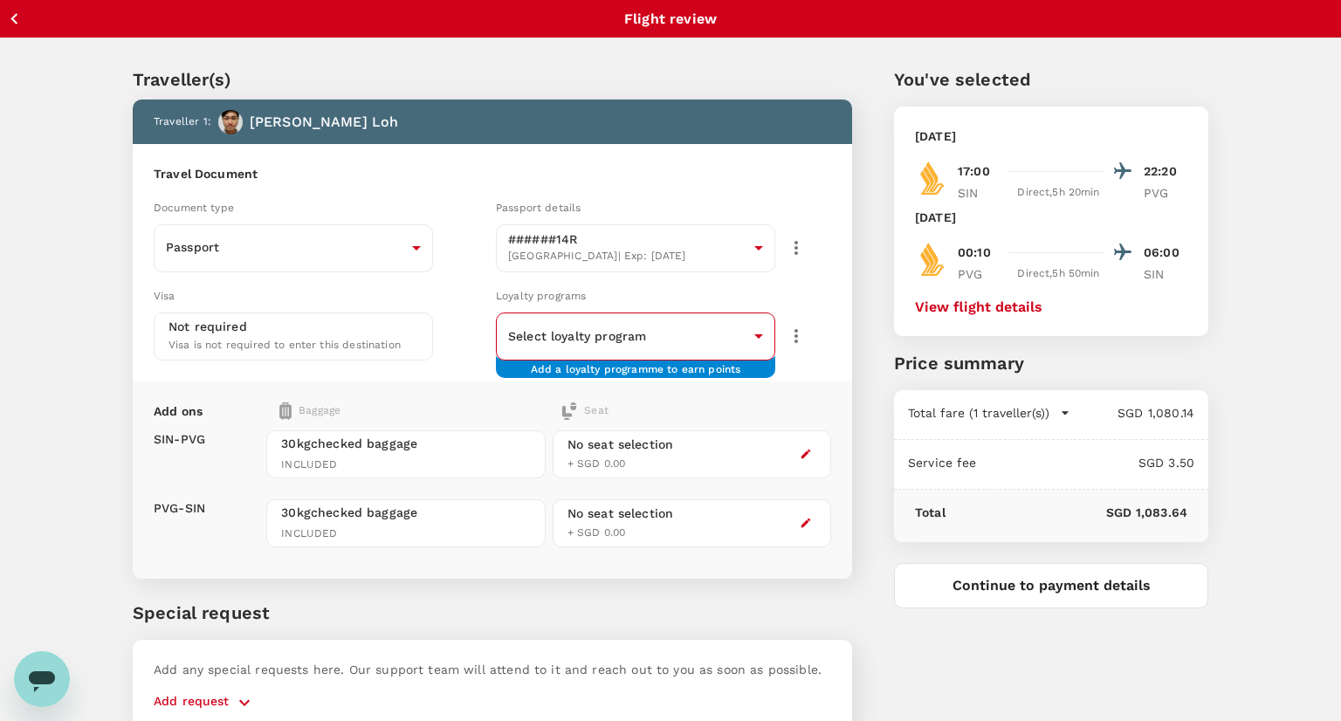
click at [682, 347] on body "Back to flight results Flight review Traveller(s) Traveller 1 : Zhi [PERSON_NAM…" at bounding box center [670, 401] width 1341 height 802
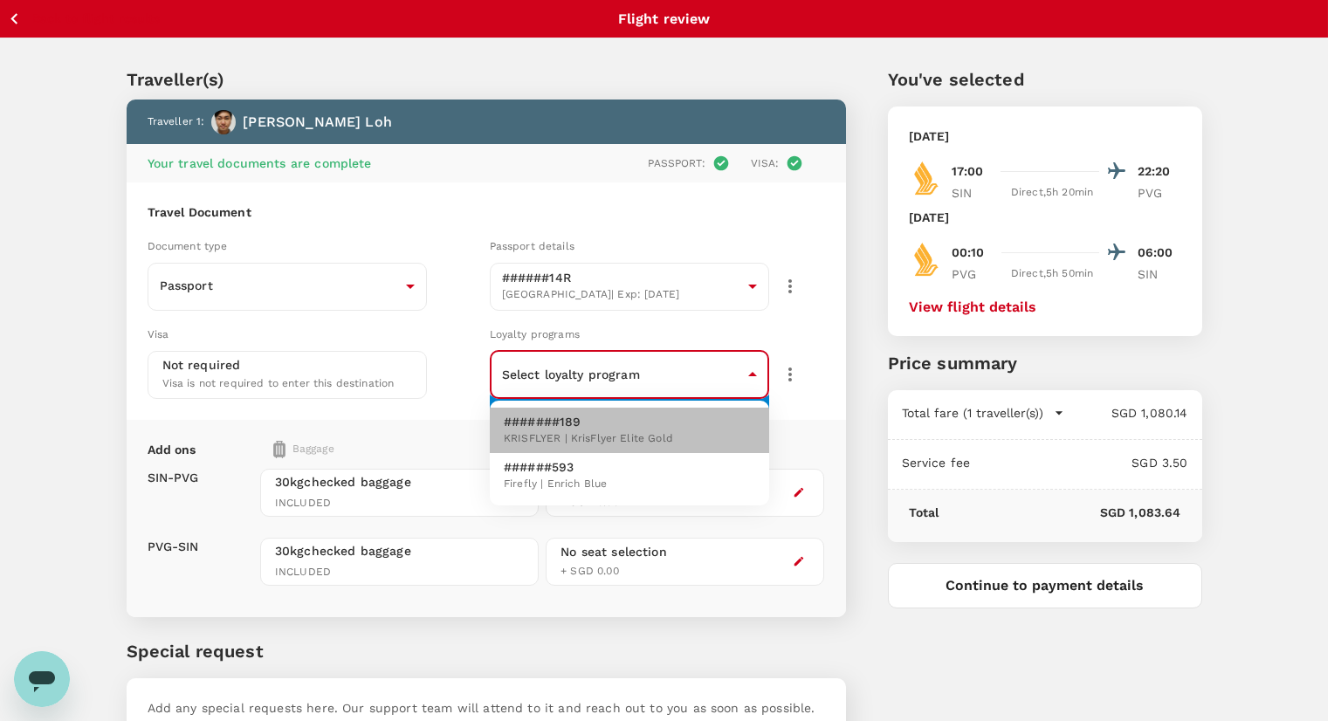
click at [635, 446] on span "KRISFLYER | KrisFlyer Elite Gold" at bounding box center [588, 438] width 169 height 17
type input "eb5d05e1-1e80-45d6-8f2e-dfbb4304c65d"
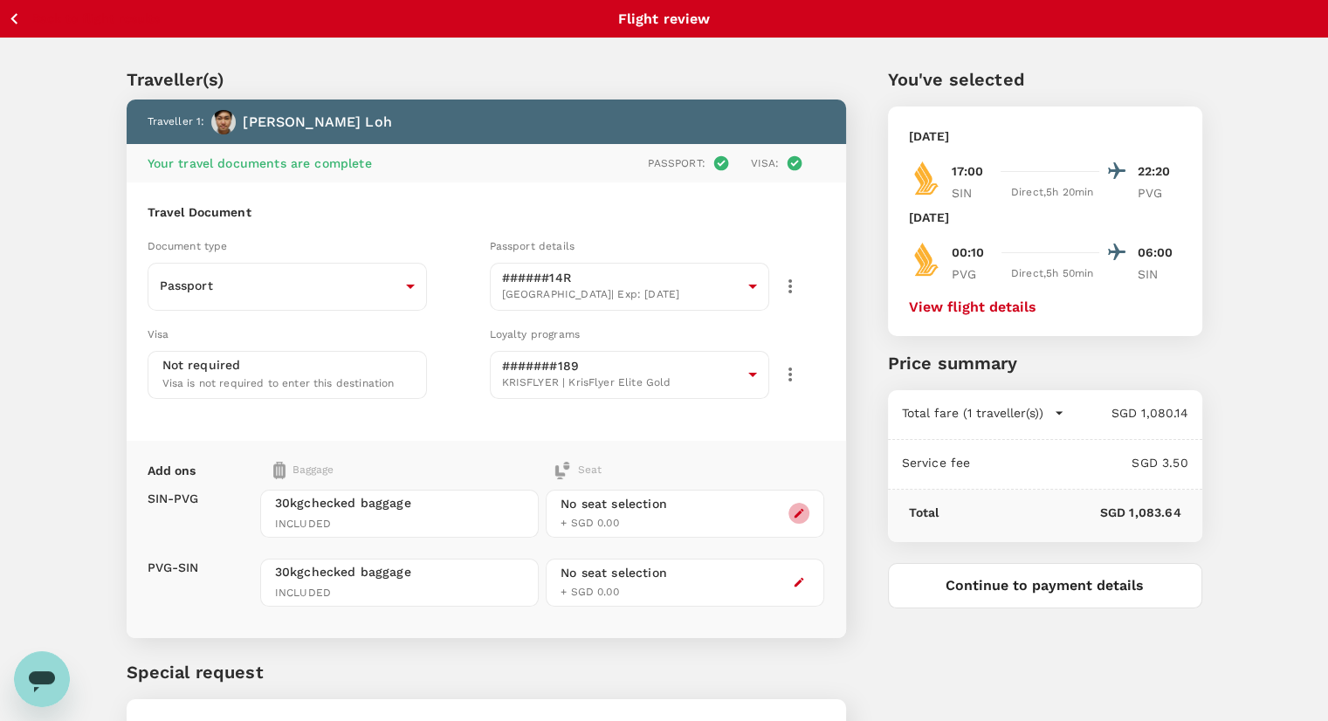
click at [792, 514] on button "button" at bounding box center [798, 513] width 21 height 21
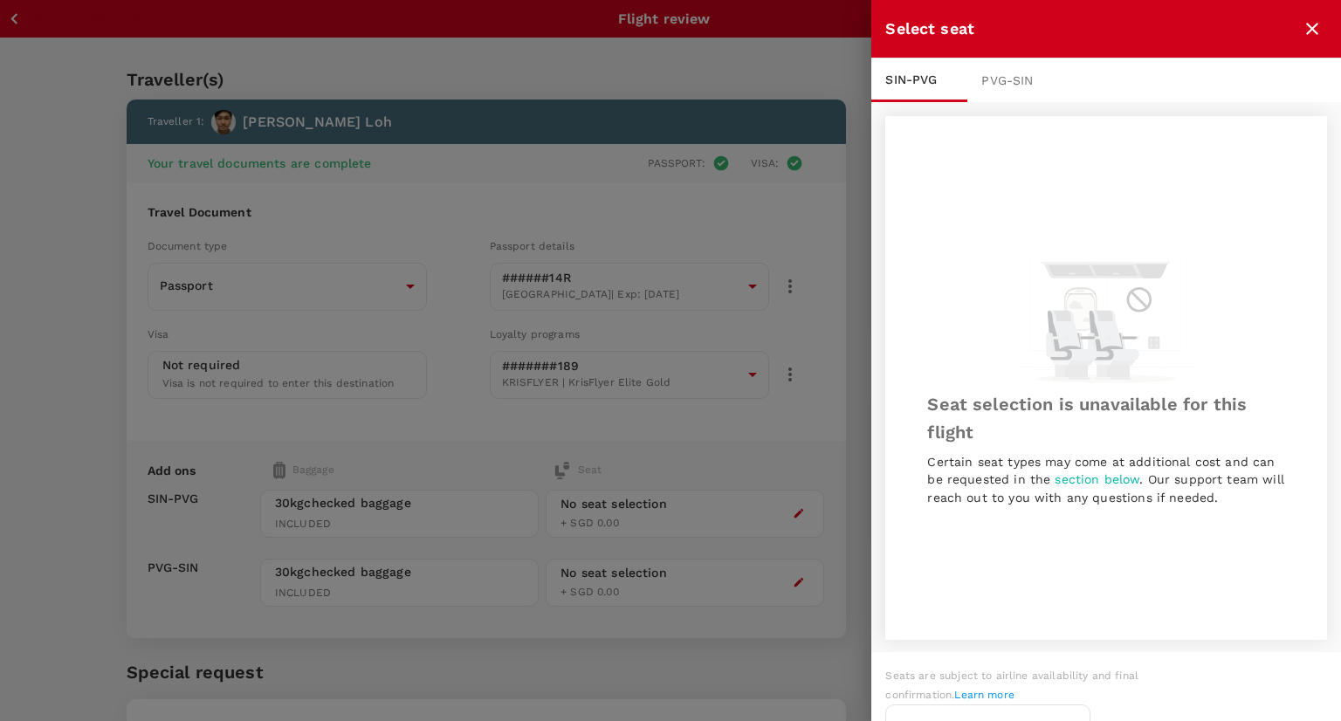
click at [1018, 105] on div "Seat selection is unavailable for this flight Certain seat types may come at ad…" at bounding box center [1106, 378] width 470 height 552
click at [1006, 83] on div "PVG - SIN" at bounding box center [1015, 80] width 96 height 44
click at [937, 86] on div "SIN - PVG" at bounding box center [919, 80] width 96 height 44
click at [1315, 25] on icon "close" at bounding box center [1312, 29] width 12 height 12
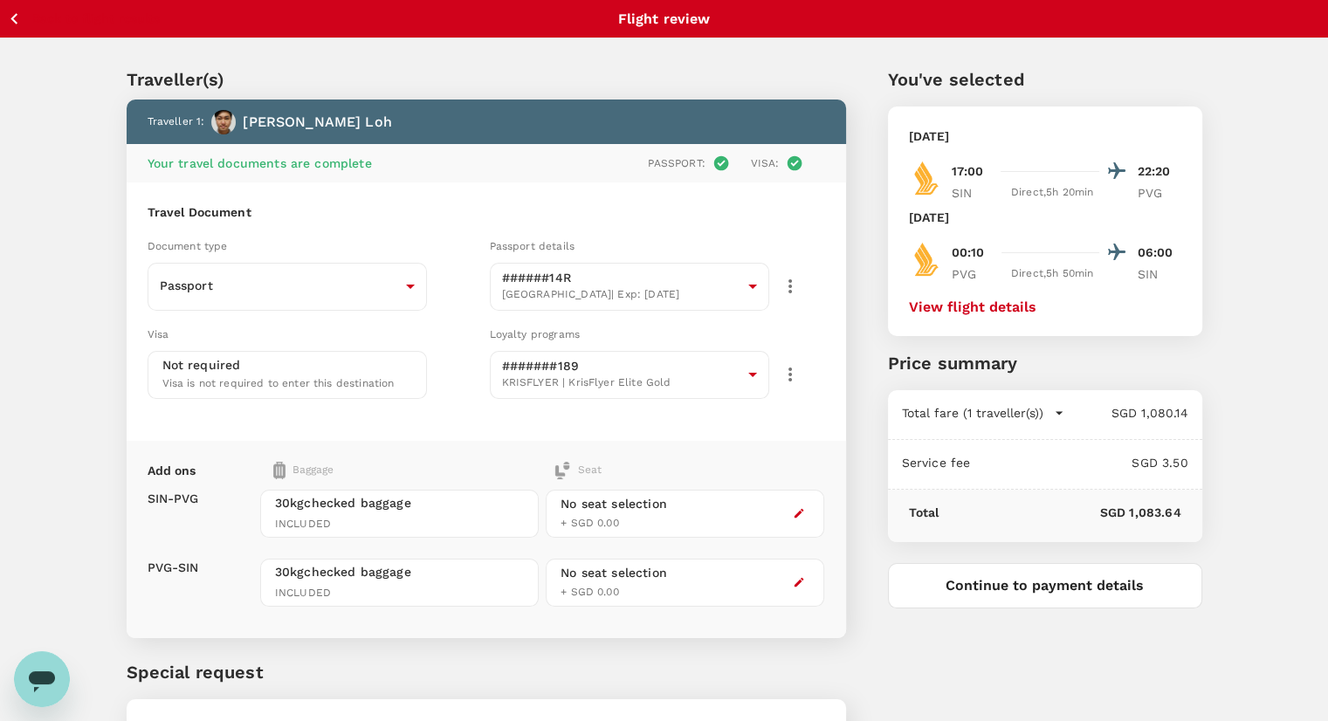
click at [11, 18] on icon "button" at bounding box center [13, 18] width 7 height 11
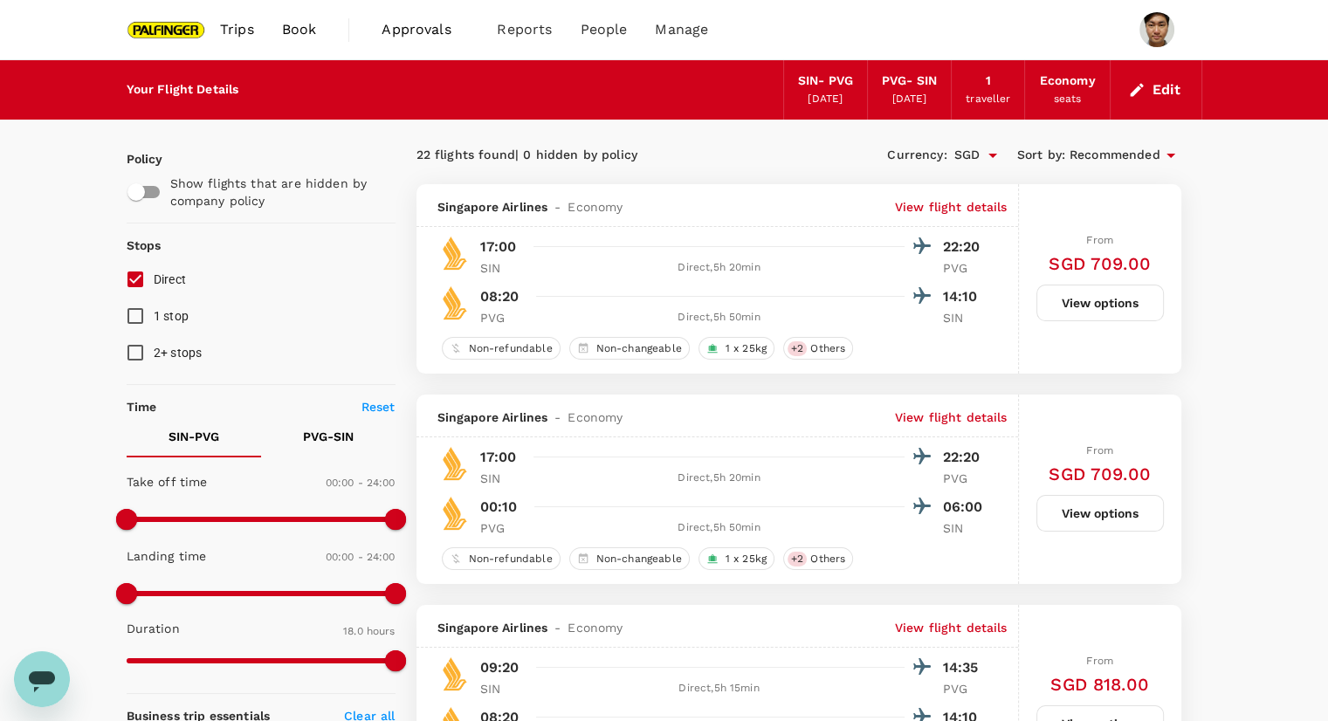
click at [1100, 508] on button "View options" at bounding box center [1099, 513] width 127 height 37
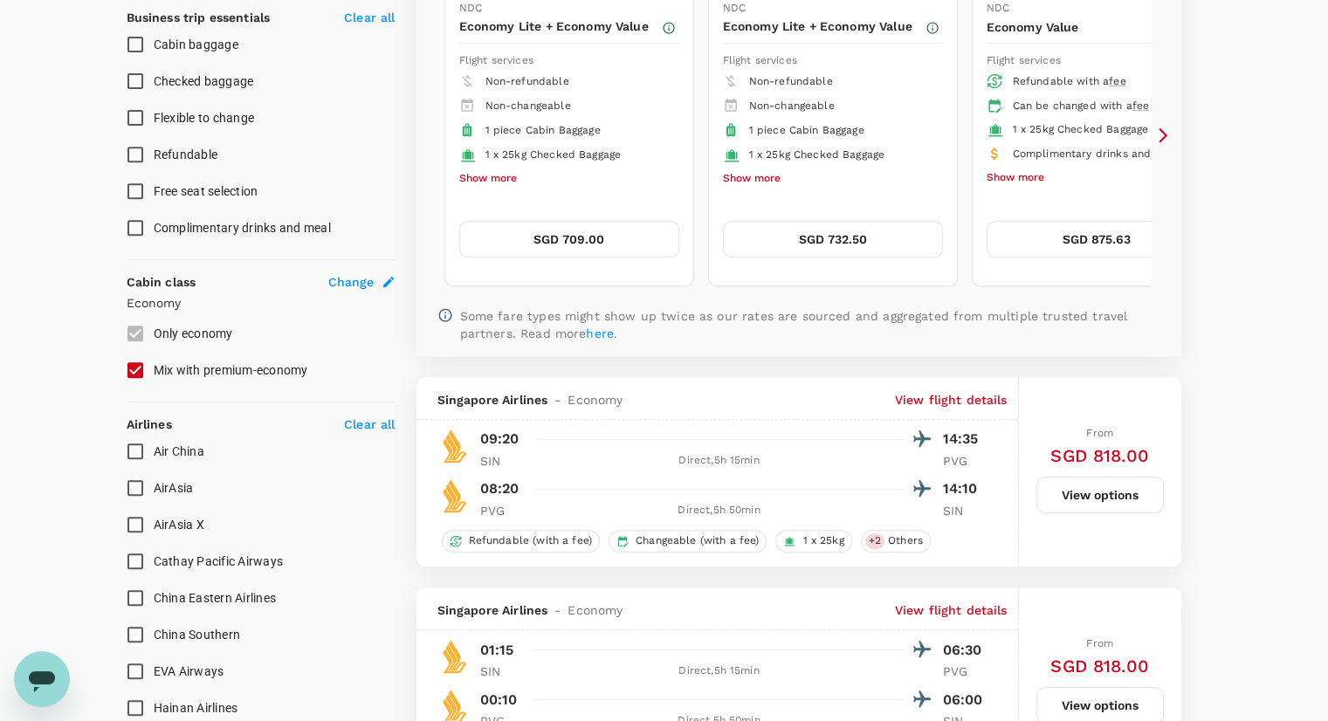
scroll to position [556, 0]
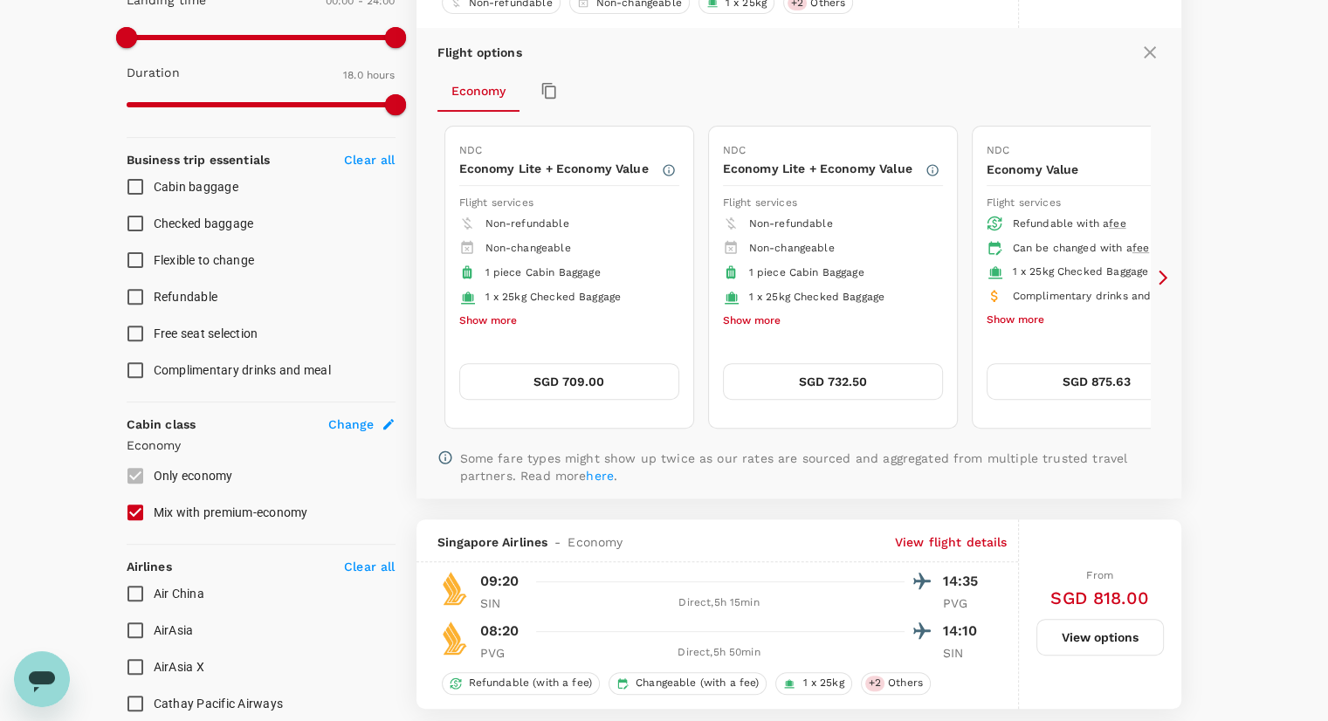
click at [1158, 274] on icon at bounding box center [1162, 277] width 17 height 17
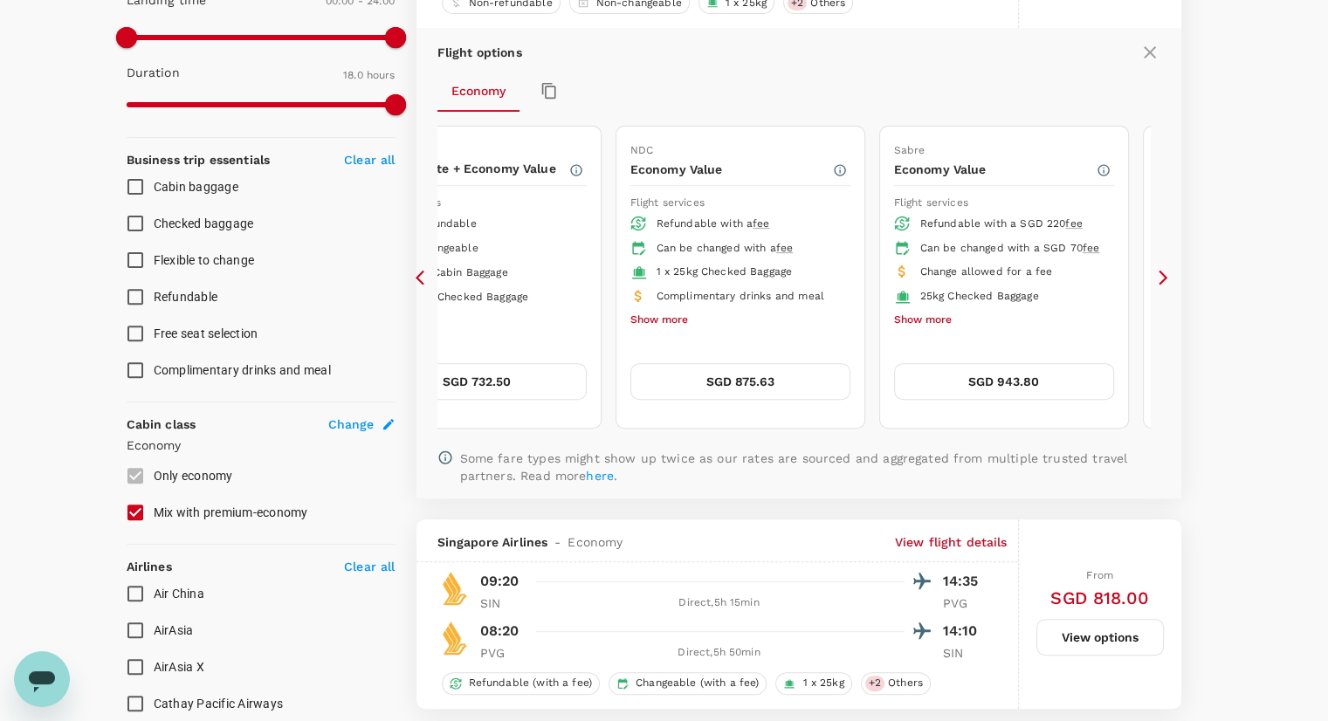
click at [1158, 274] on icon at bounding box center [1162, 277] width 17 height 17
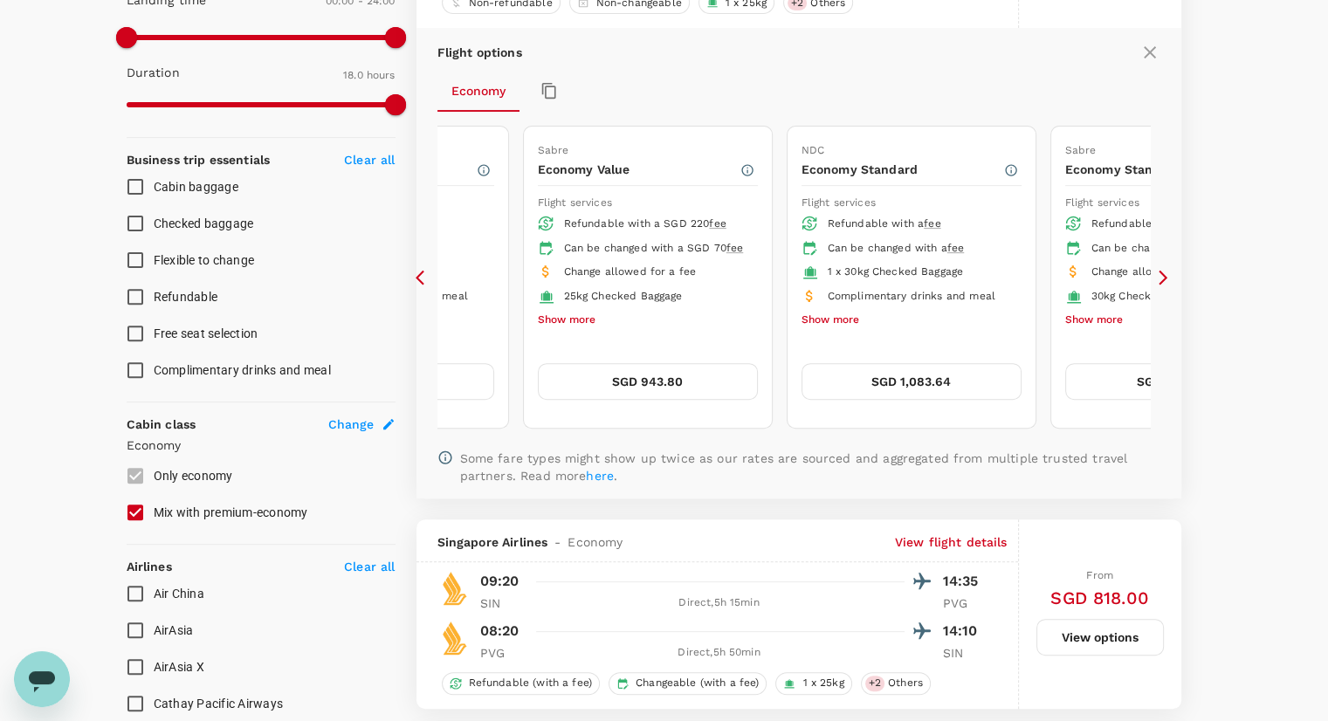
click at [1158, 274] on icon at bounding box center [1162, 277] width 17 height 17
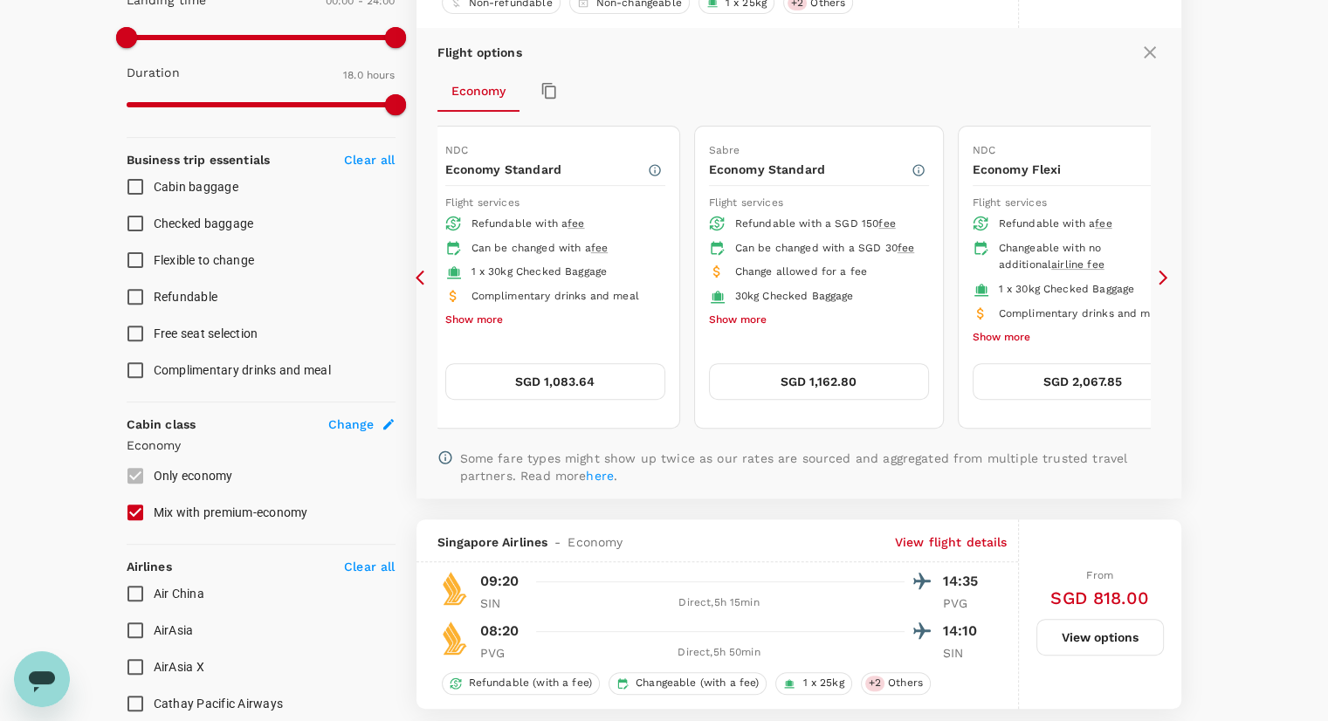
click at [801, 378] on button "SGD 1,162.80" at bounding box center [819, 381] width 220 height 37
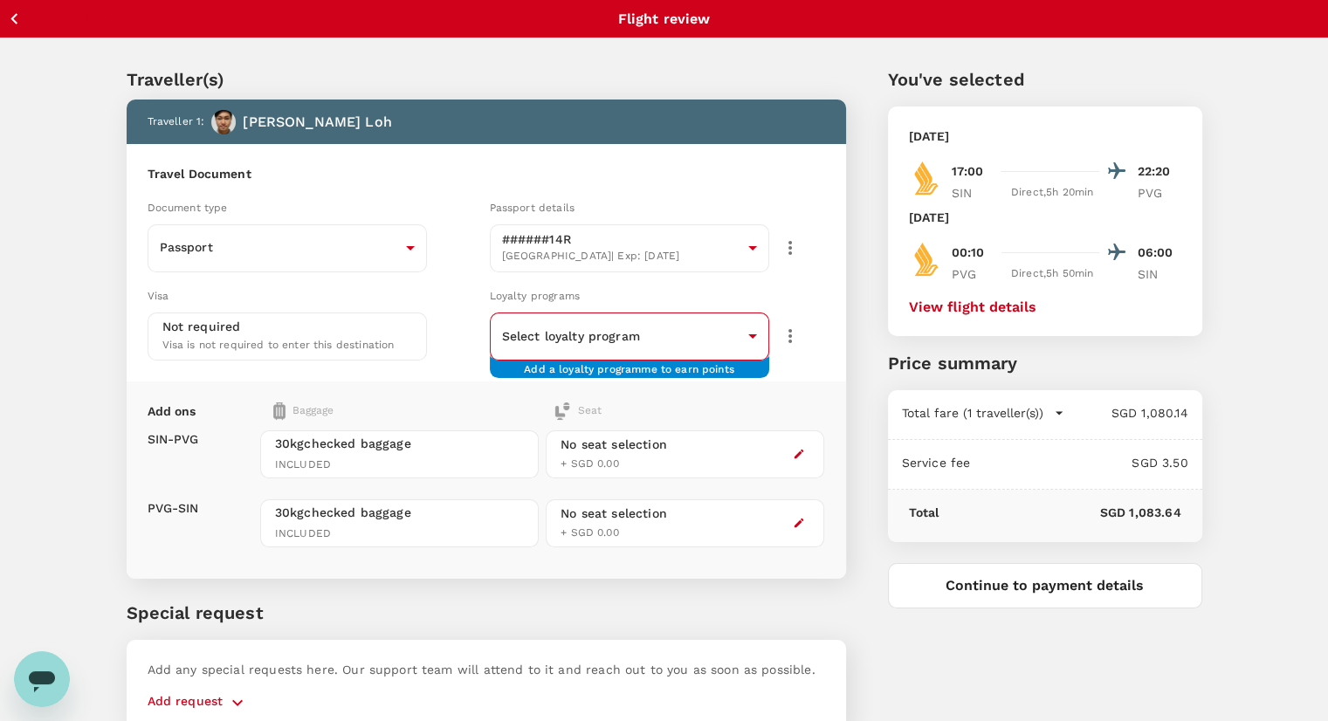
click at [708, 343] on body "Back to flight results Flight review Traveller(s) Traveller 1 : Zhi [PERSON_NAM…" at bounding box center [664, 401] width 1328 height 802
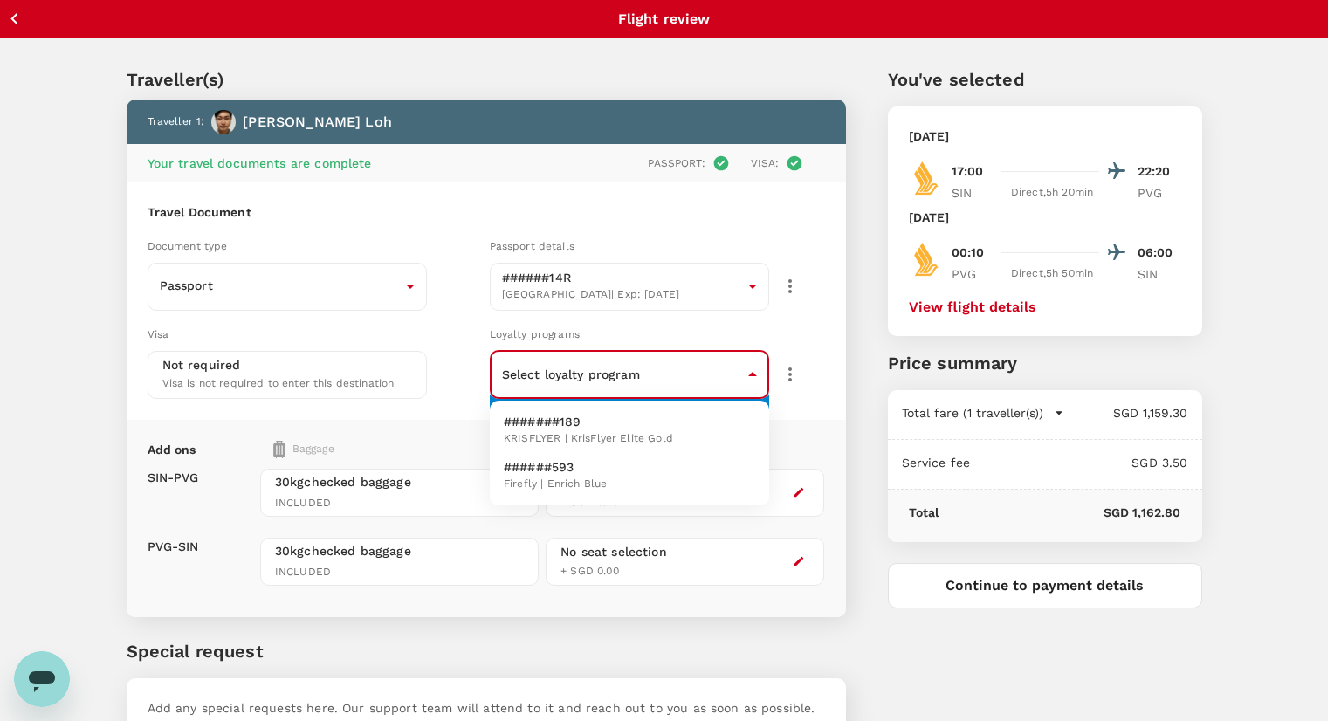
click at [673, 427] on li "#######189 KRISFLYER | KrisFlyer Elite Gold" at bounding box center [629, 430] width 279 height 45
type input "eb5d05e1-1e80-45d6-8f2e-dfbb4304c65d"
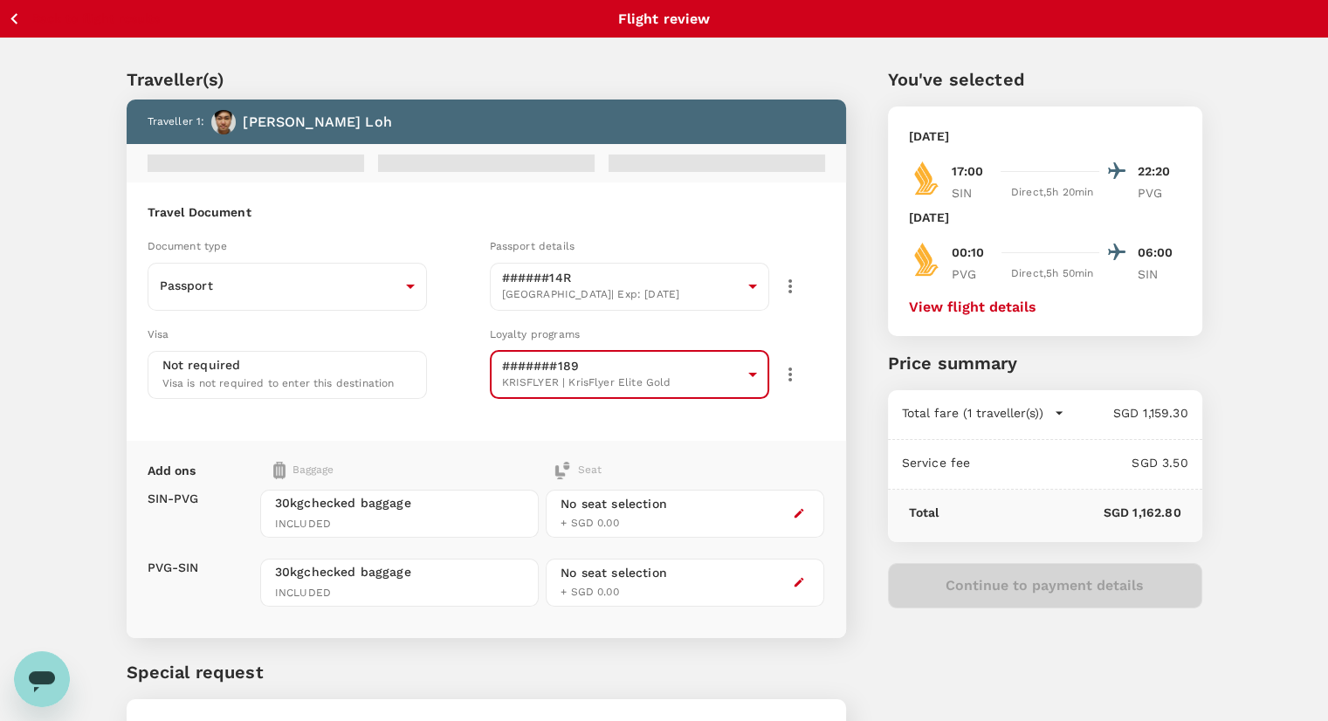
click at [793, 511] on icon "button" at bounding box center [799, 513] width 12 height 12
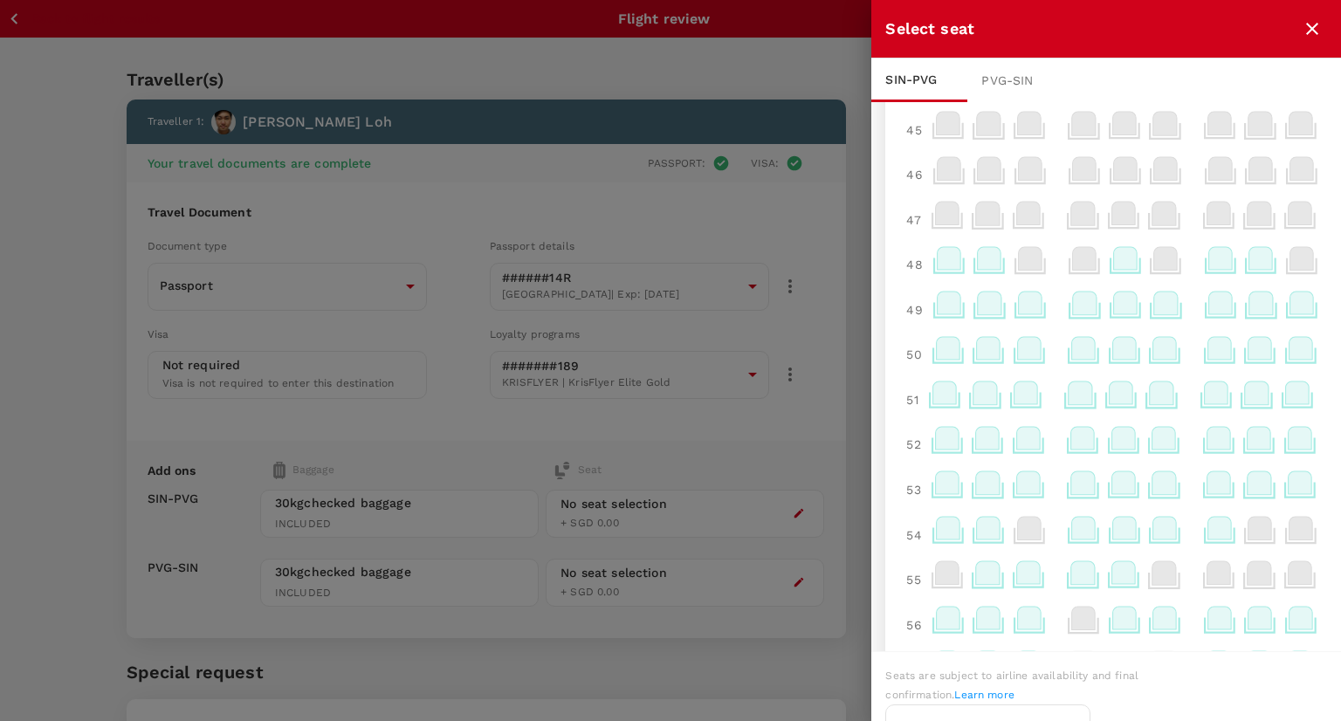
scroll to position [175, 0]
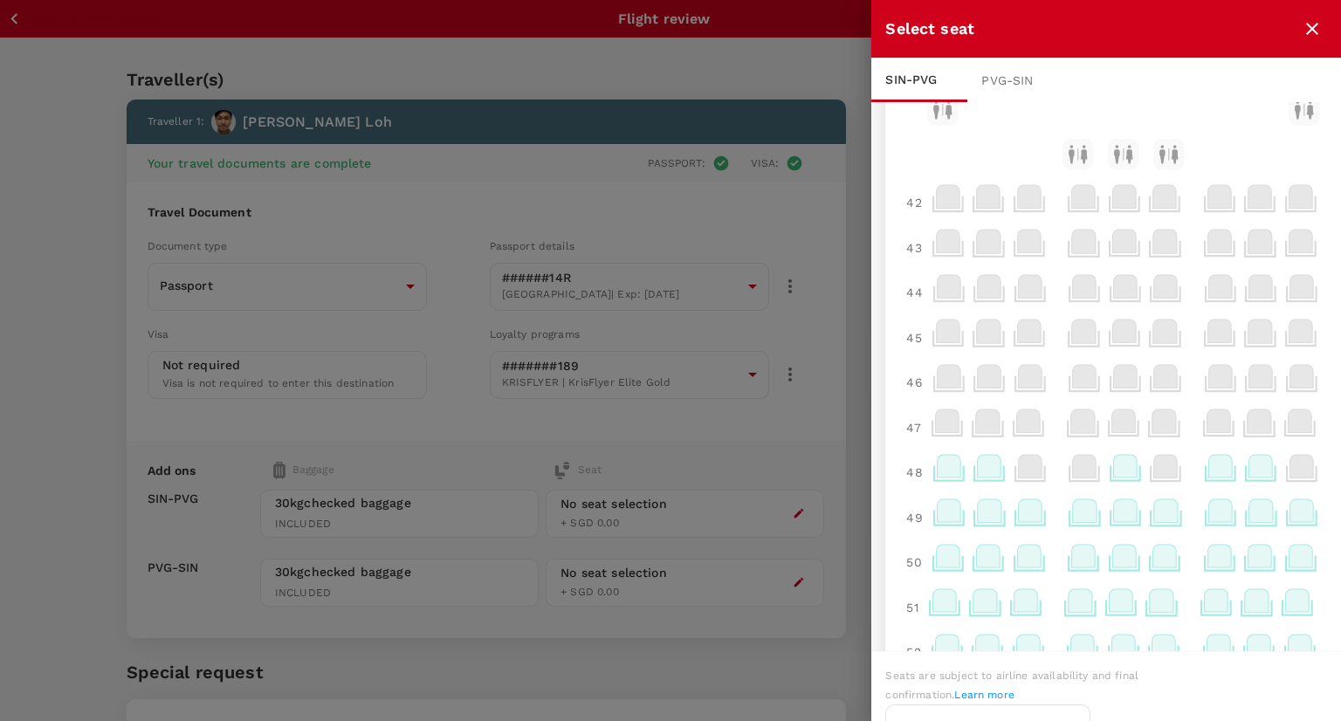
click at [1159, 522] on icon at bounding box center [1166, 510] width 24 height 23
click at [1142, 468] on div "Selected seat 49 G 0 [PERSON_NAME] Select" at bounding box center [1055, 455] width 262 height 92
click at [1148, 480] on p "Select" at bounding box center [1152, 478] width 38 height 17
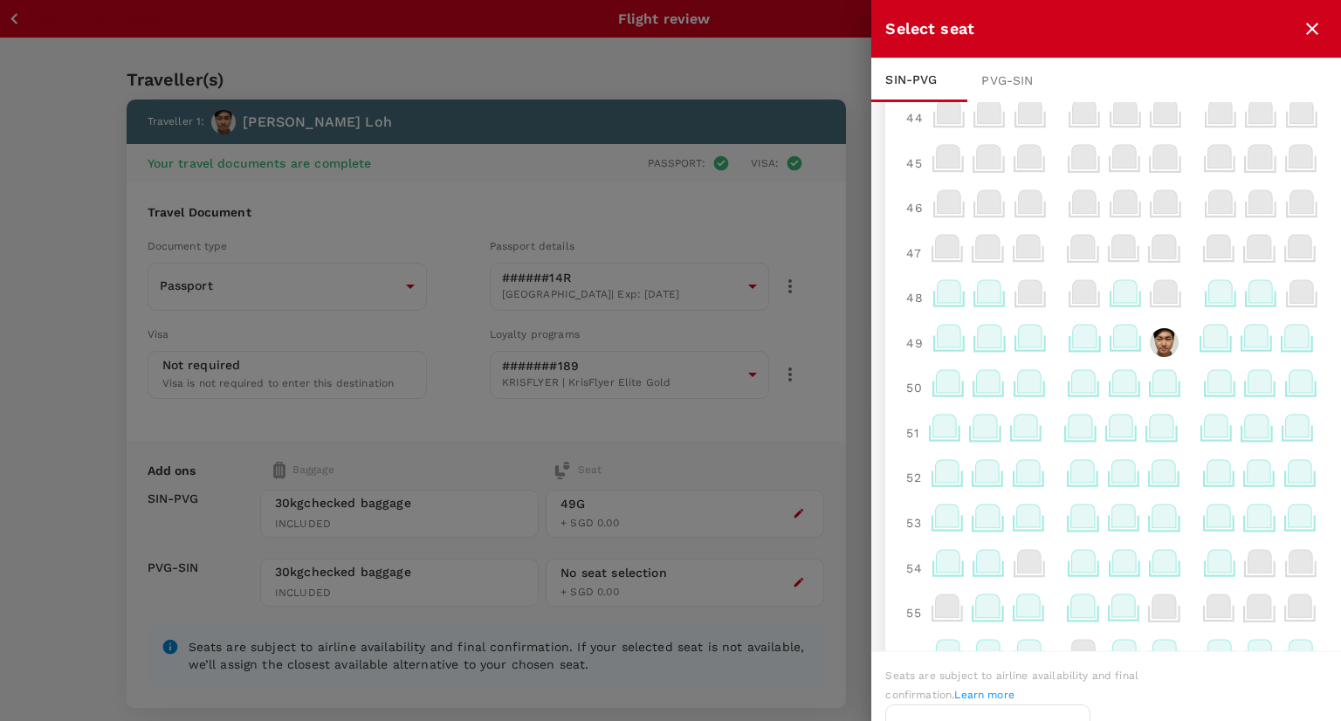
scroll to position [0, 0]
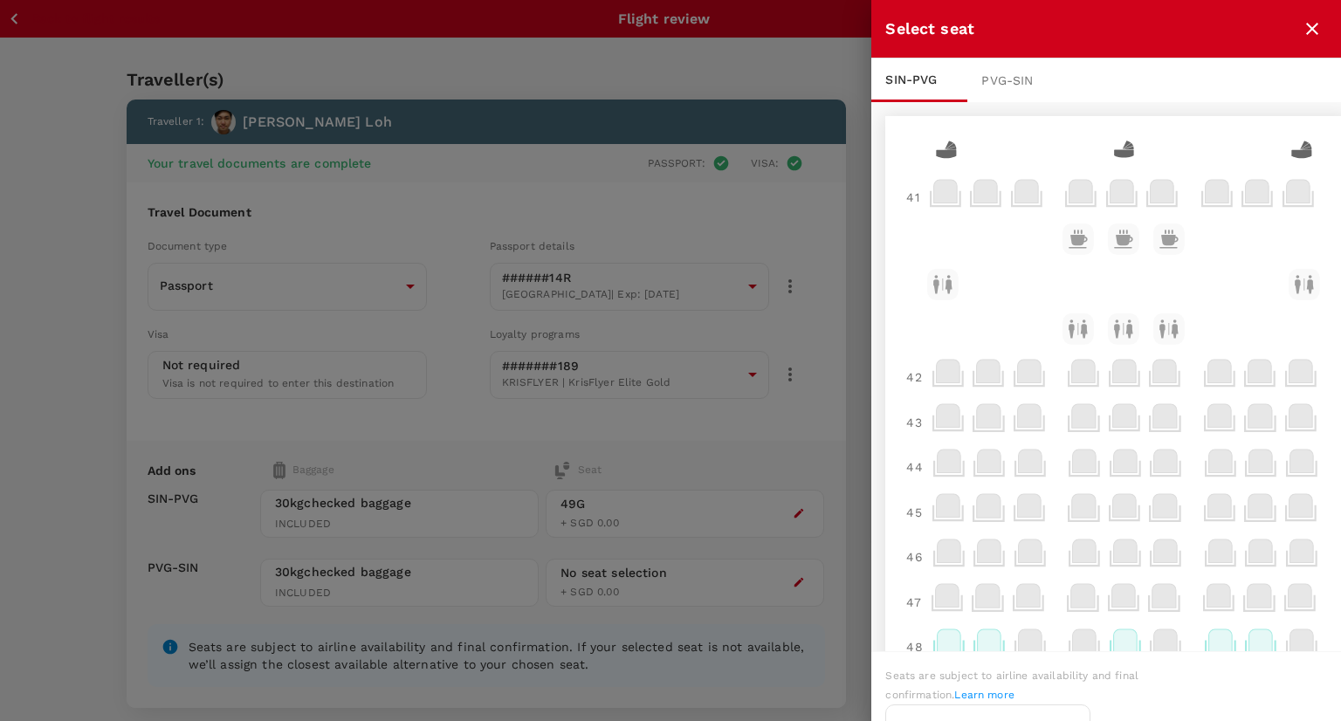
click at [1005, 70] on div "PVG - SIN" at bounding box center [1015, 80] width 96 height 44
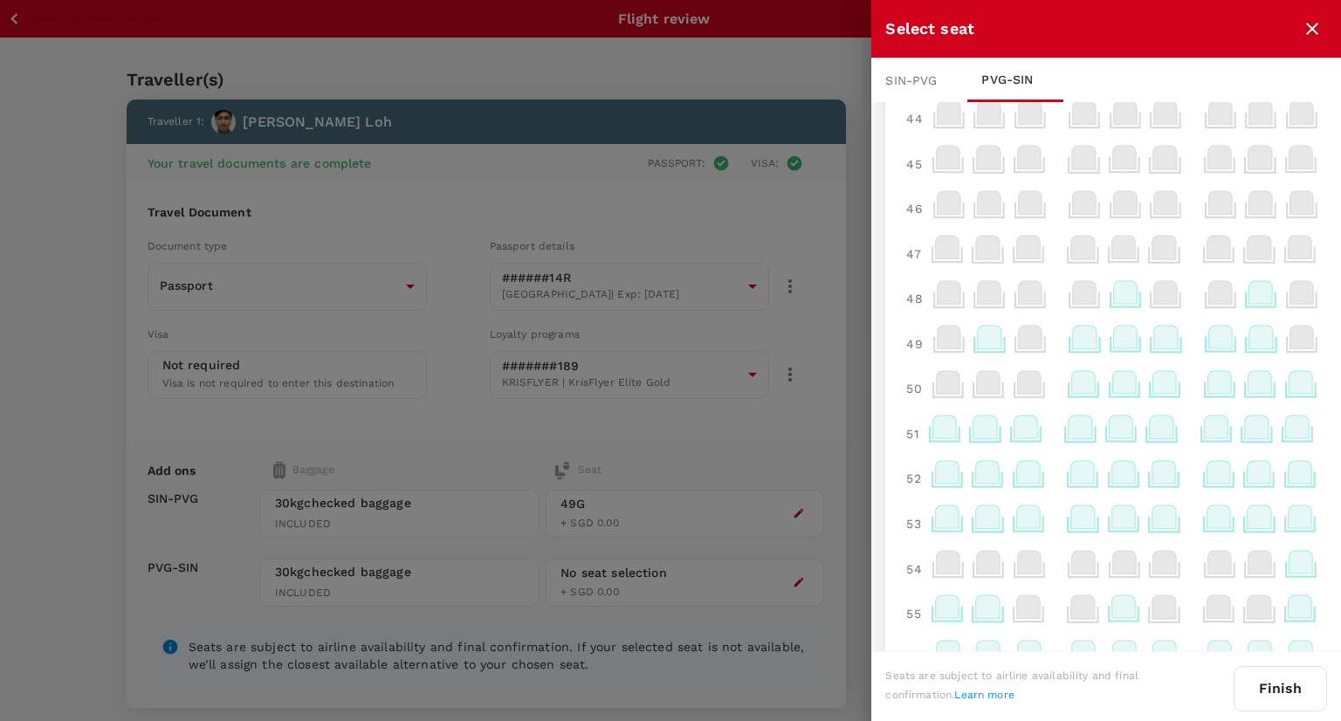
scroll to position [349, 0]
click at [1163, 347] on icon at bounding box center [1166, 336] width 24 height 23
click at [1170, 347] on icon at bounding box center [1166, 336] width 24 height 23
click at [1141, 312] on div "Selected seat 49 G 0 [PERSON_NAME] Select" at bounding box center [1055, 281] width 262 height 92
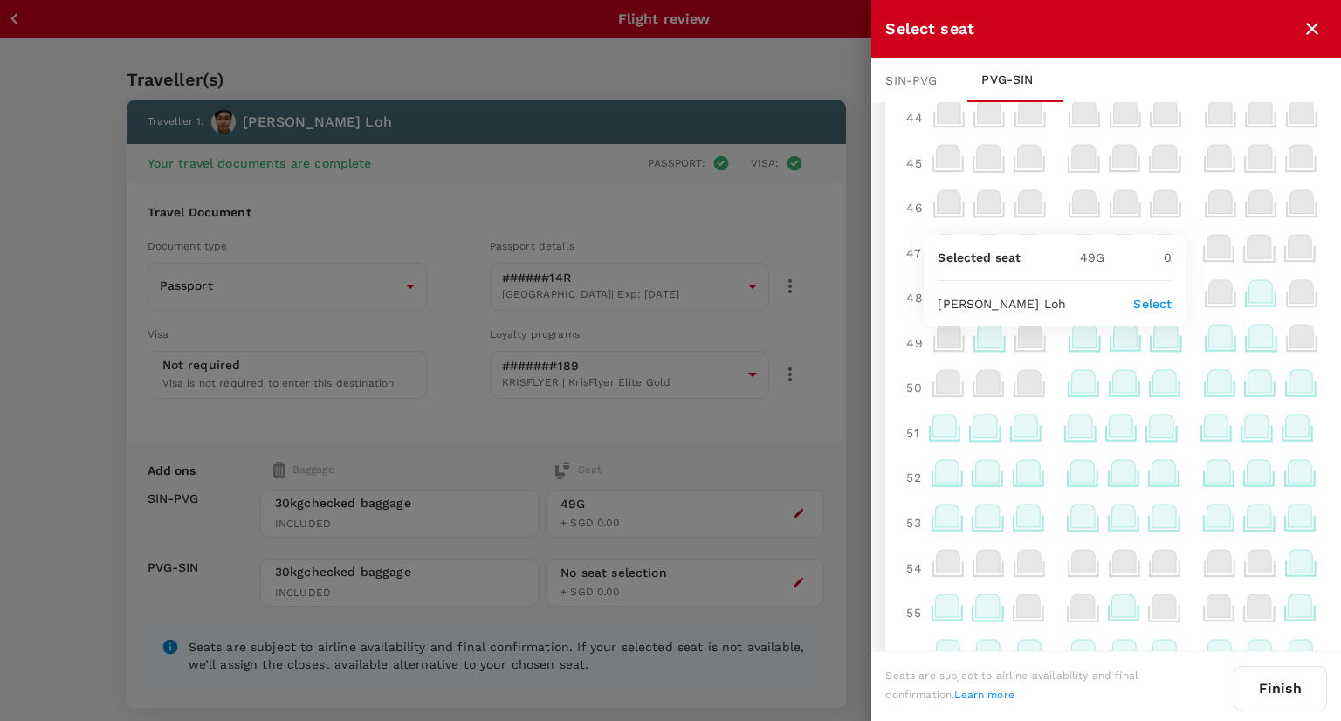
click at [1148, 308] on p "Select" at bounding box center [1152, 303] width 38 height 17
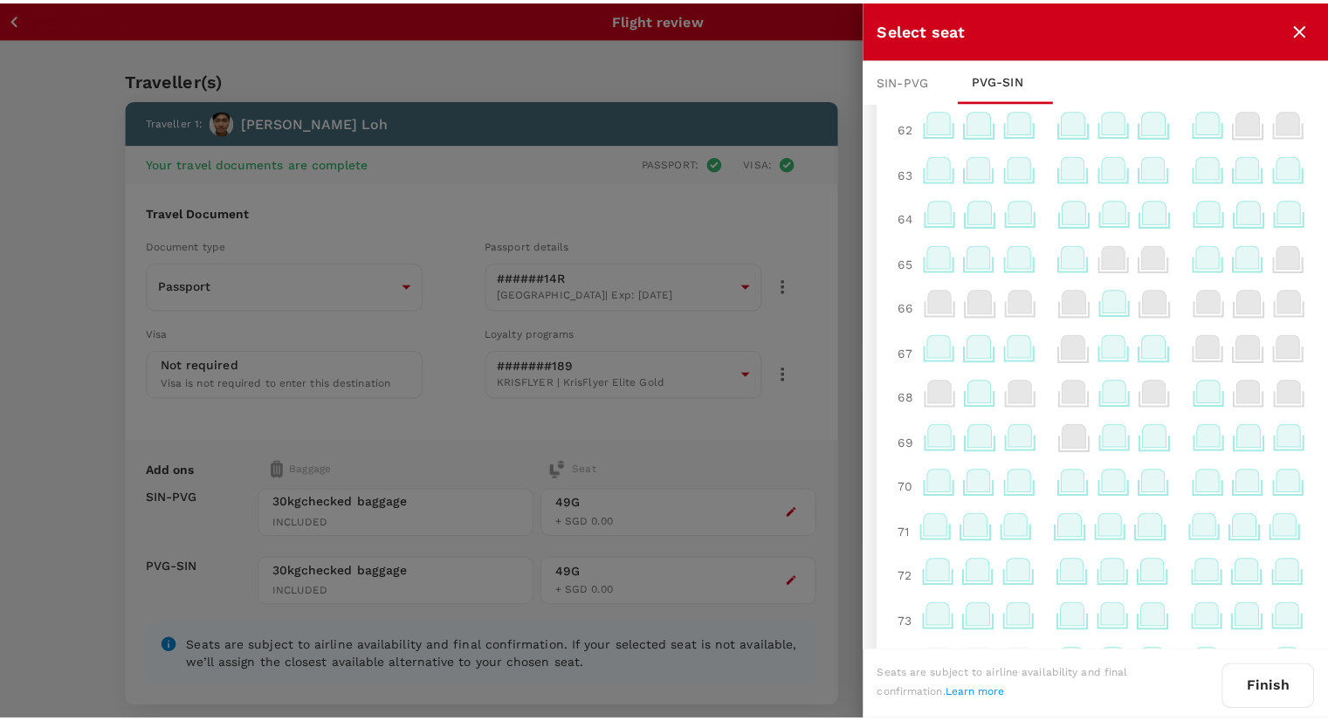
scroll to position [1458, 0]
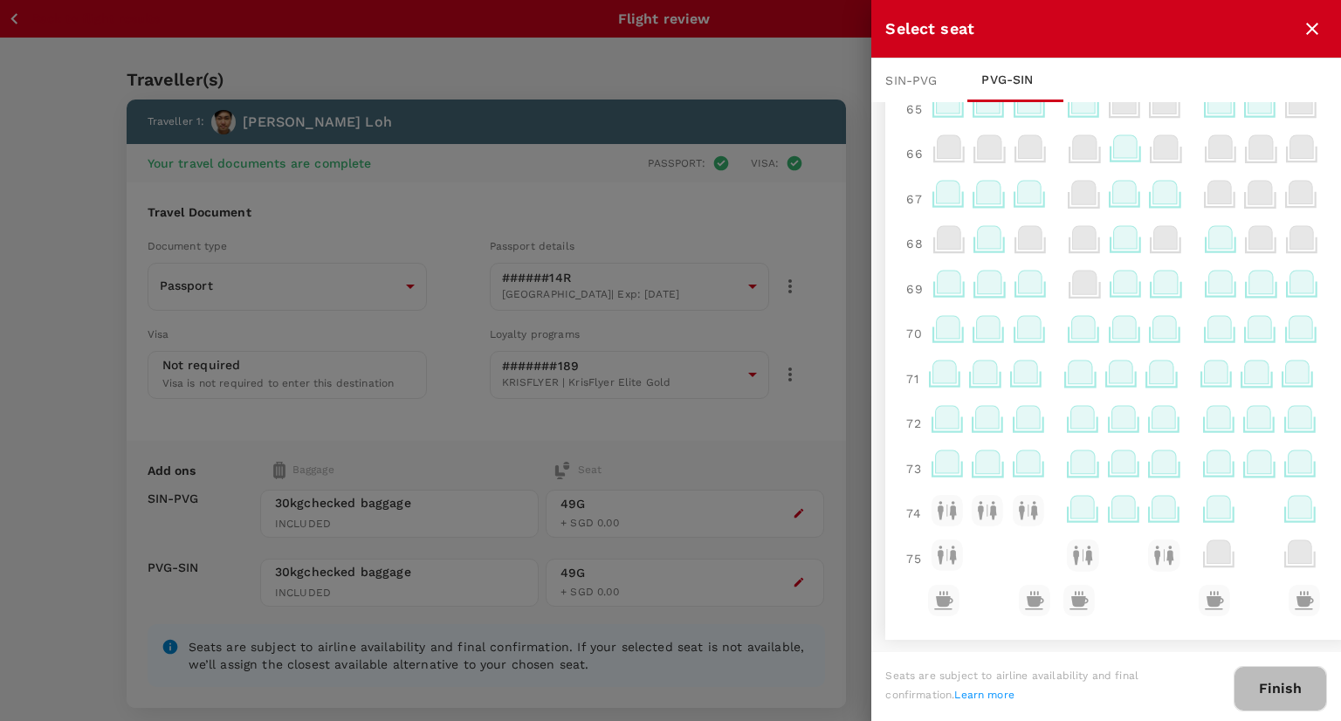
click at [1264, 682] on button "Finish" at bounding box center [1279, 688] width 93 height 45
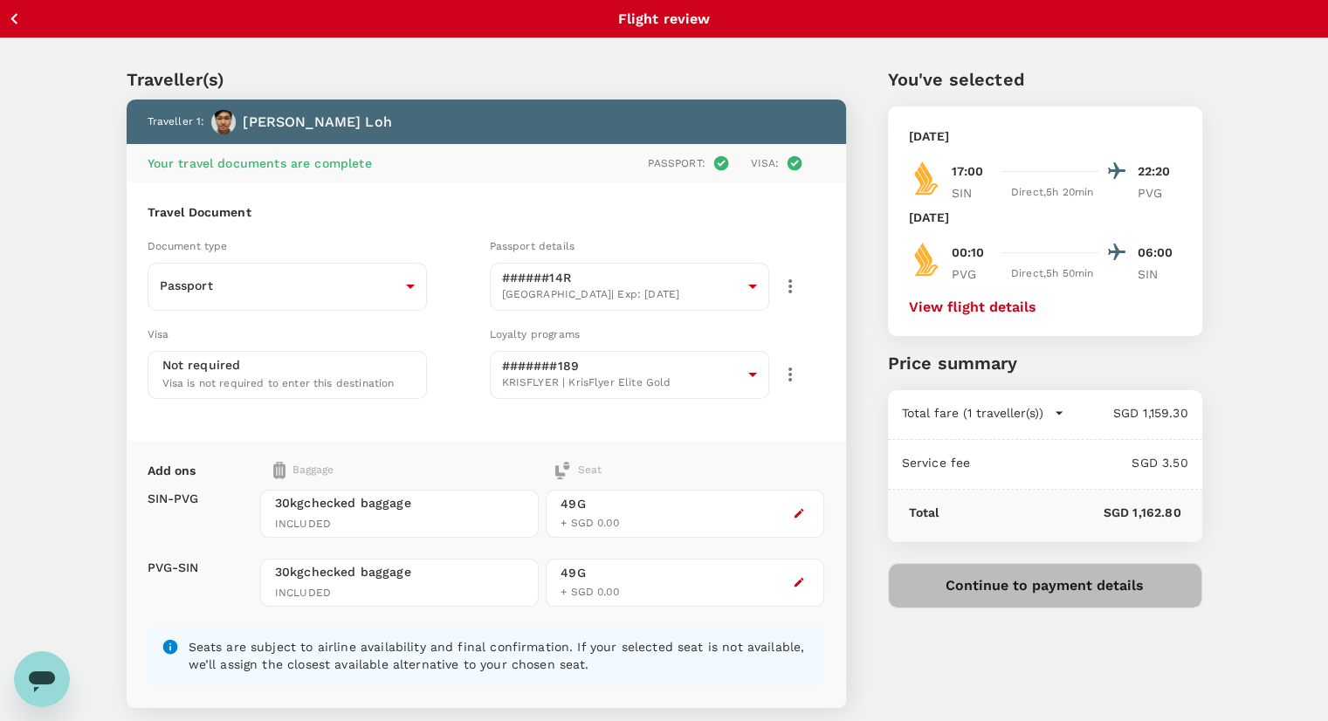
click at [1013, 574] on button "Continue to payment details" at bounding box center [1045, 585] width 314 height 45
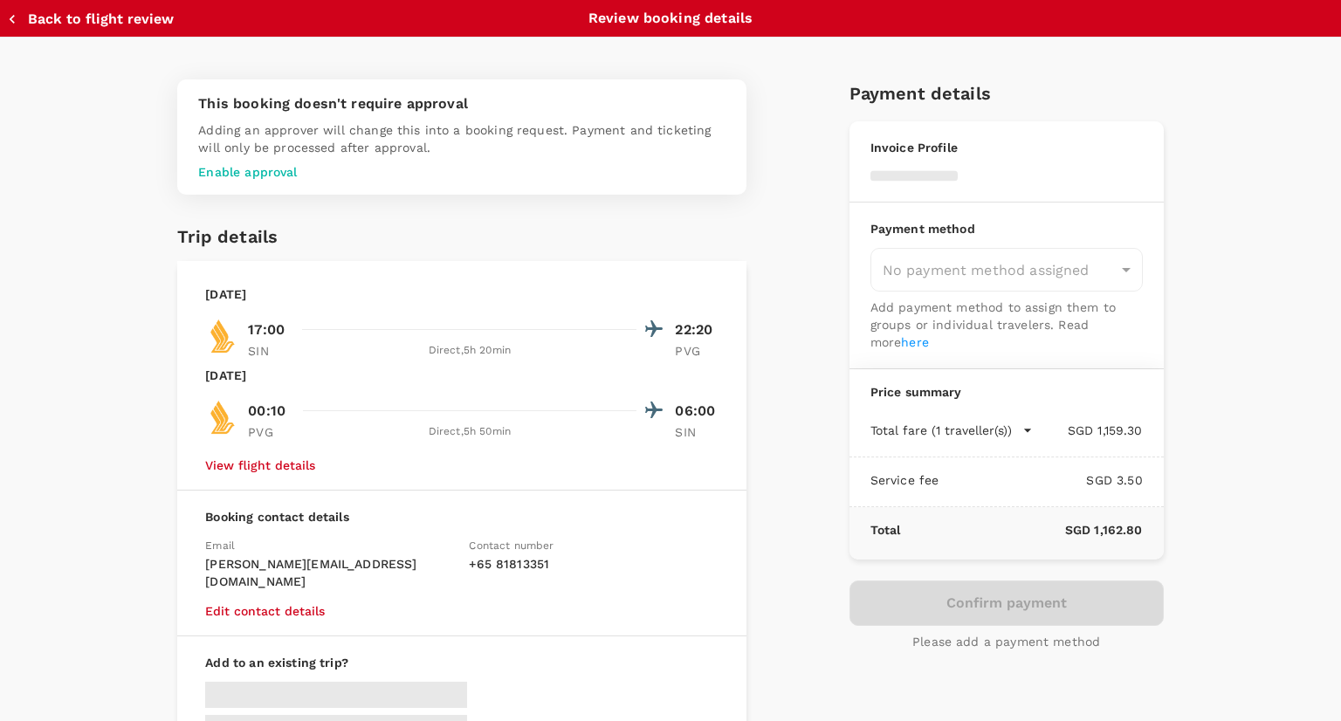
type input "9be03565-66ee-4886-9f8c-c8015ed65526"
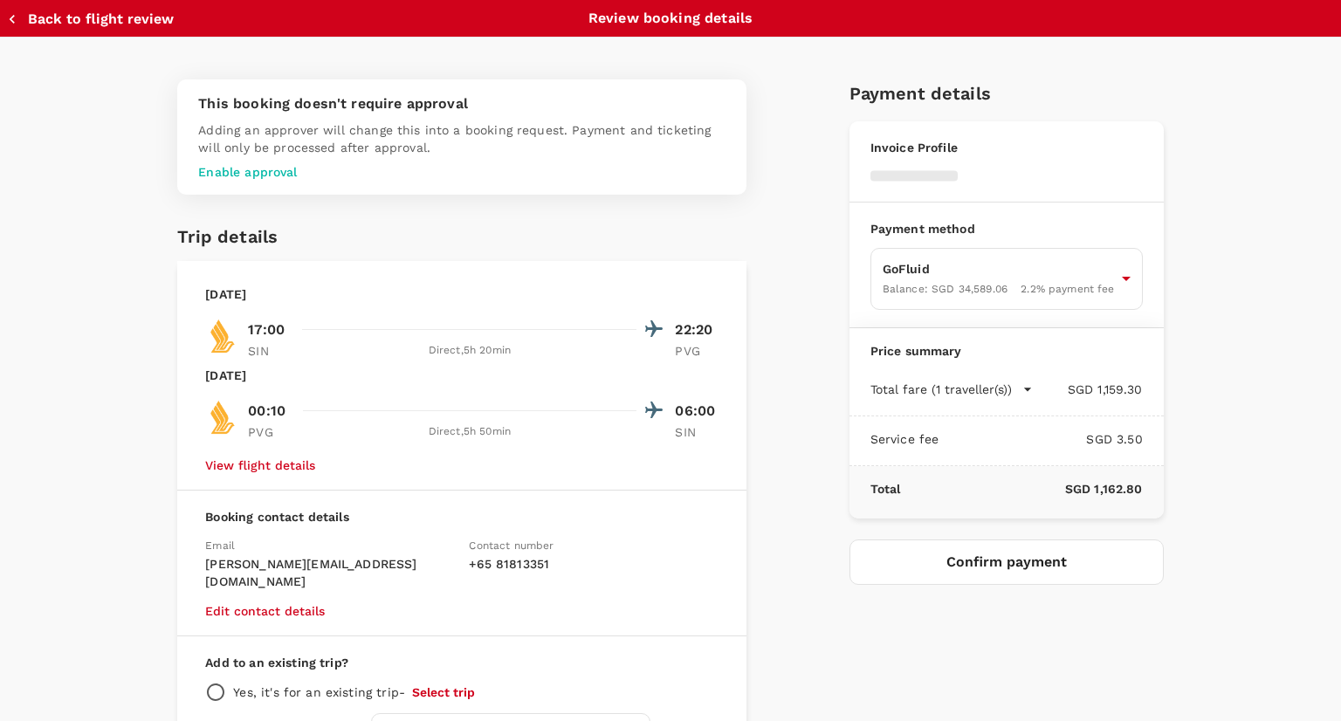
click at [1010, 569] on button "Confirm payment" at bounding box center [1006, 561] width 314 height 45
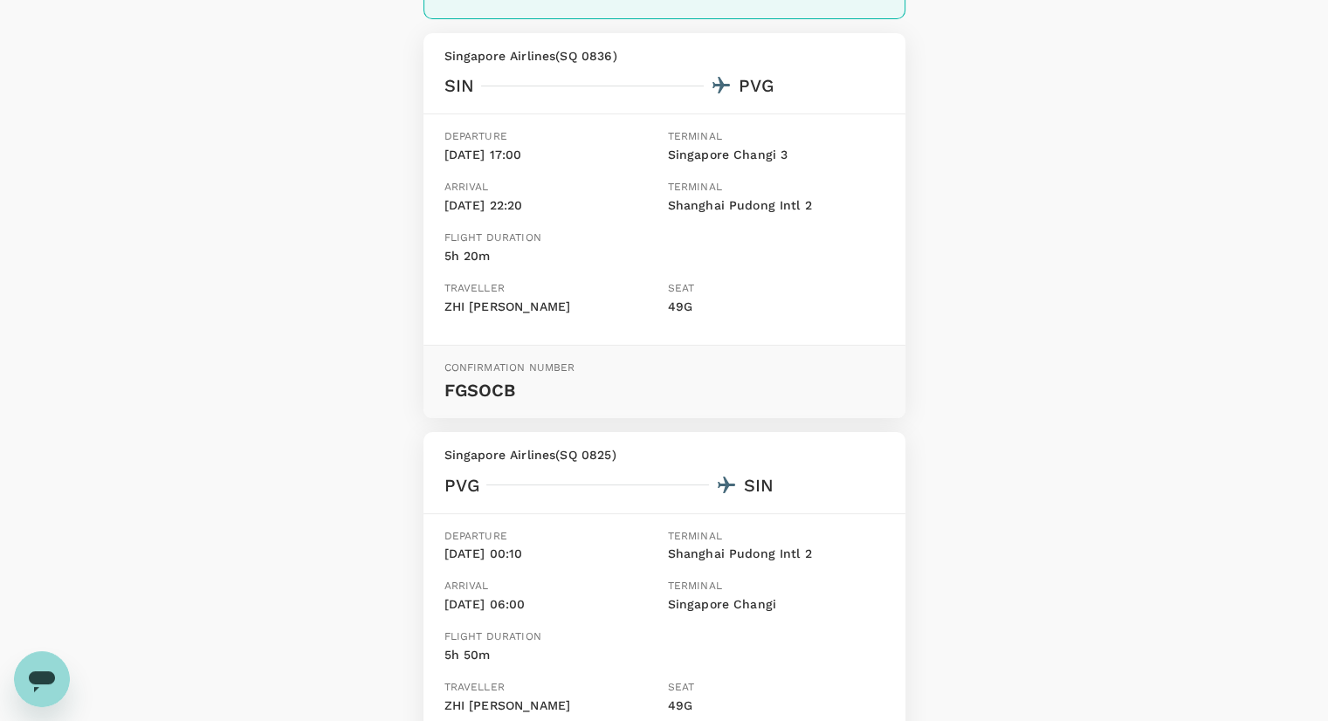
scroll to position [262, 0]
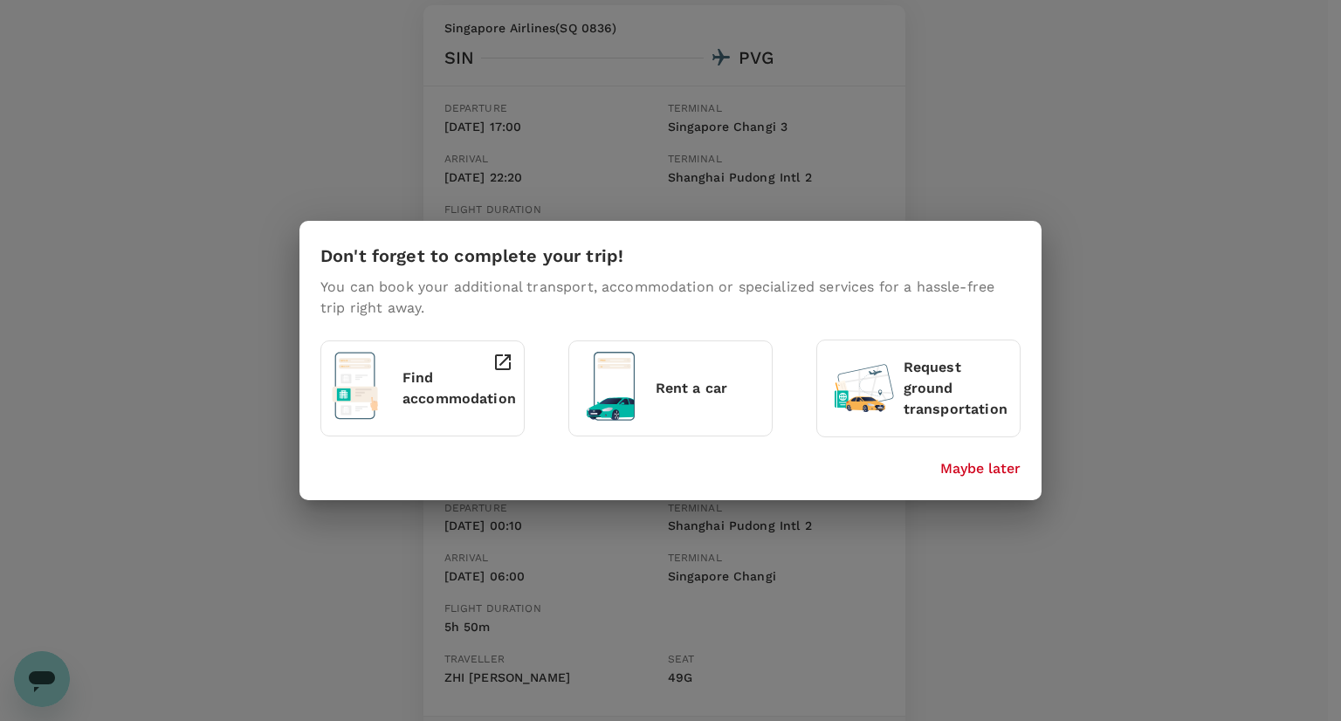
click at [971, 463] on p "Maybe later" at bounding box center [980, 468] width 80 height 21
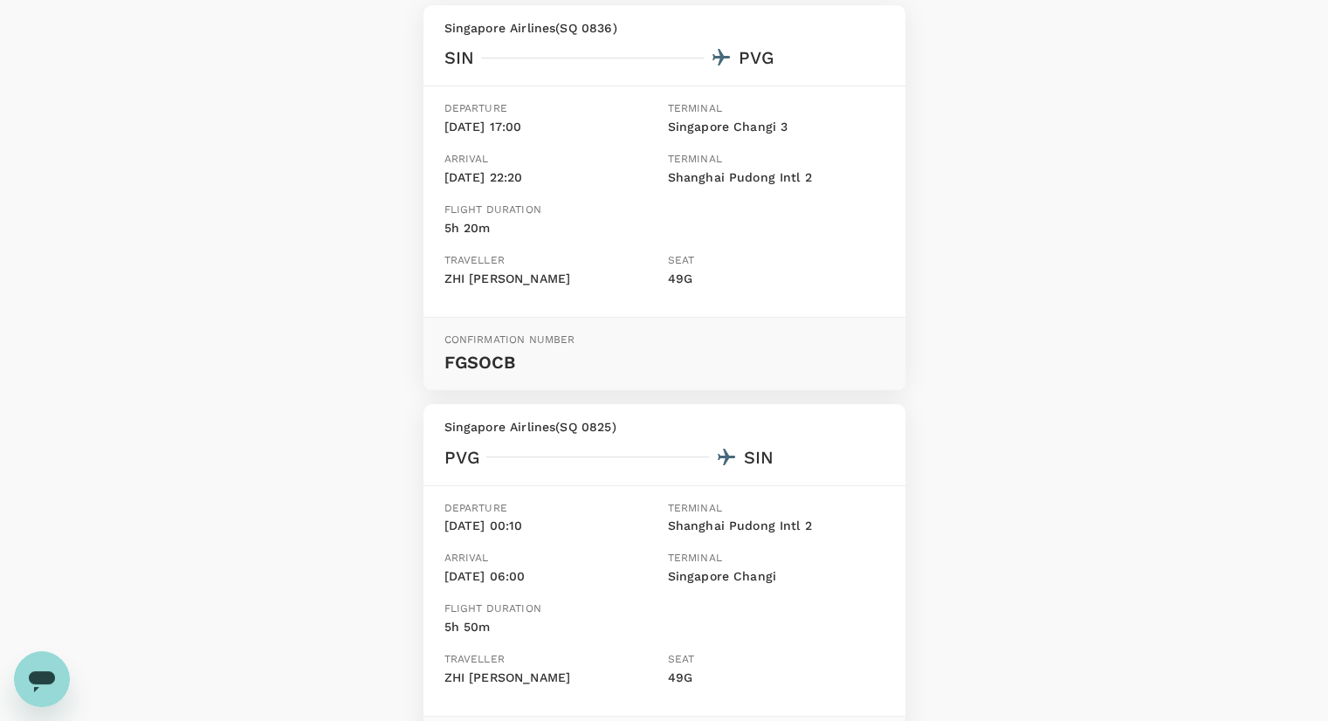
click at [1034, 456] on div "Booking completed Hold tight, we are waiting for a final confirmation from the …" at bounding box center [664, 351] width 1328 height 1107
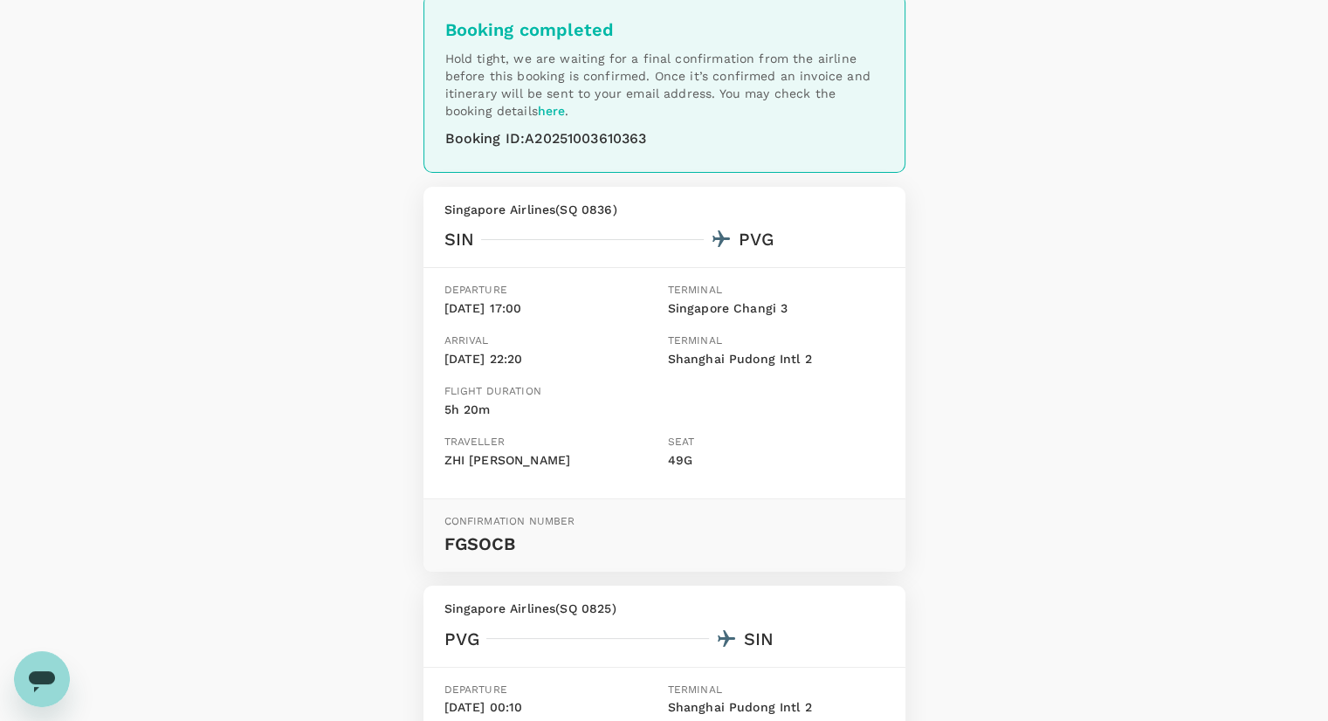
scroll to position [0, 0]
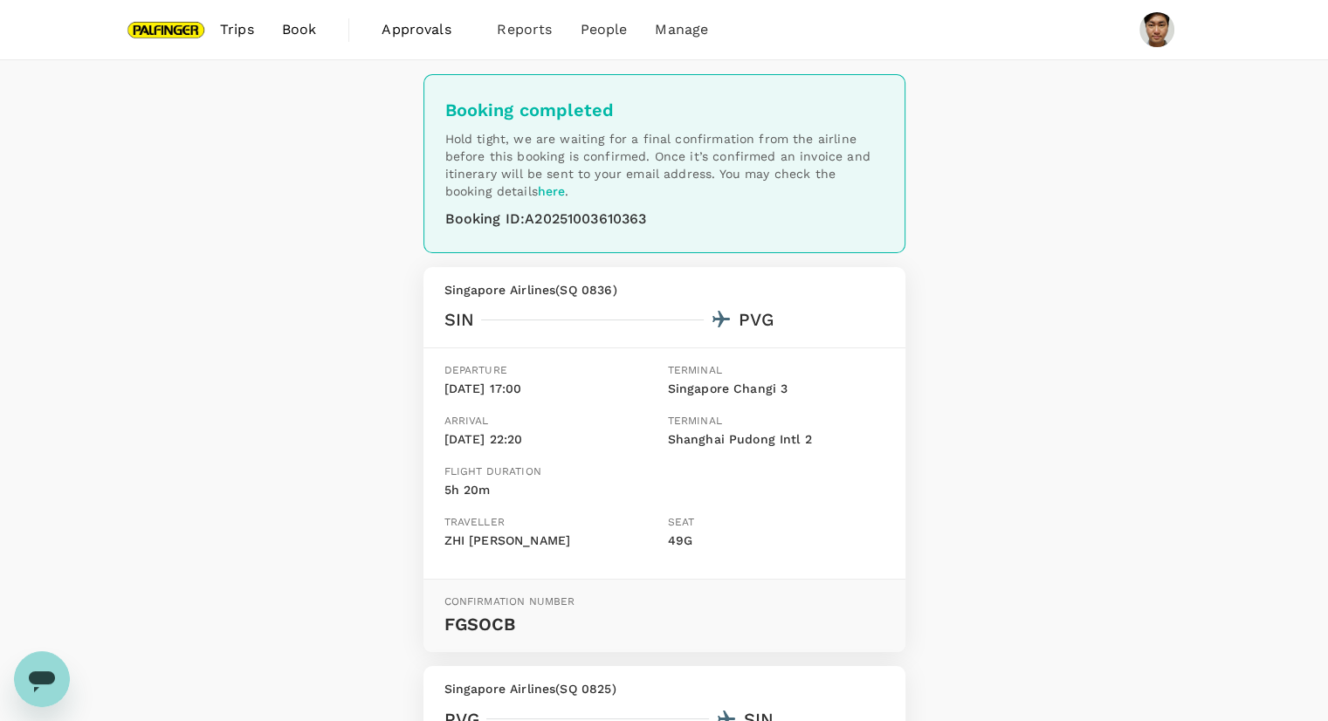
click at [312, 21] on span "Book" at bounding box center [299, 29] width 35 height 21
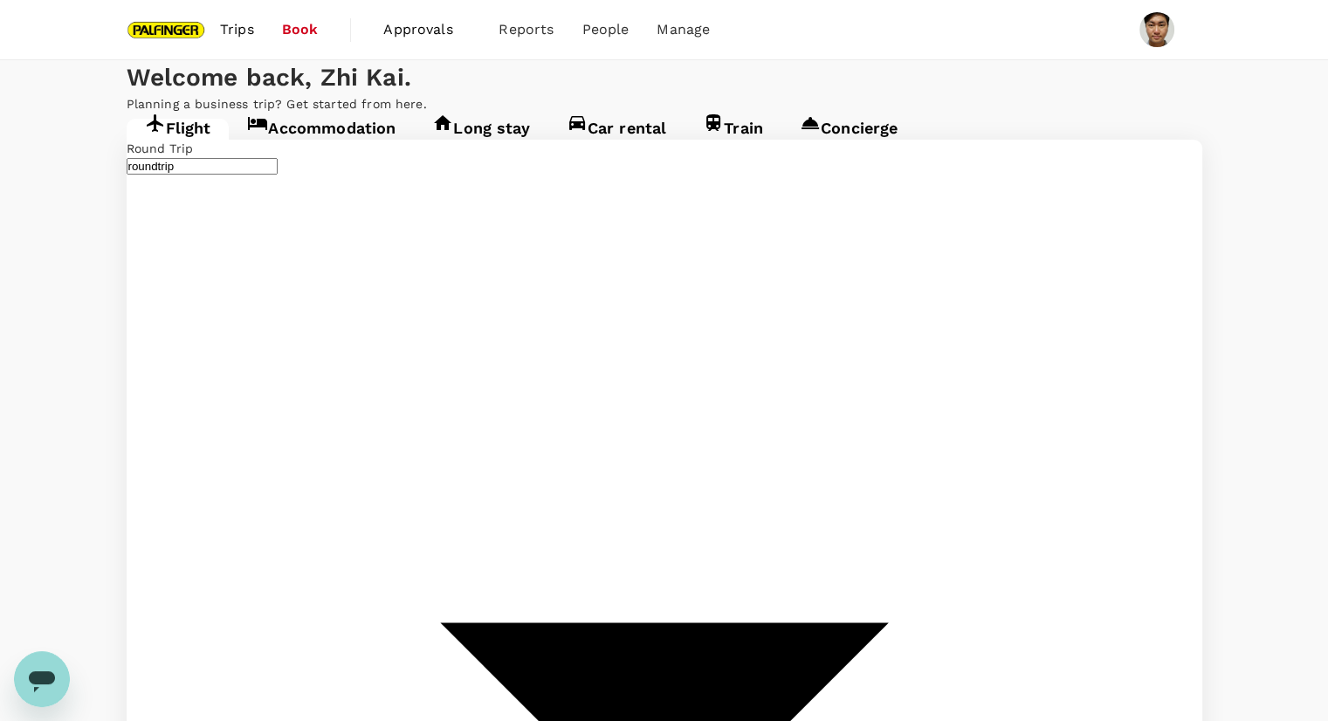
type input "Shanghai Pudong Intl (PVG)"
type input "Singapore Changi (SIN)"
type input "Shanghai Pudong Intl (PVG)"
type input "Singapore Changi (SIN)"
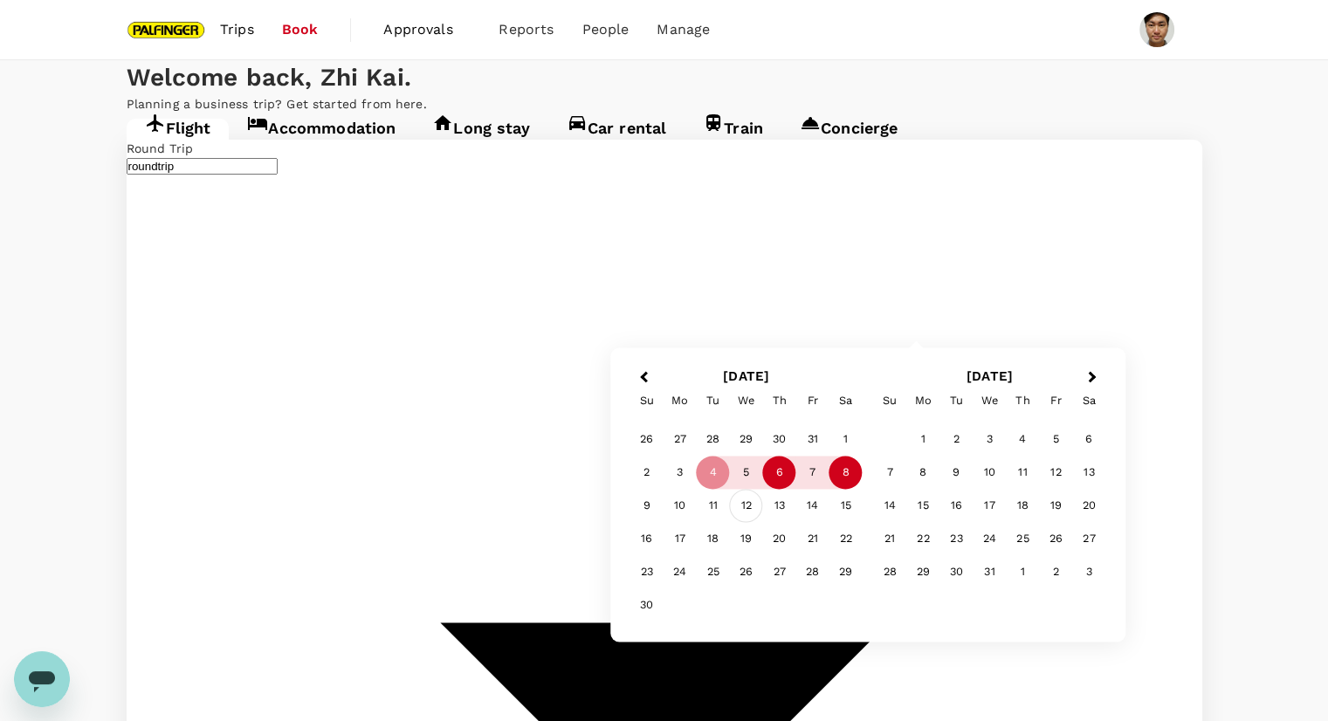
type input "Chennai Intl (MAA)"
click at [644, 498] on div "9" at bounding box center [646, 506] width 33 height 33
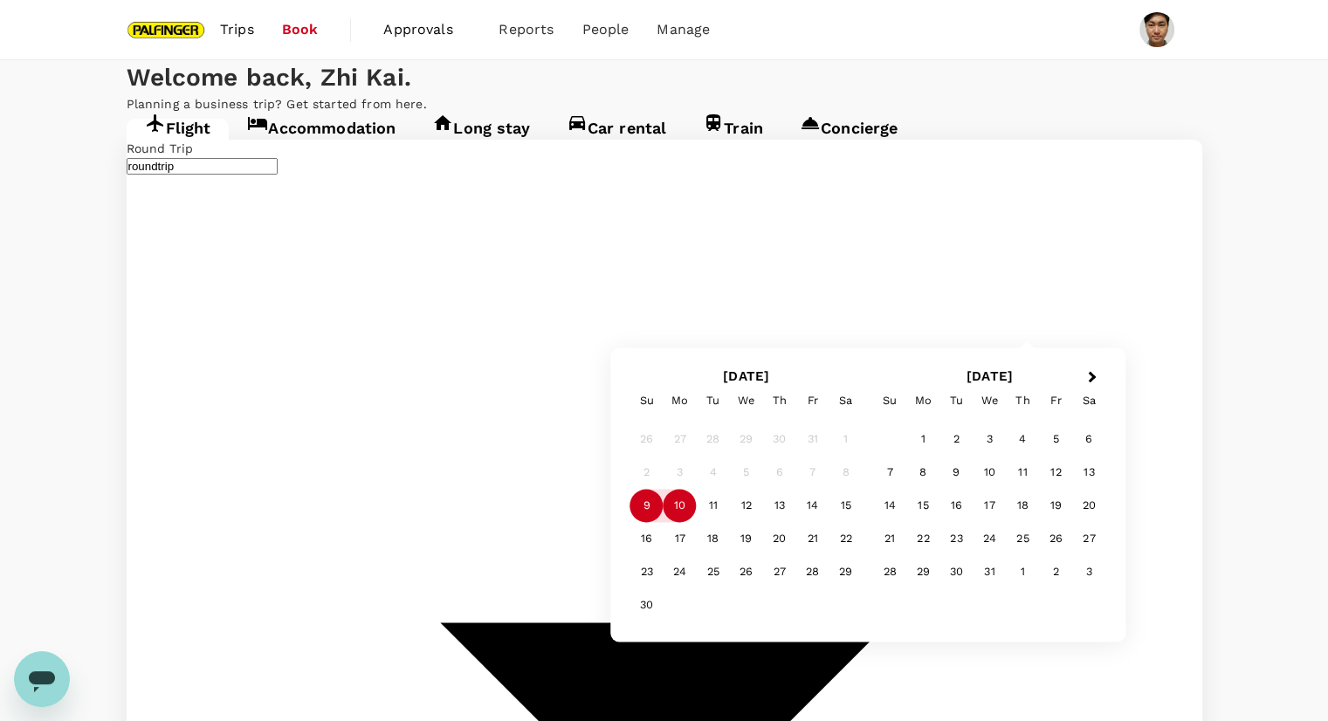
click at [677, 506] on div "10" at bounding box center [679, 506] width 33 height 33
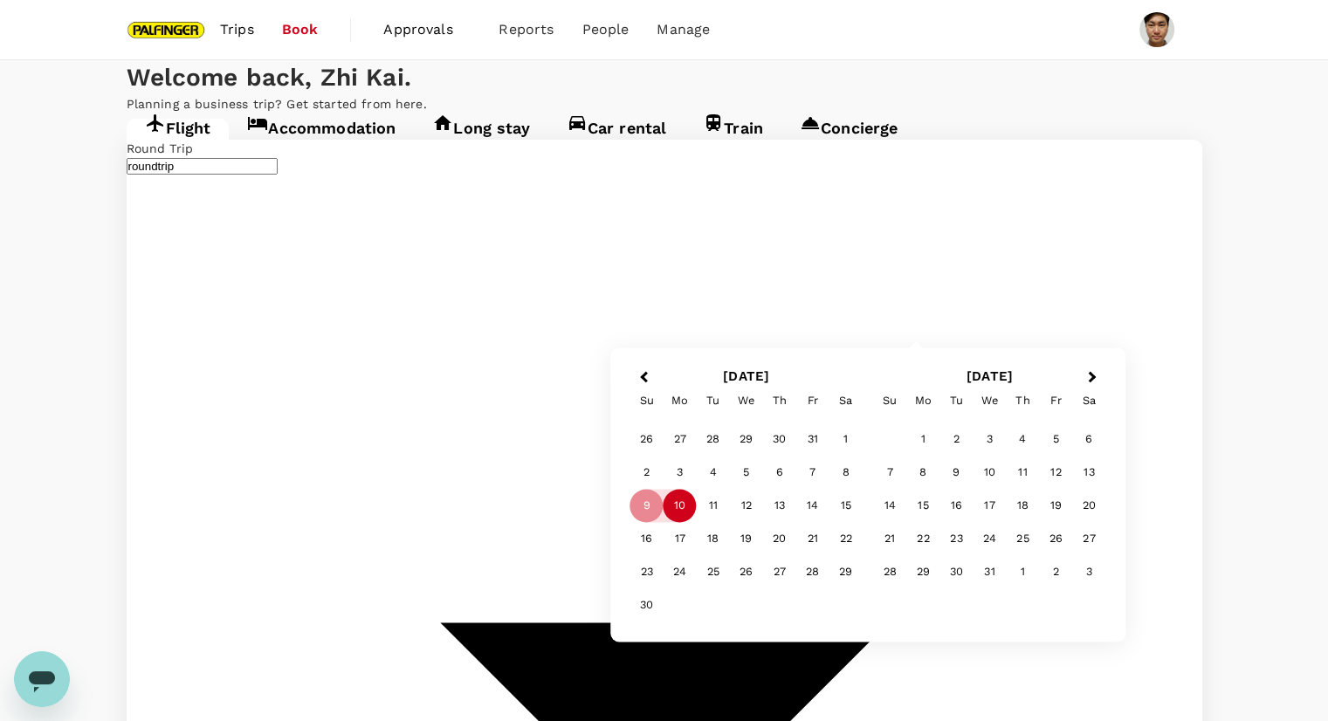
click at [683, 502] on div "10" at bounding box center [679, 506] width 33 height 33
click at [779, 513] on div "13" at bounding box center [779, 506] width 33 height 33
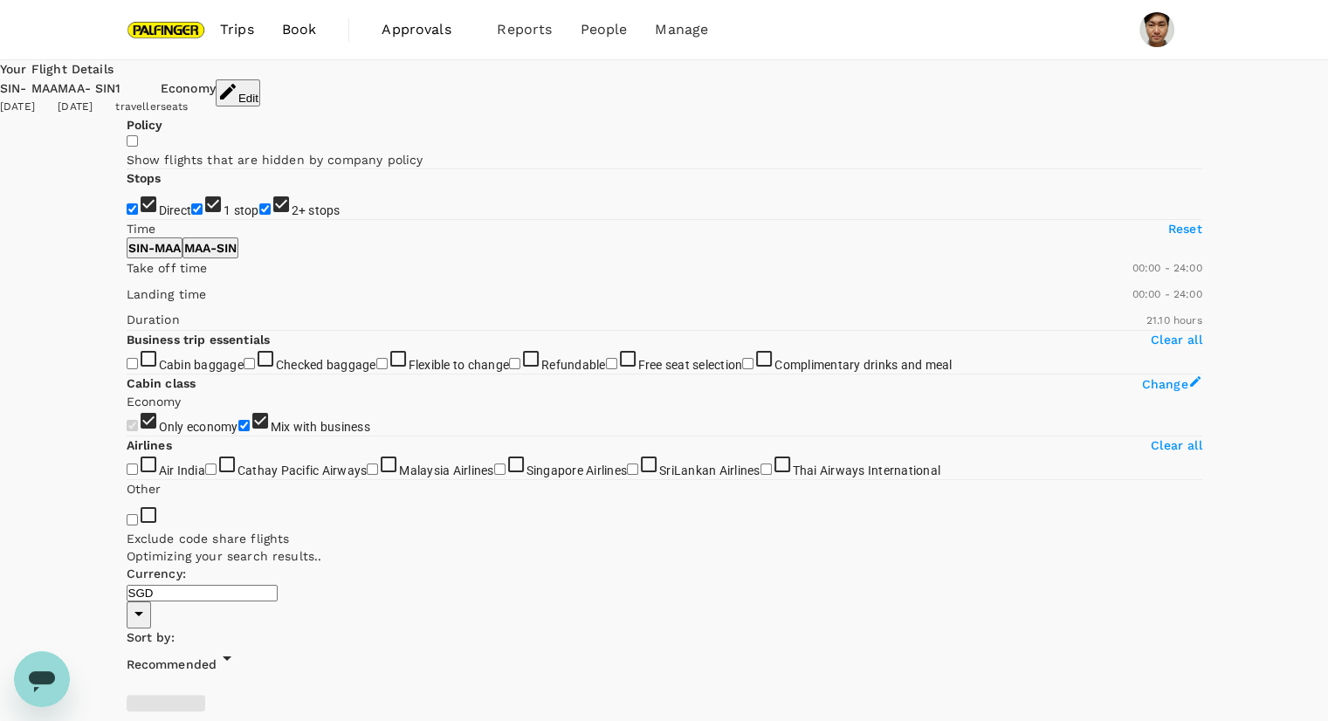
type input "1985"
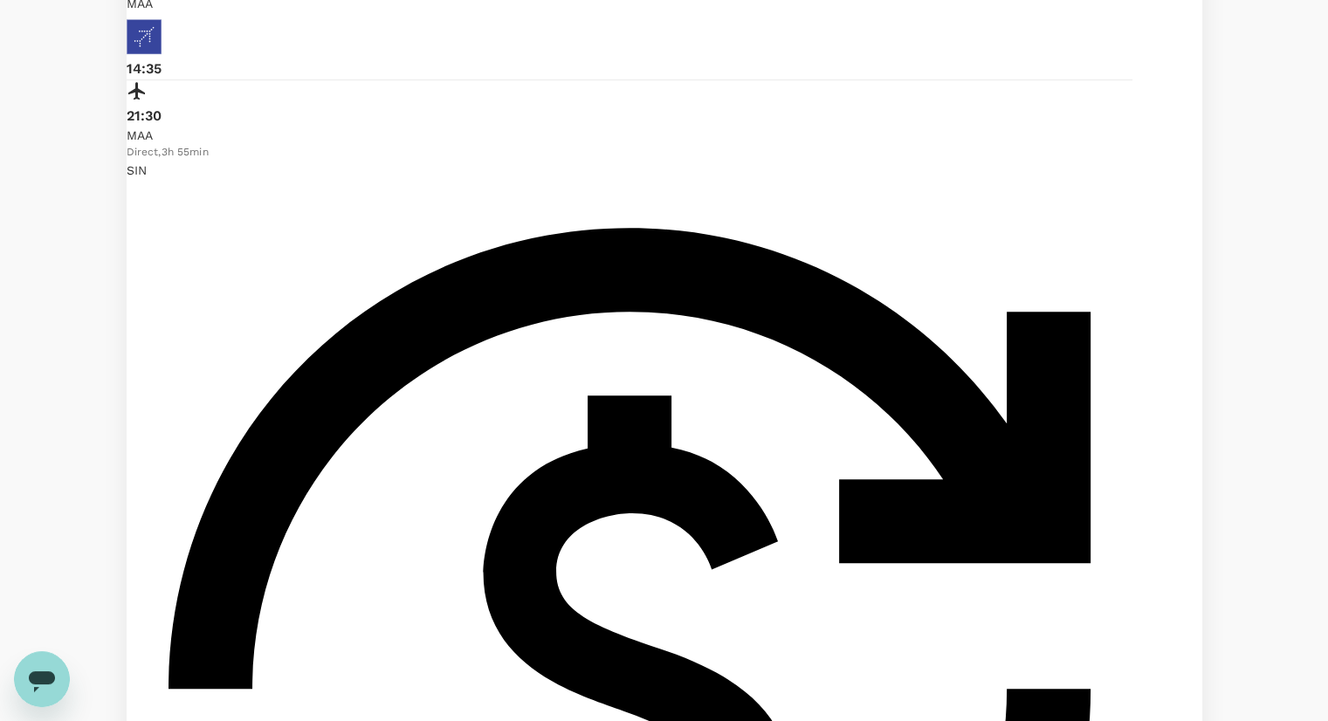
scroll to position [960, 0]
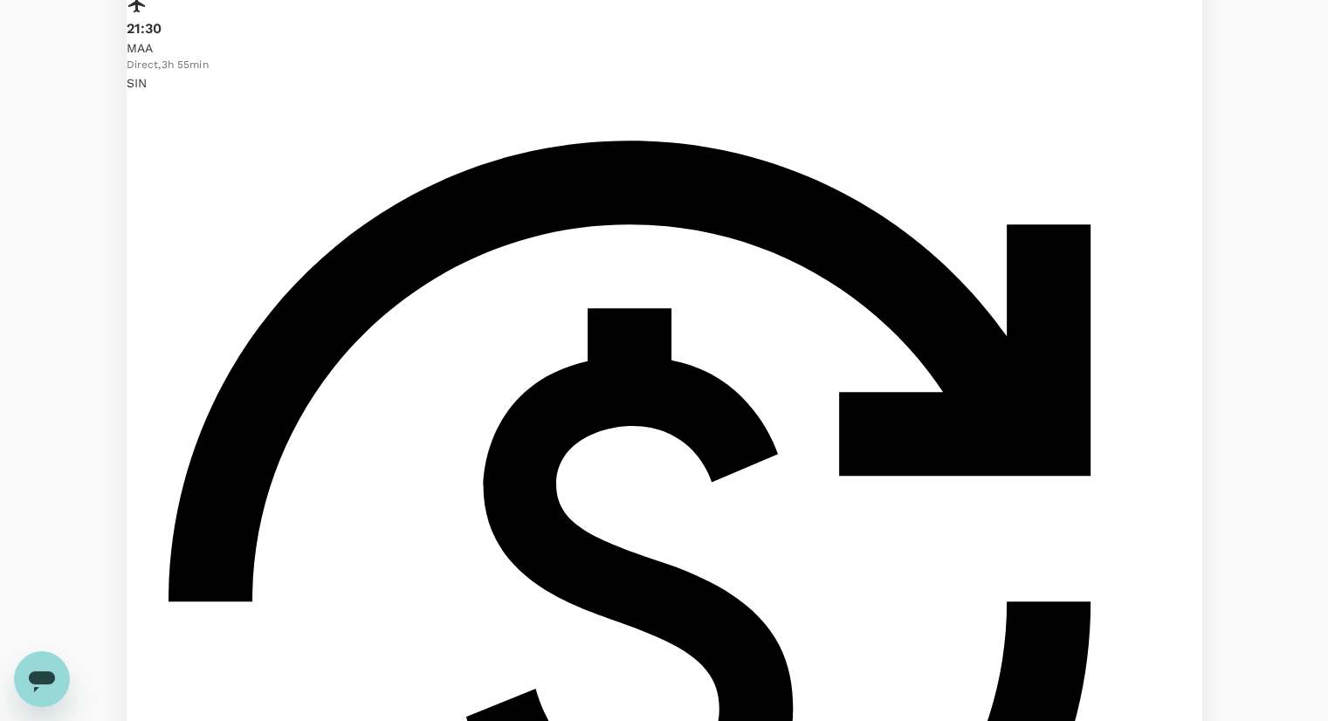
checkbox input "true"
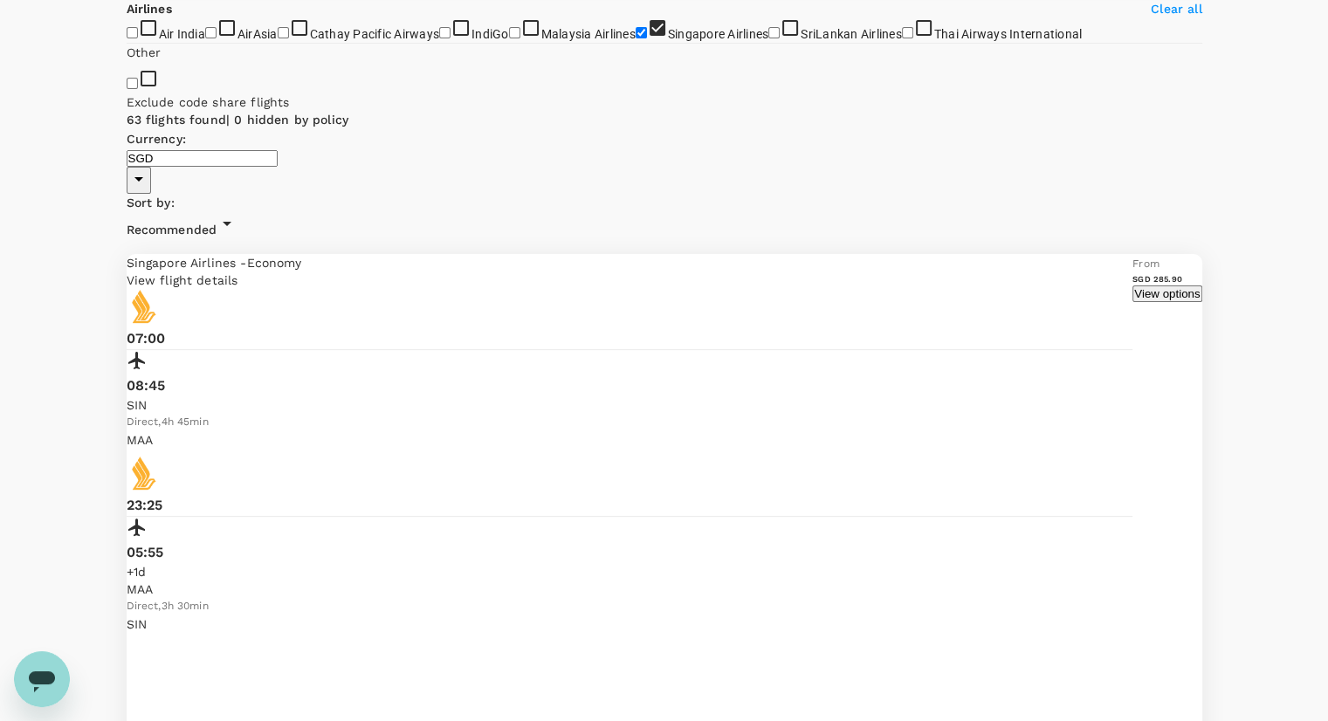
scroll to position [0, 0]
